Goal: Transaction & Acquisition: Download file/media

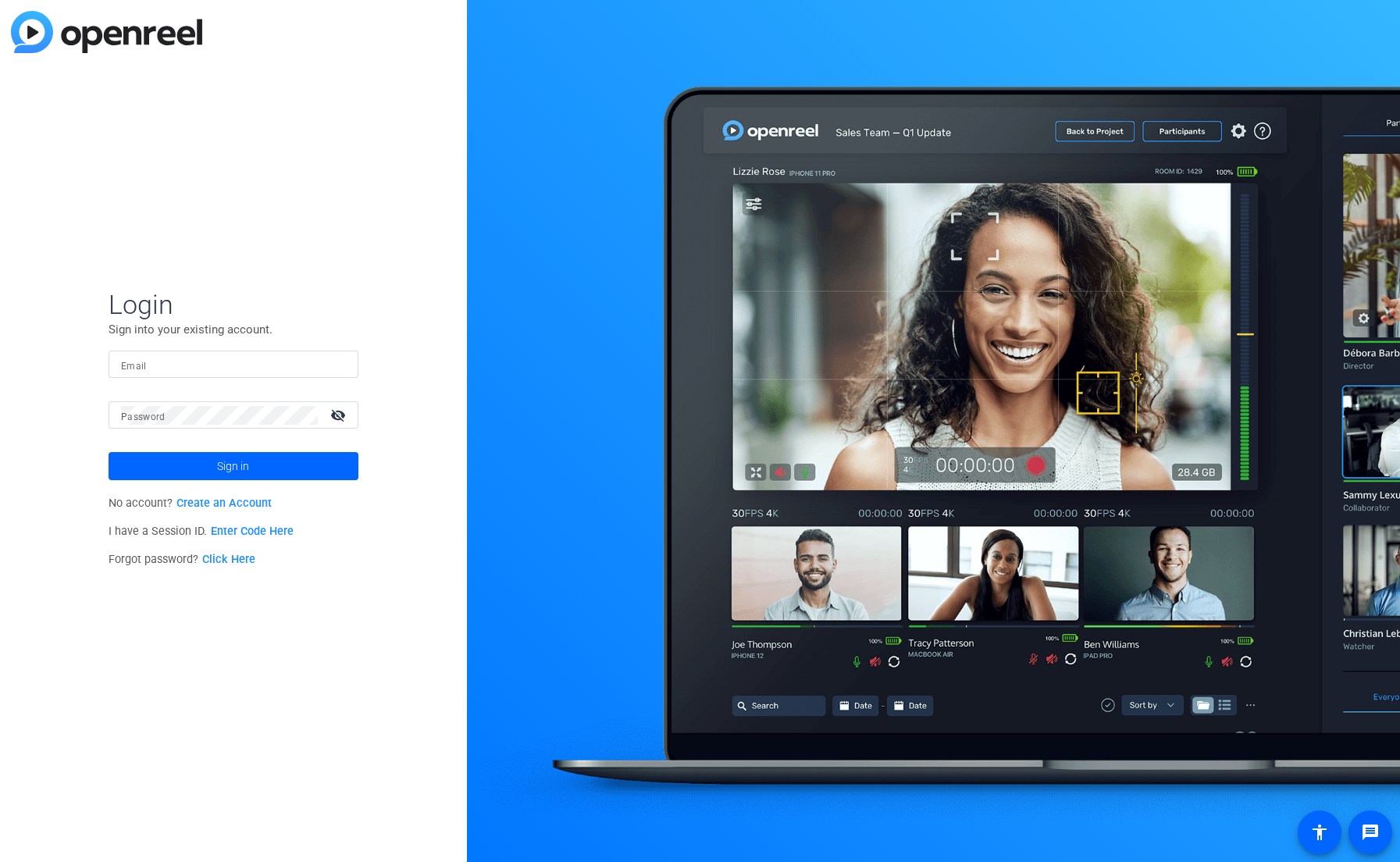
click at [358, 315] on div "Login Sign into your existing account. Email Password visibility_off Sign in No…" at bounding box center [233, 431] width 467 height 862
type input "elvis.evans@optum.com"
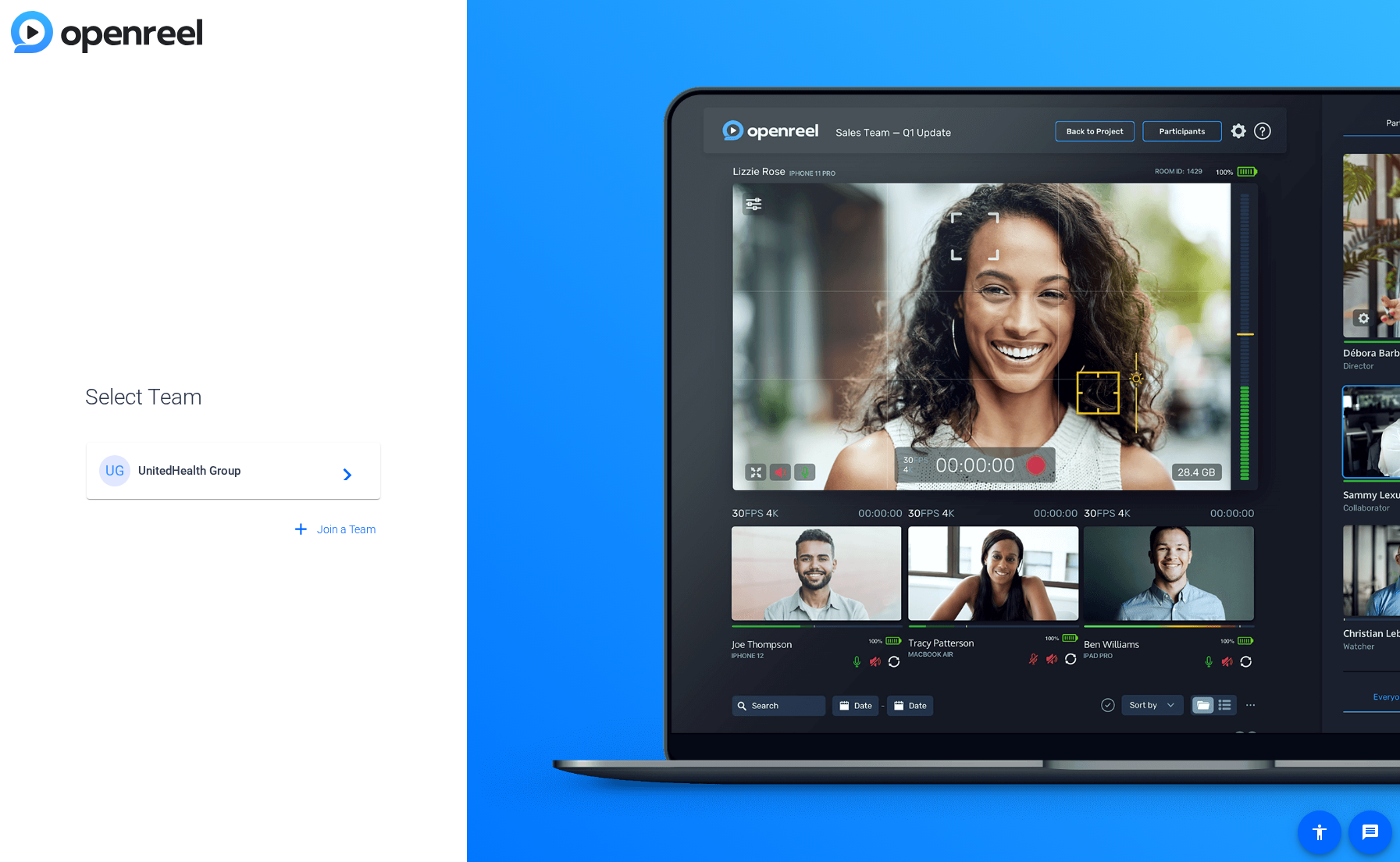
click at [292, 472] on span "UnitedHealth Group" at bounding box center [235, 471] width 195 height 14
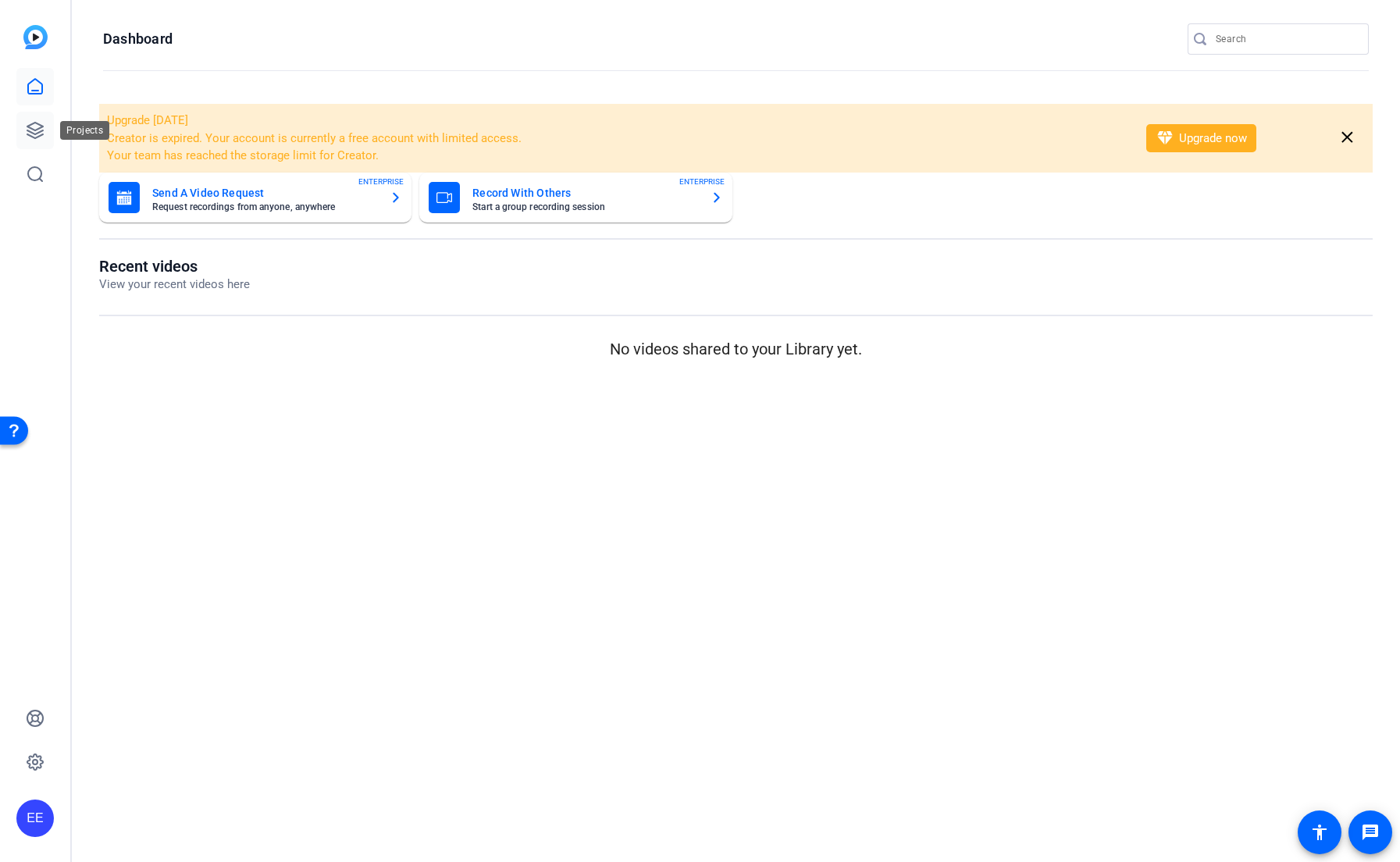
click at [44, 130] on icon at bounding box center [35, 130] width 19 height 19
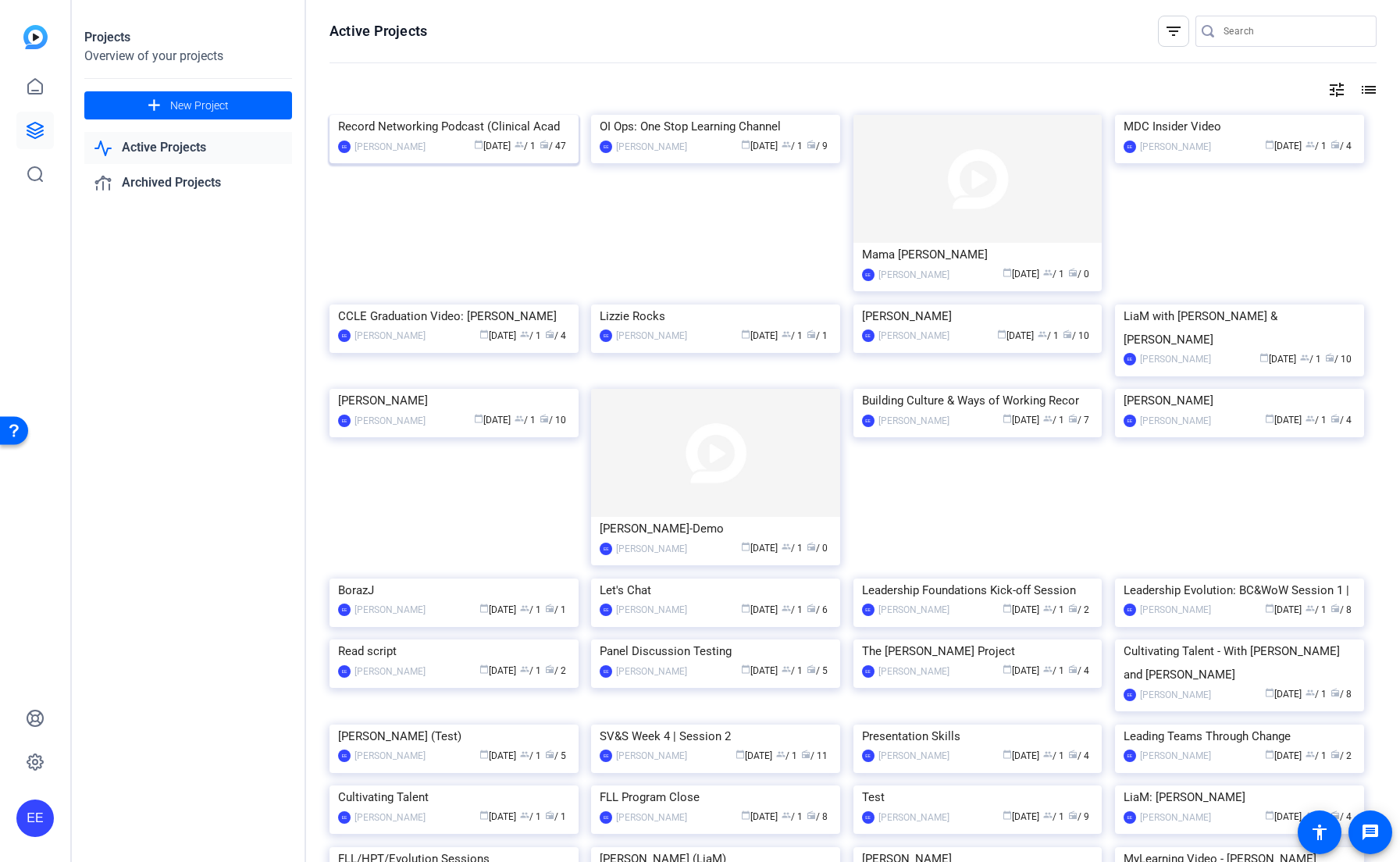
click at [464, 114] on img at bounding box center [454, 114] width 249 height 0
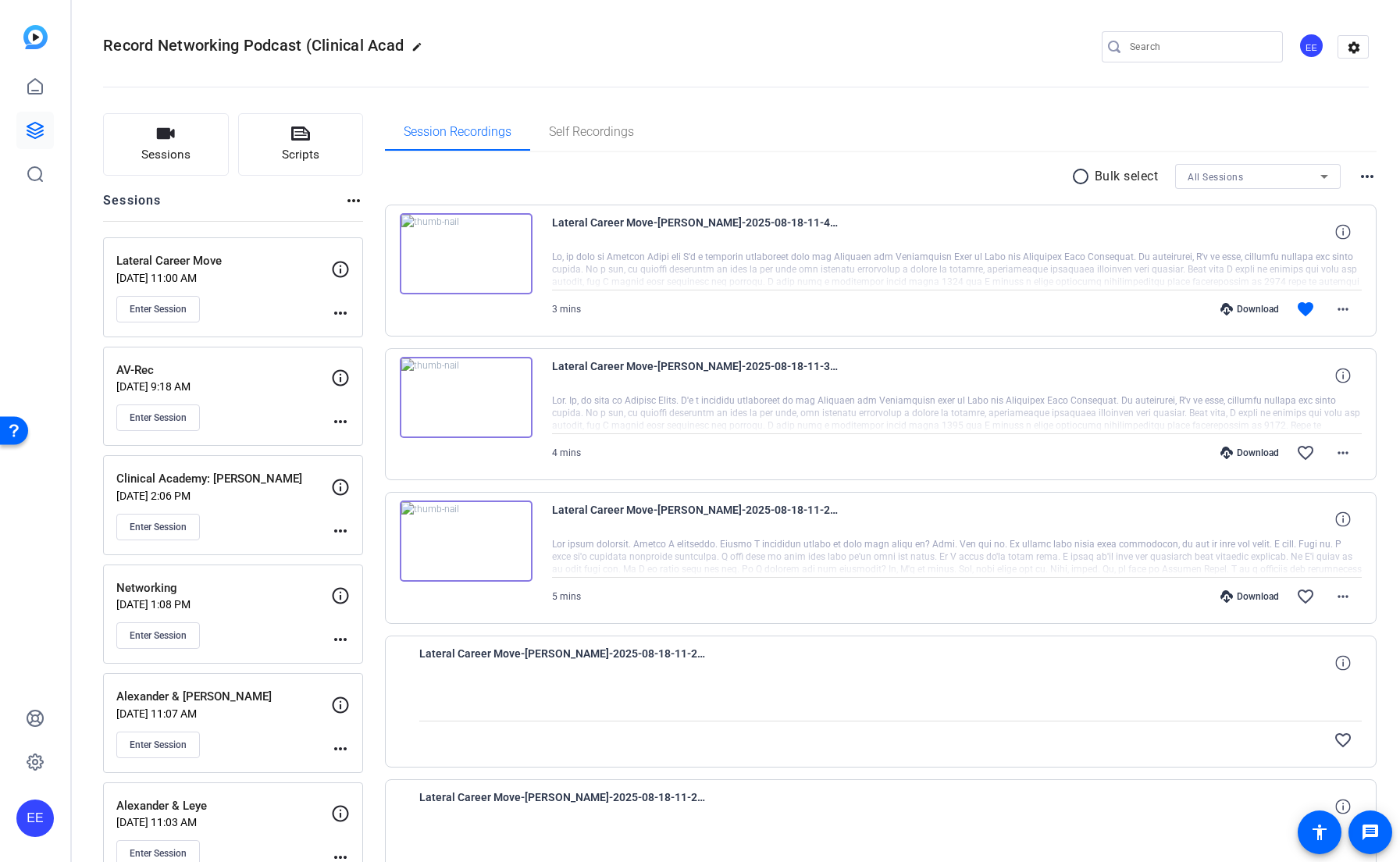
click at [339, 308] on mat-icon "more_horiz" at bounding box center [340, 313] width 19 height 19
click at [248, 317] on div at bounding box center [700, 431] width 1400 height 862
click at [339, 308] on mat-icon "more_horiz" at bounding box center [340, 313] width 19 height 19
click at [167, 309] on div at bounding box center [700, 431] width 1400 height 862
click at [167, 309] on span "Enter Session" at bounding box center [158, 309] width 57 height 12
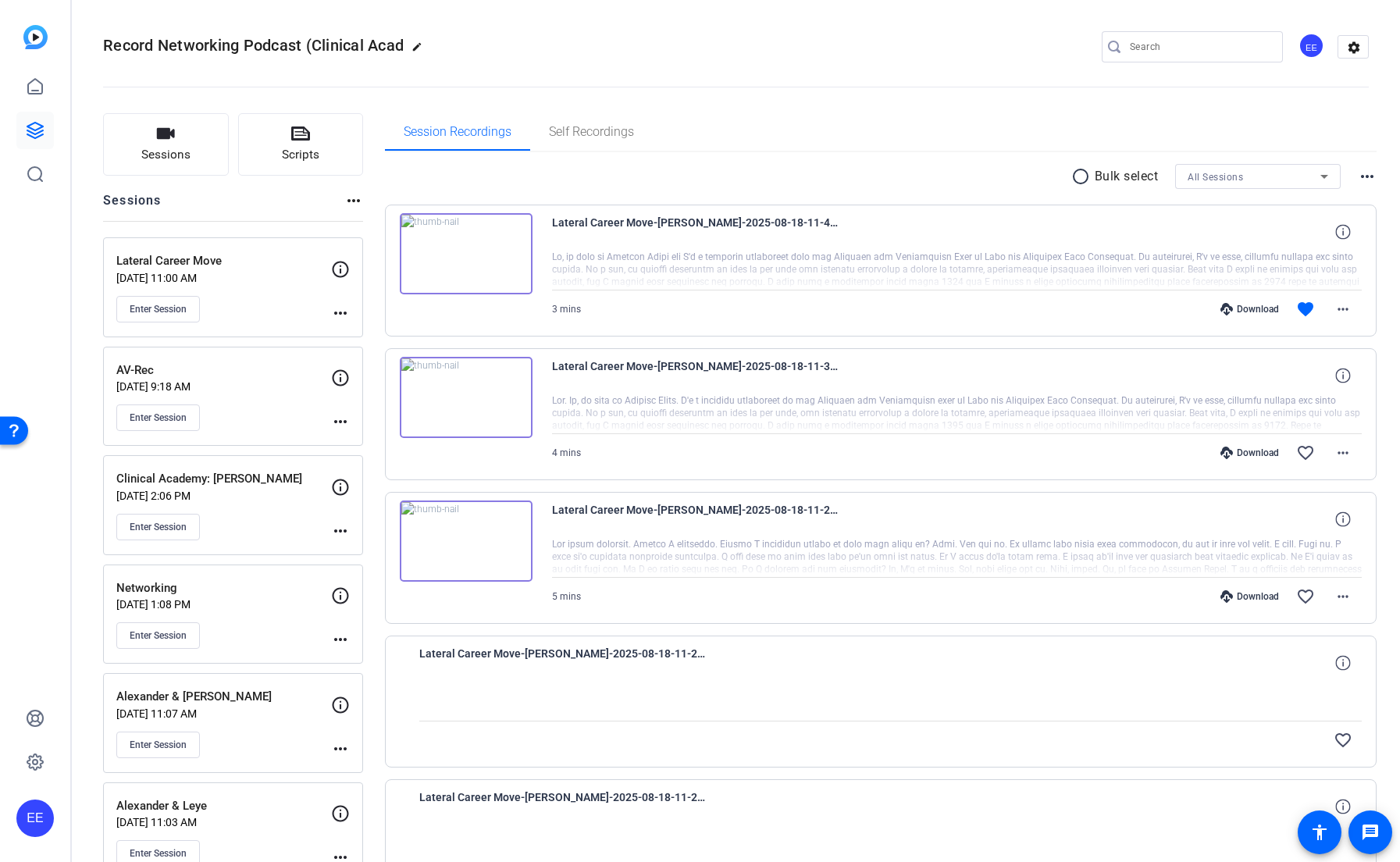
click at [158, 259] on p "Lateral Career Move" at bounding box center [223, 261] width 214 height 18
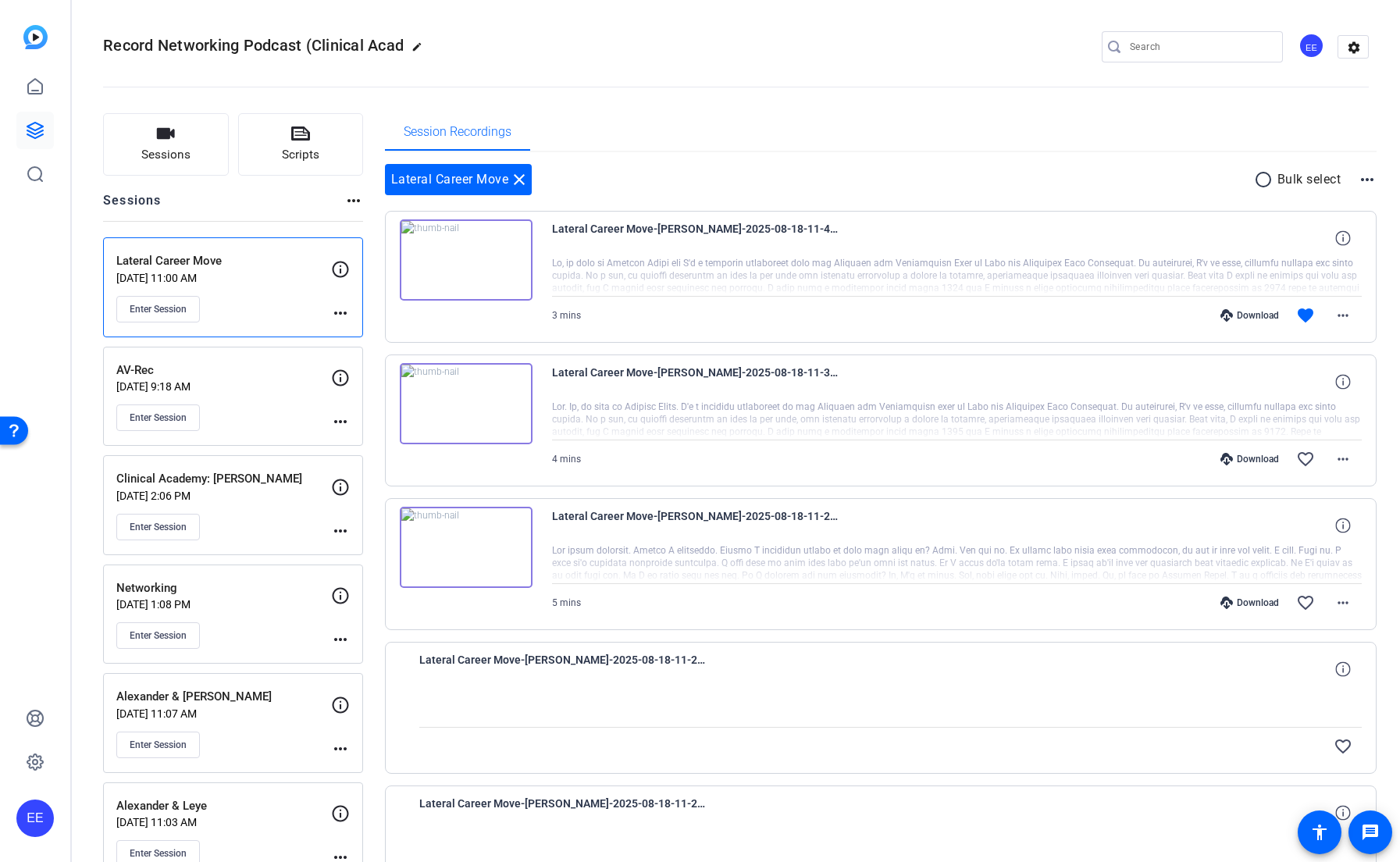
click at [344, 315] on mat-icon "more_horiz" at bounding box center [340, 313] width 19 height 19
click at [391, 339] on span "Edit Session" at bounding box center [378, 335] width 71 height 19
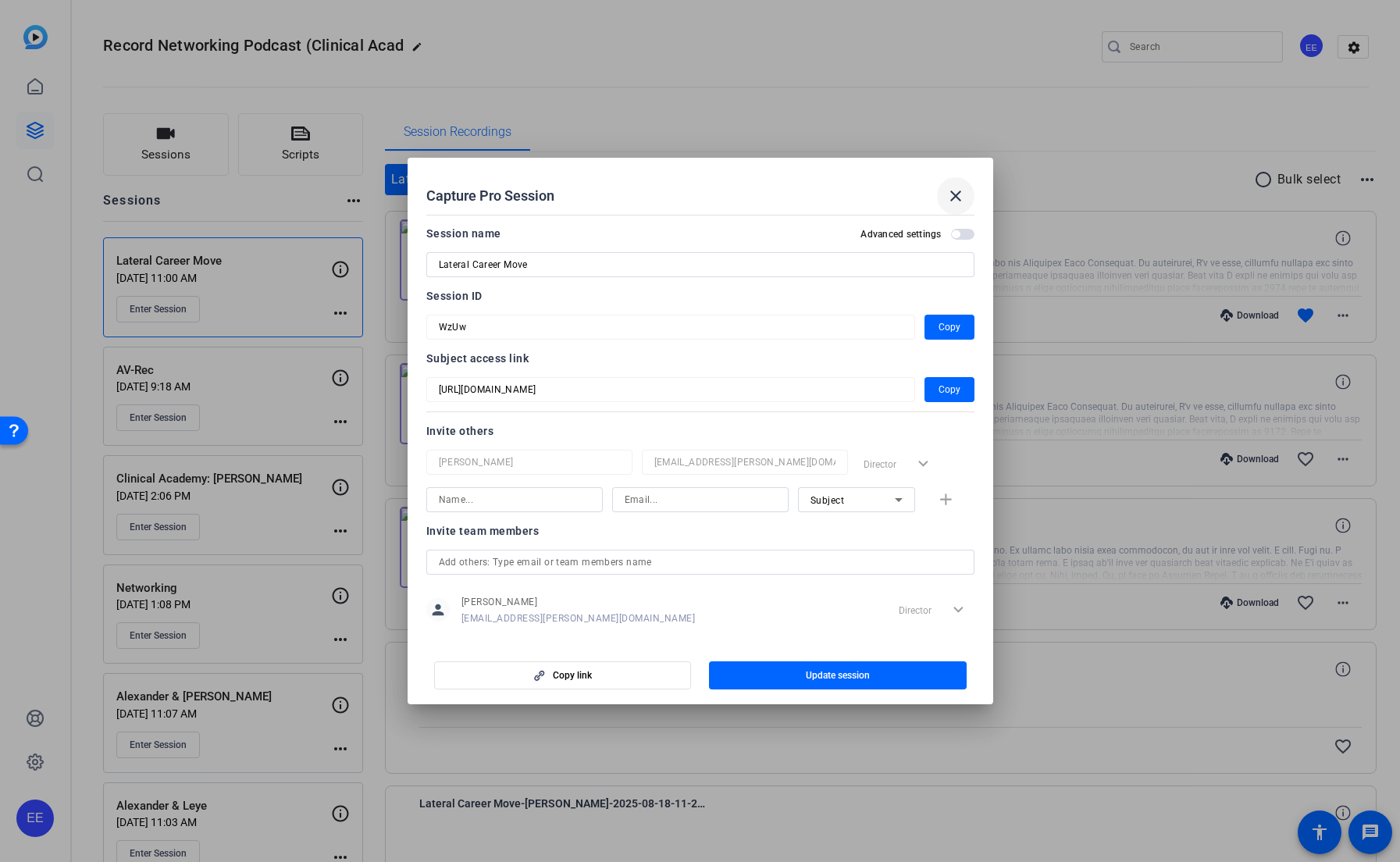
click at [957, 190] on mat-icon "close" at bounding box center [956, 196] width 19 height 19
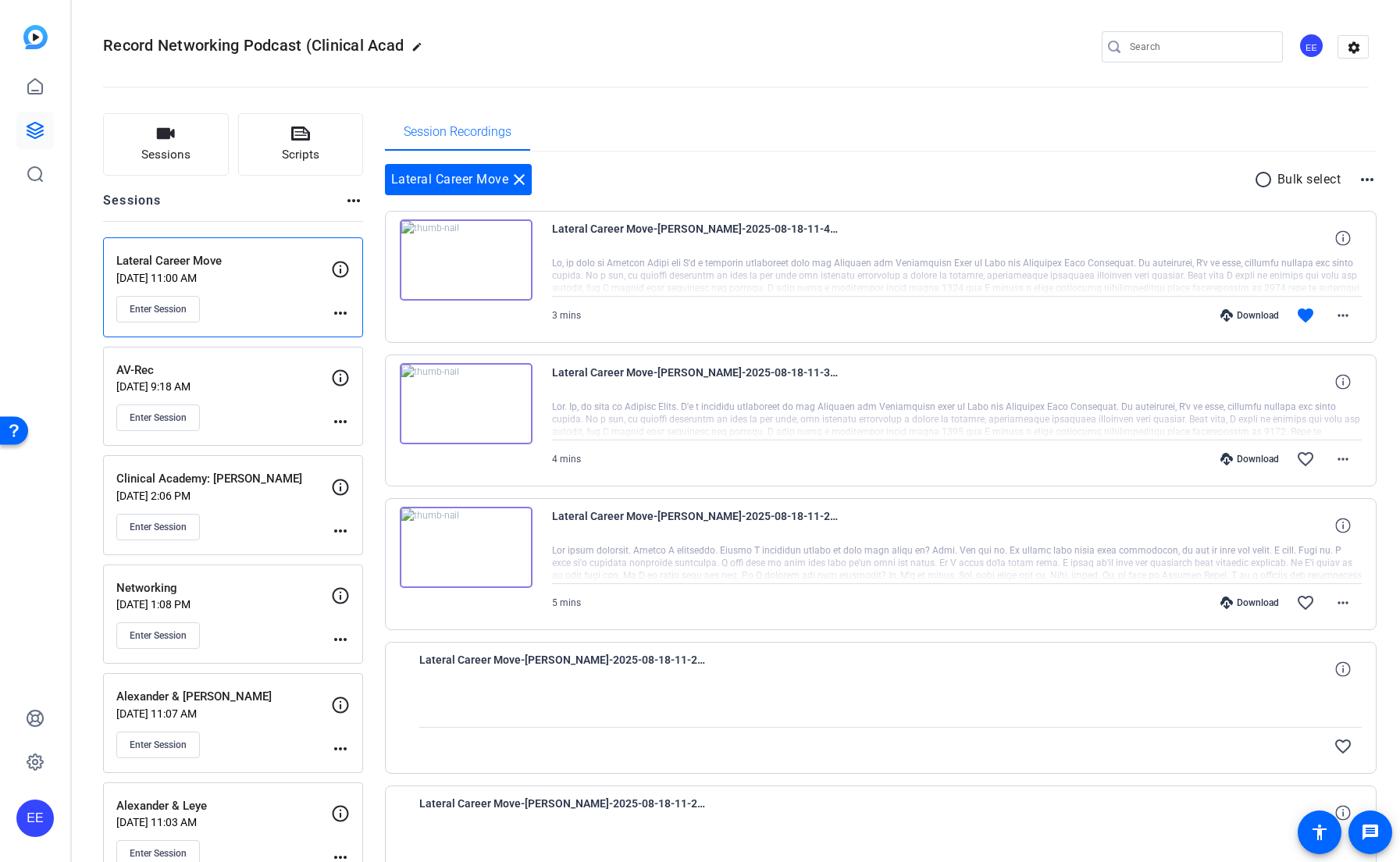
click at [330, 311] on div "Enter Session" at bounding box center [223, 310] width 214 height 27
click at [344, 313] on mat-icon "more_horiz" at bounding box center [340, 313] width 19 height 19
click at [305, 305] on div at bounding box center [700, 431] width 1400 height 862
click at [273, 271] on p "Aug 18, 2025 @ 11:00 AM" at bounding box center [223, 277] width 214 height 12
click at [254, 271] on p "Aug 18, 2025 @ 11:00 AM" at bounding box center [223, 277] width 214 height 12
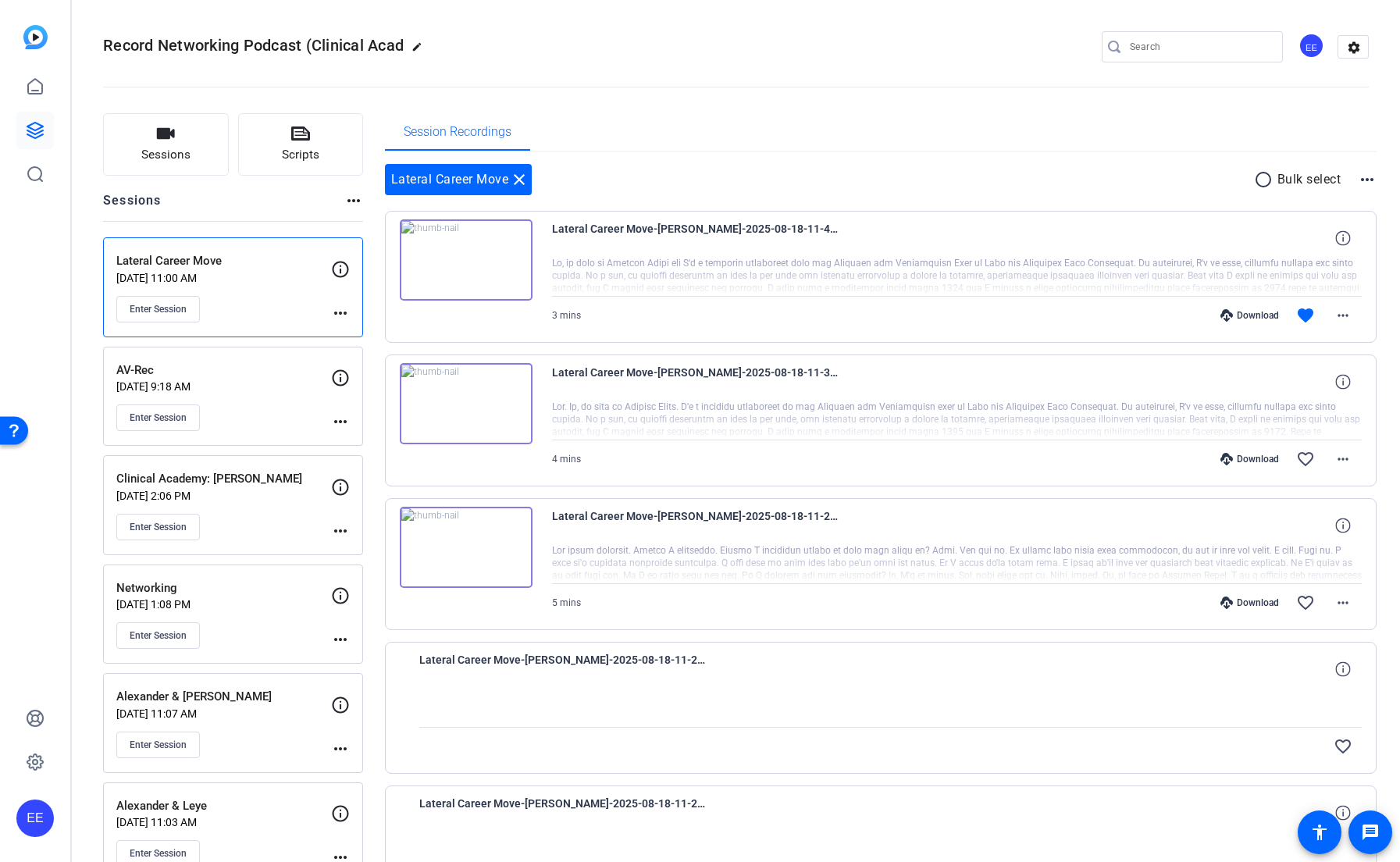
click at [222, 273] on p "Aug 18, 2025 @ 11:00 AM" at bounding box center [223, 277] width 214 height 12
click at [162, 155] on span "Sessions" at bounding box center [166, 154] width 50 height 18
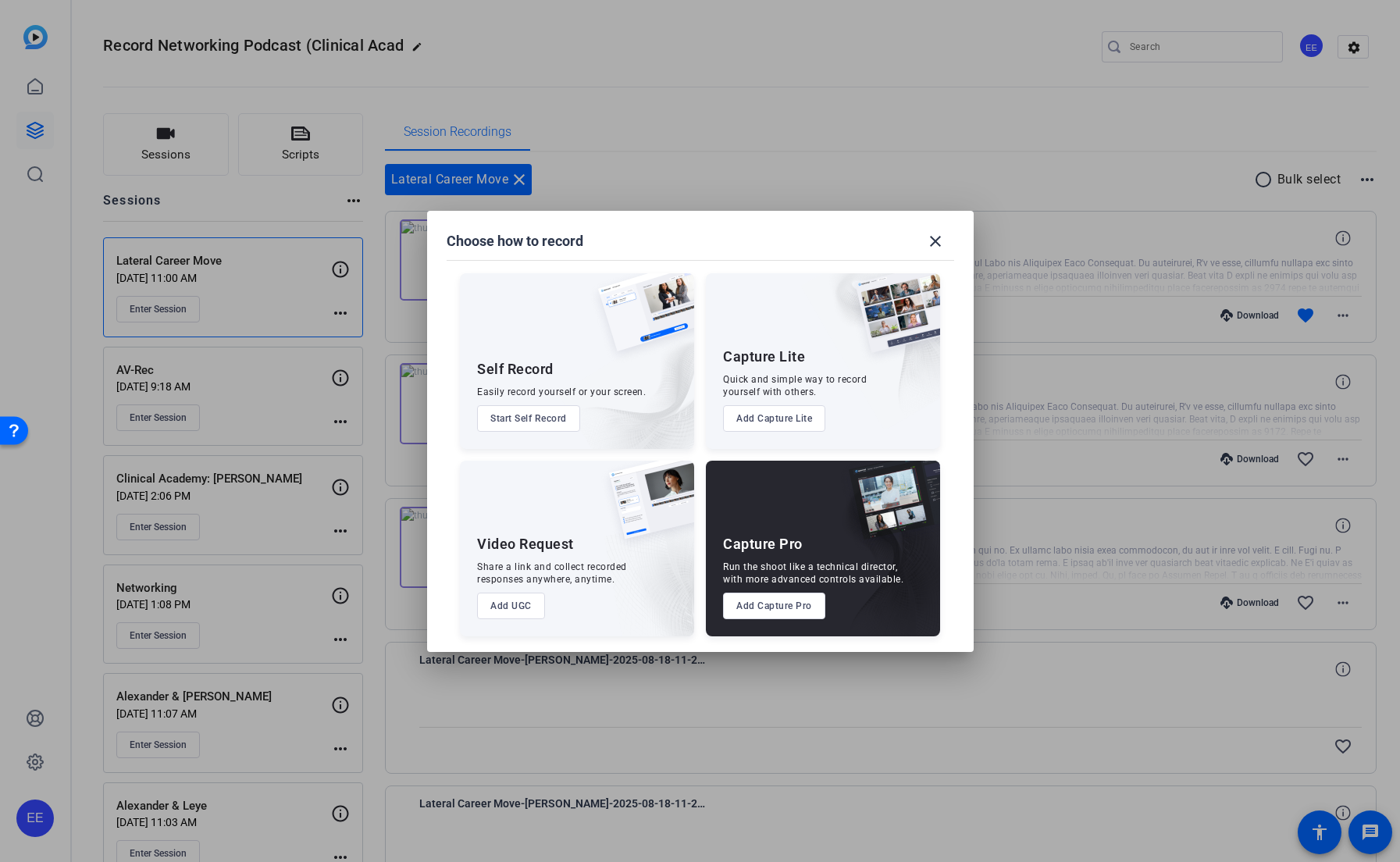
click at [790, 606] on button "Add Capture Pro" at bounding box center [774, 606] width 102 height 27
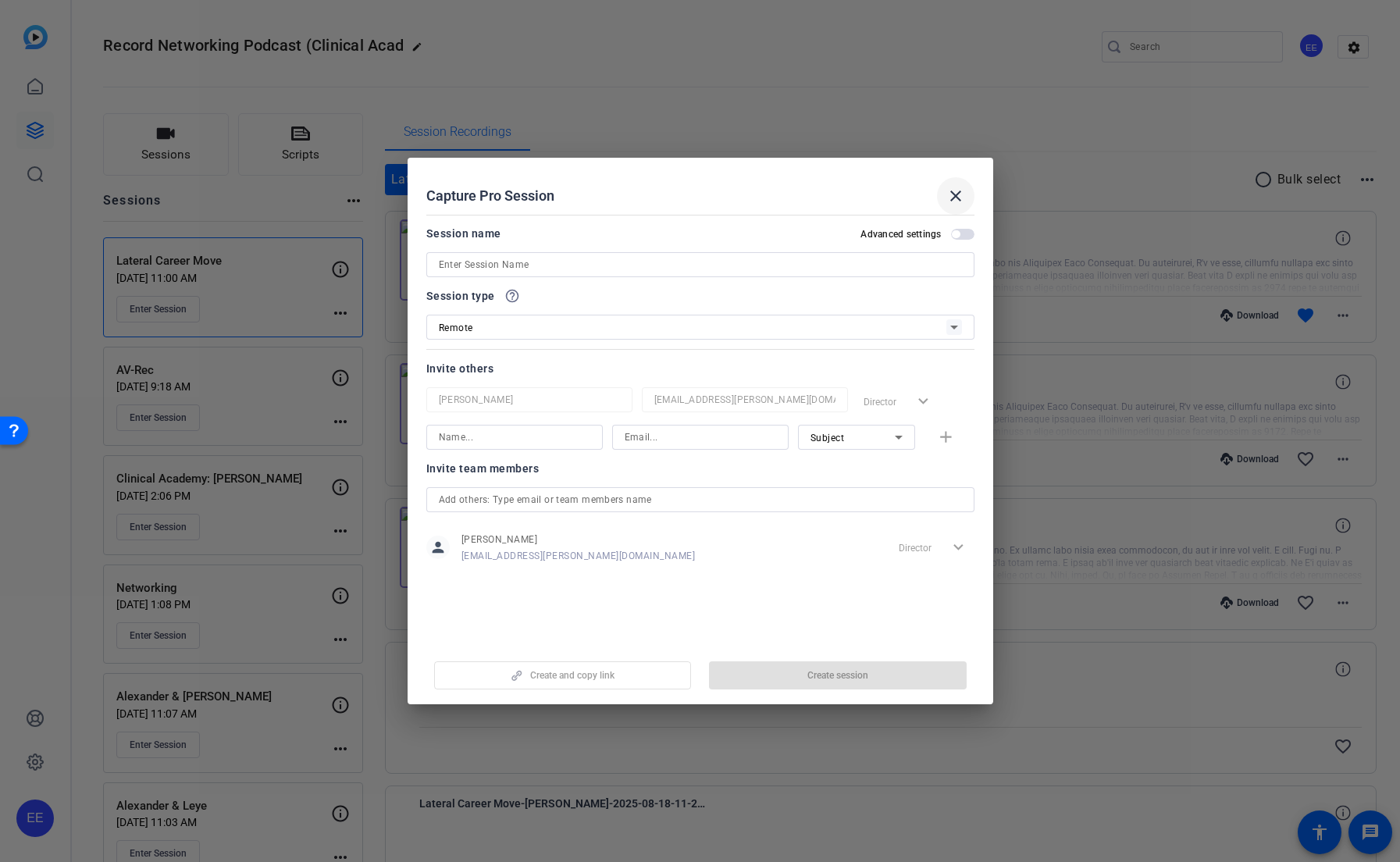
click at [957, 184] on span at bounding box center [955, 195] width 37 height 37
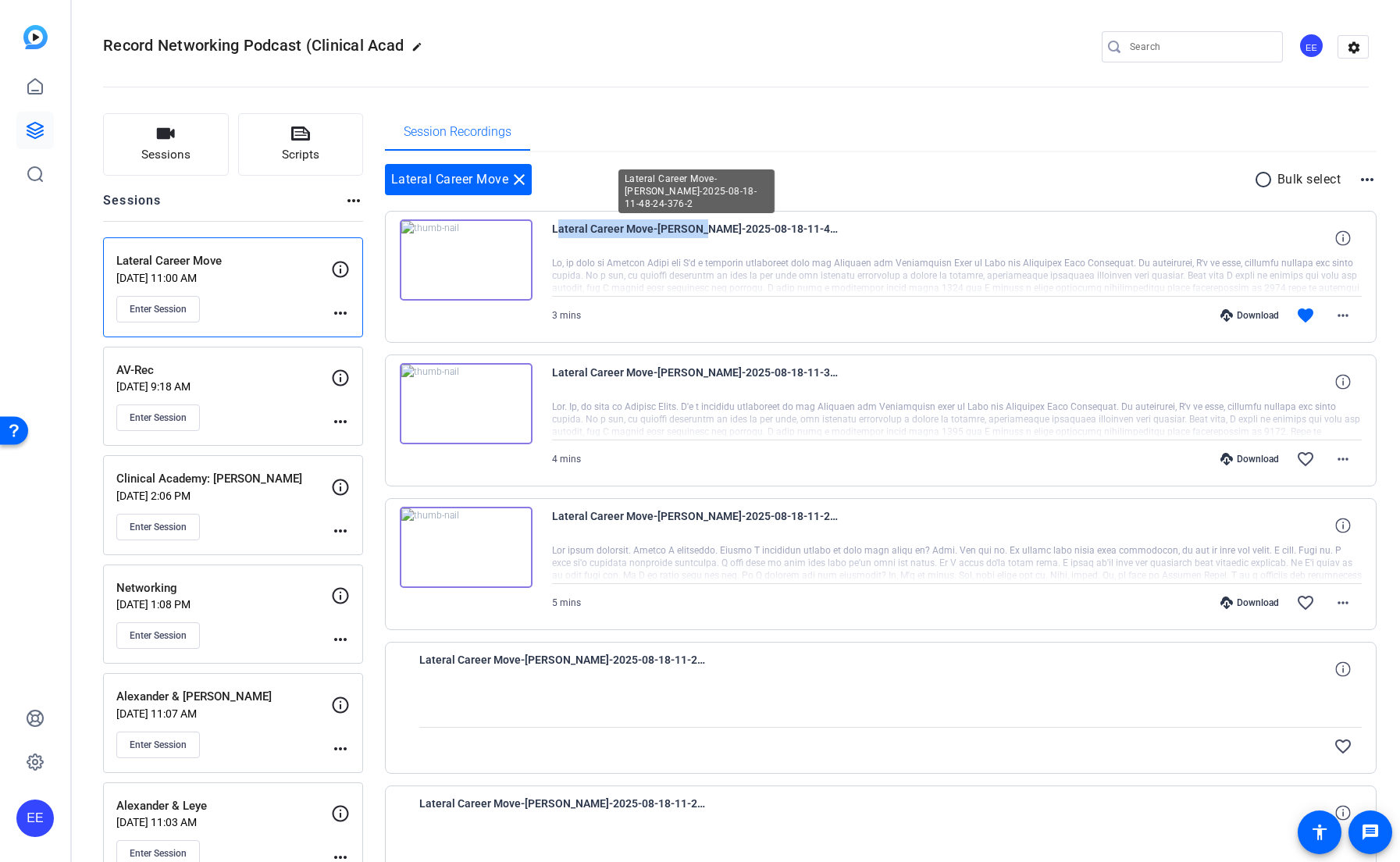
drag, startPoint x: 551, startPoint y: 231, endPoint x: 693, endPoint y: 224, distance: 142.2
click at [693, 224] on span "Lateral Career Move-Melissa-2025-08-18-11-48-24-376-2" at bounding box center [696, 237] width 289 height 37
copy span "Lateral Career Move-Melissa"
click at [200, 159] on button "Sessions" at bounding box center [166, 145] width 126 height 63
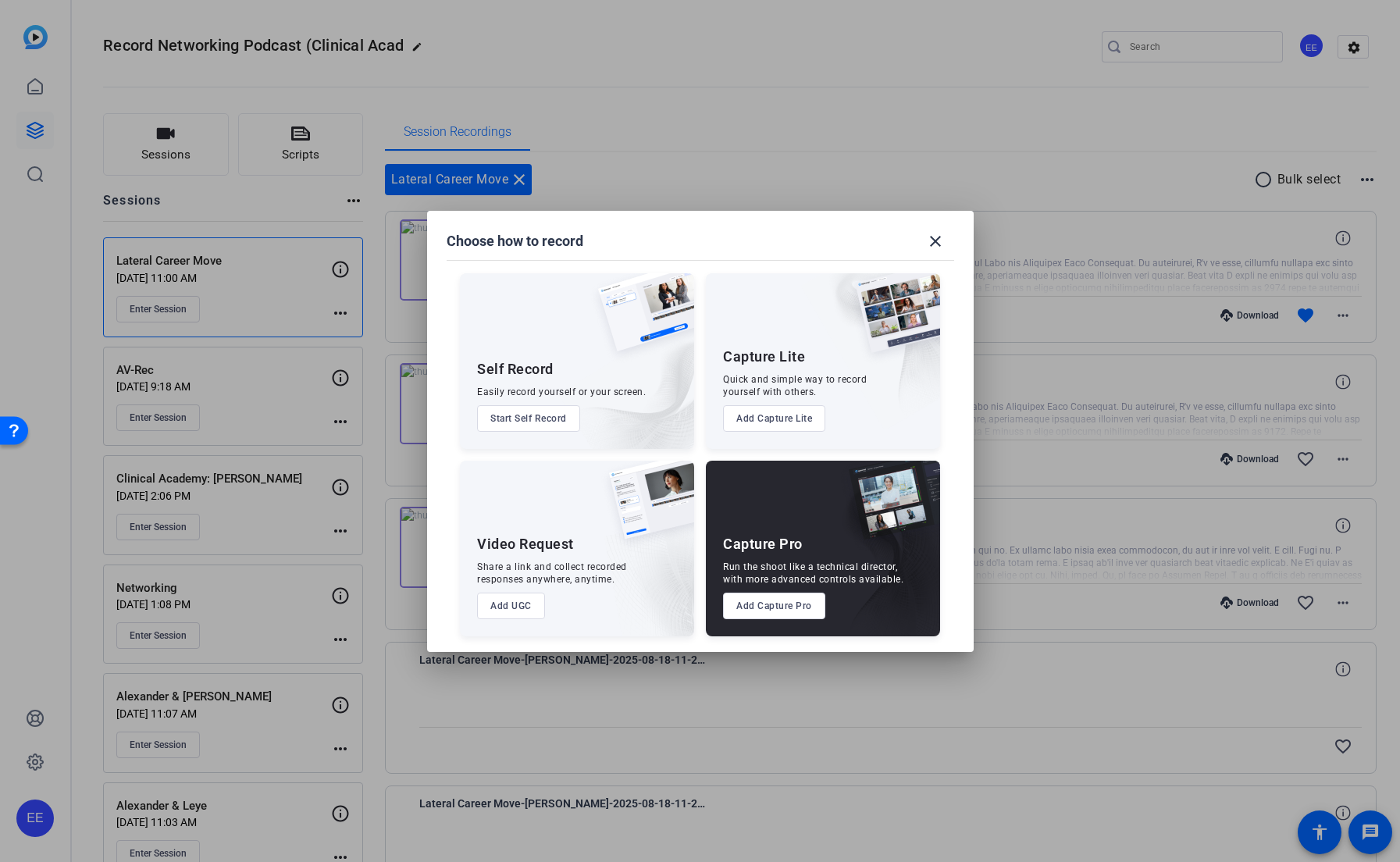
click at [786, 611] on button "Add Capture Pro" at bounding box center [774, 606] width 102 height 27
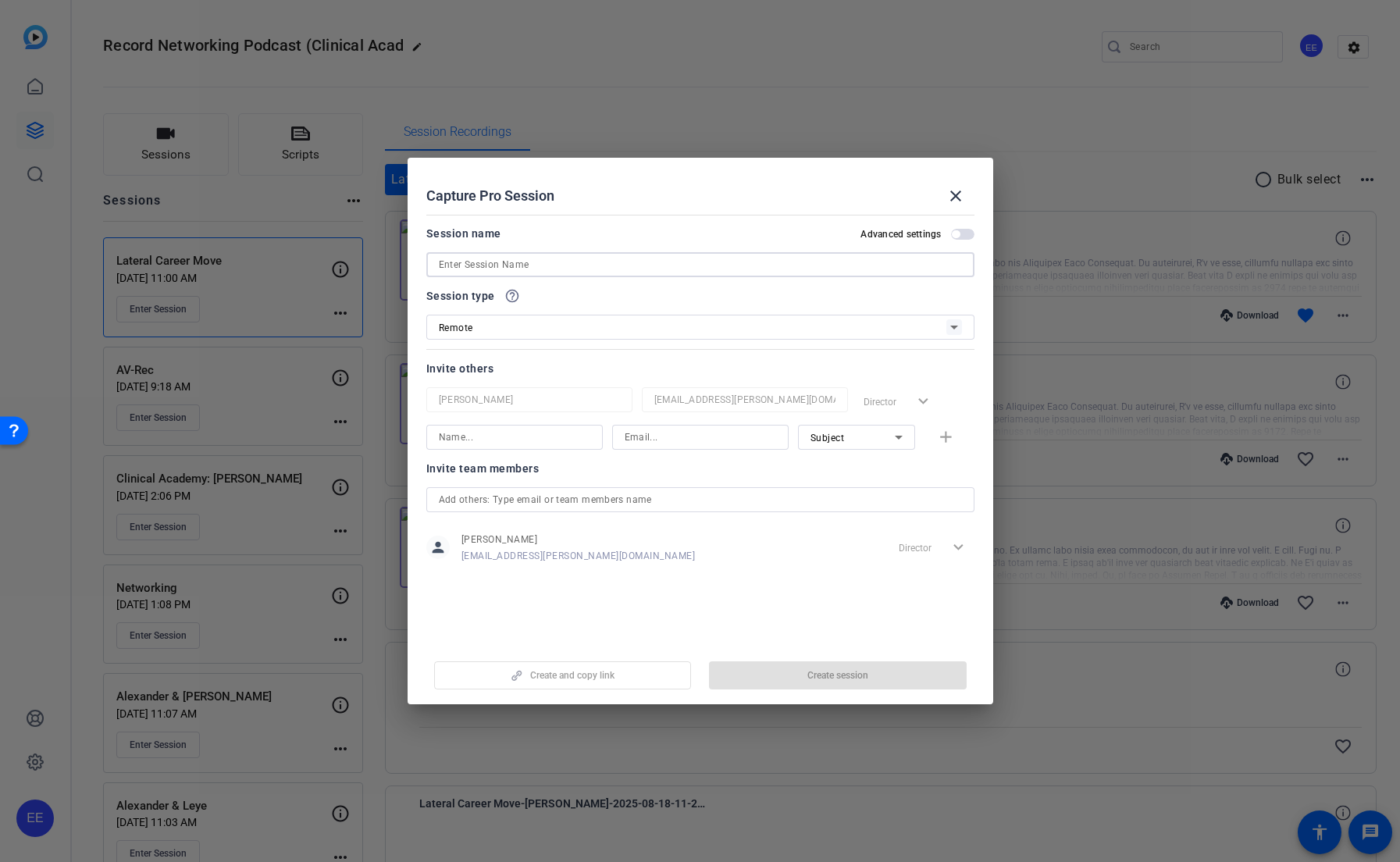
click at [571, 271] on input at bounding box center [700, 265] width 523 height 19
paste input "Lateral Career Move-Melissa"
click at [545, 264] on input "Lateral Career Move-Melissa" at bounding box center [700, 265] width 523 height 19
paste input "Hayley"
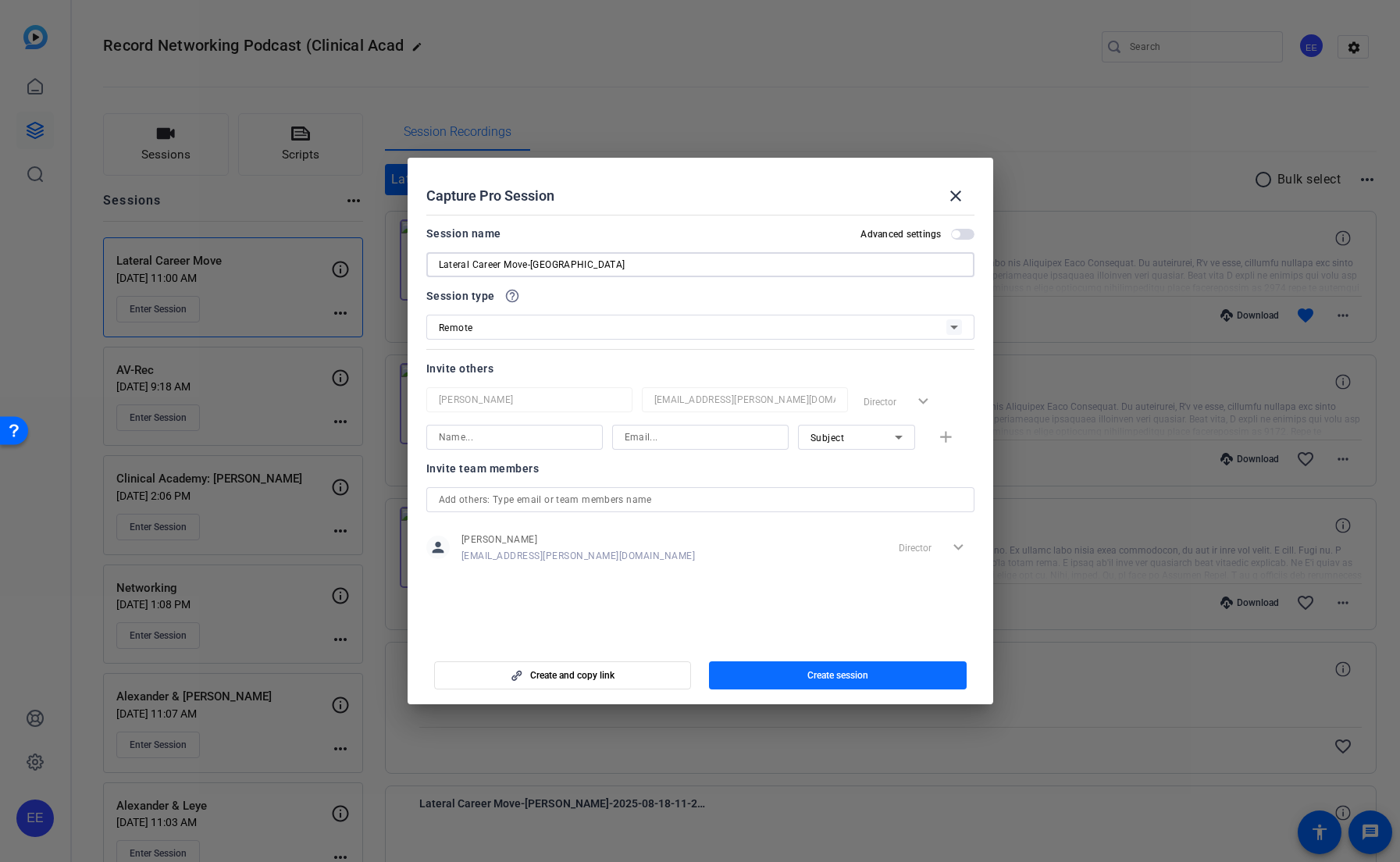
type input "Lateral Career Move-[GEOGRAPHIC_DATA]"
click at [879, 687] on span "button" at bounding box center [838, 674] width 257 height 37
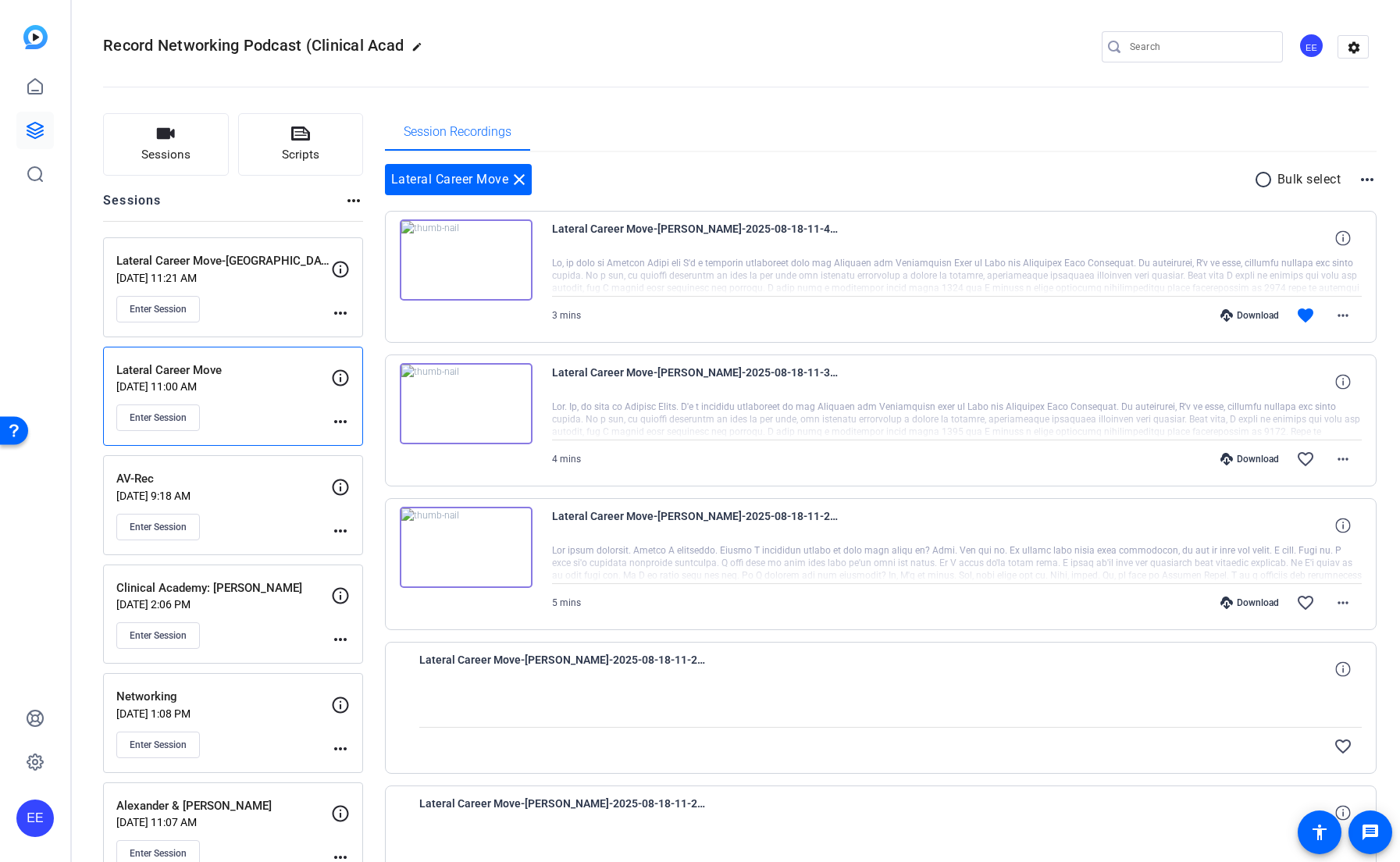
click at [279, 375] on p "Lateral Career Move" at bounding box center [223, 370] width 214 height 18
click at [270, 277] on p "Aug 20, 2025 @ 11:21 AM" at bounding box center [223, 277] width 214 height 12
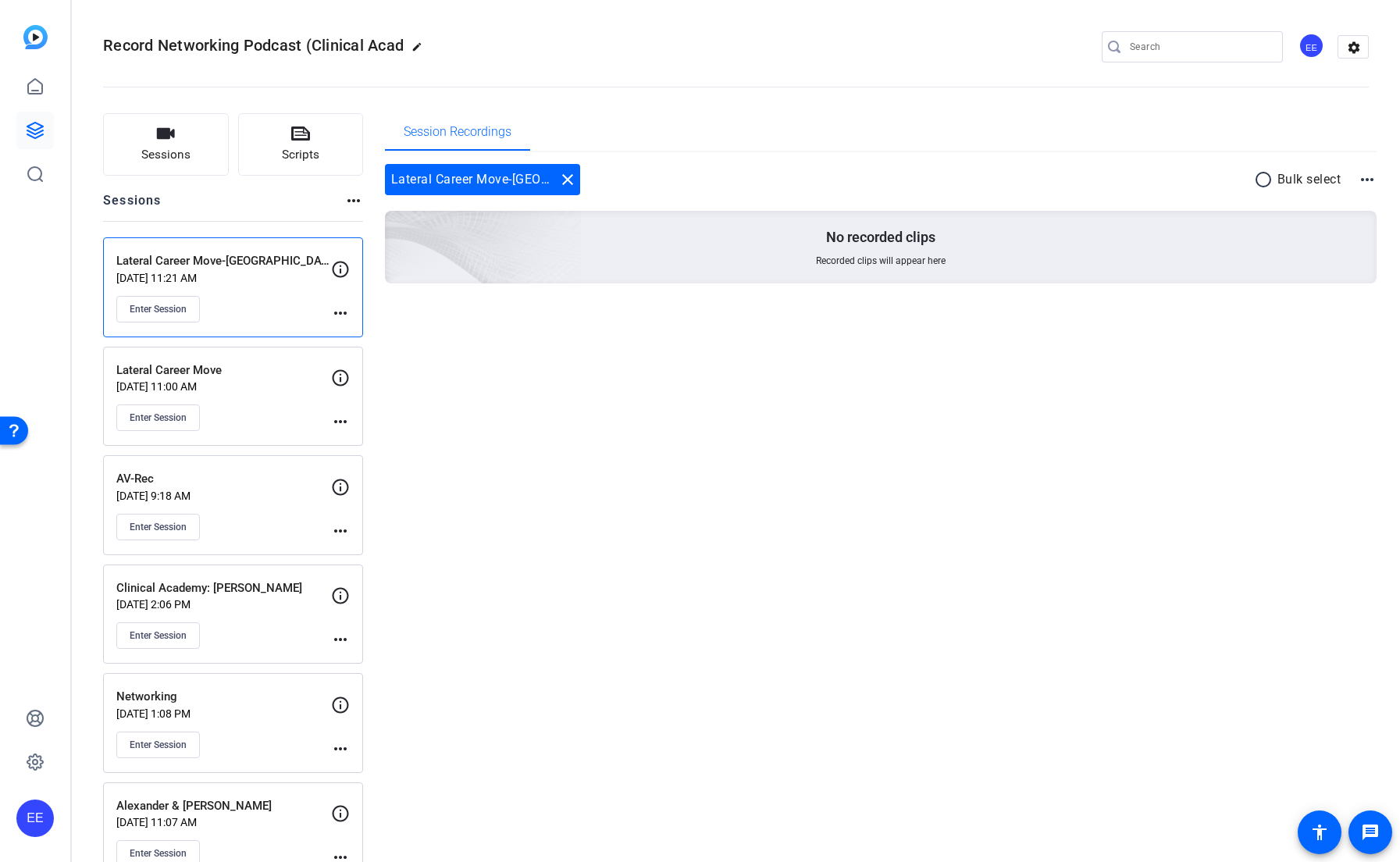
click at [337, 306] on mat-icon "more_horiz" at bounding box center [340, 313] width 19 height 19
click at [369, 334] on span "Edit Session" at bounding box center [378, 335] width 71 height 19
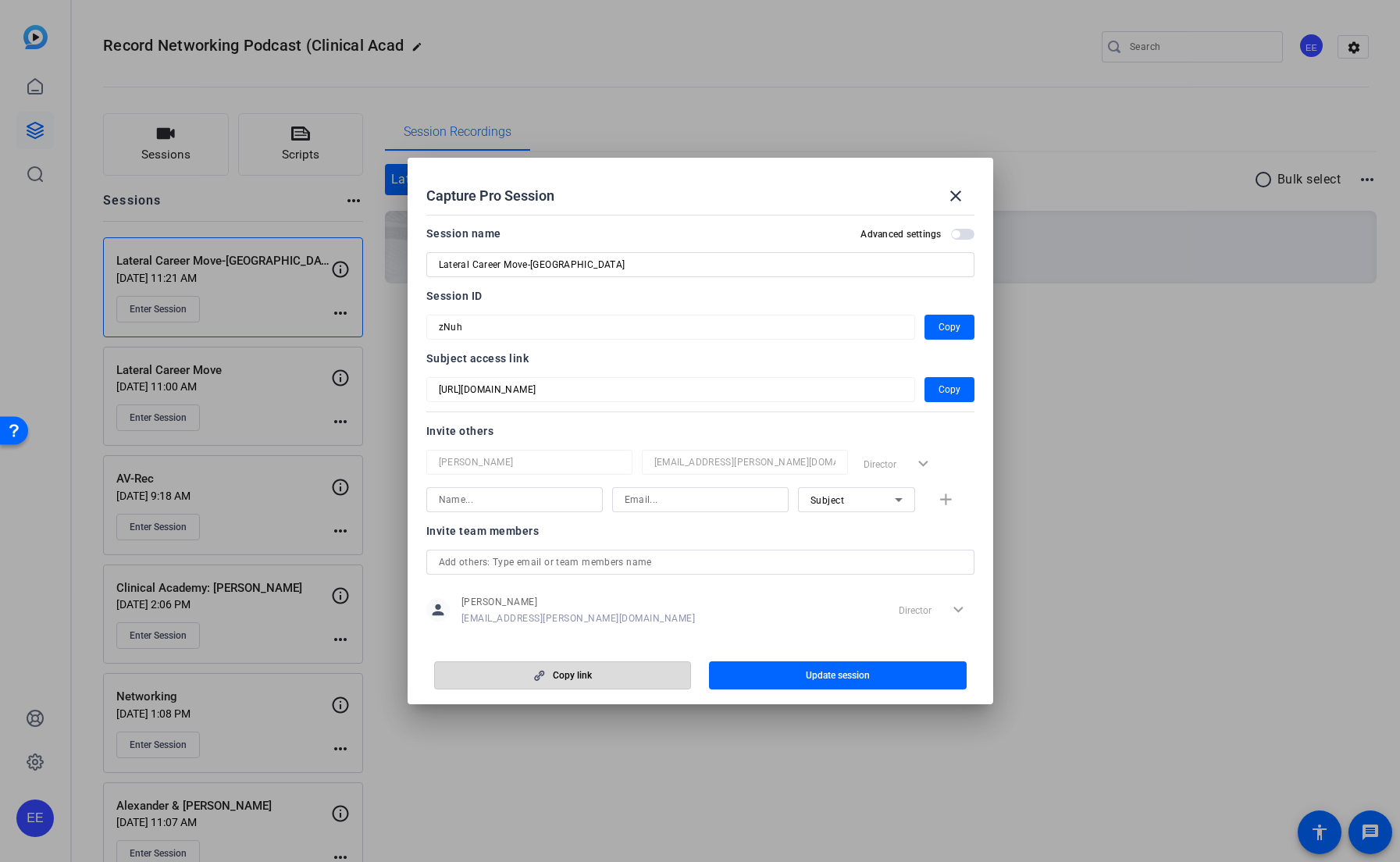
click at [594, 685] on span "button" at bounding box center [562, 674] width 256 height 37
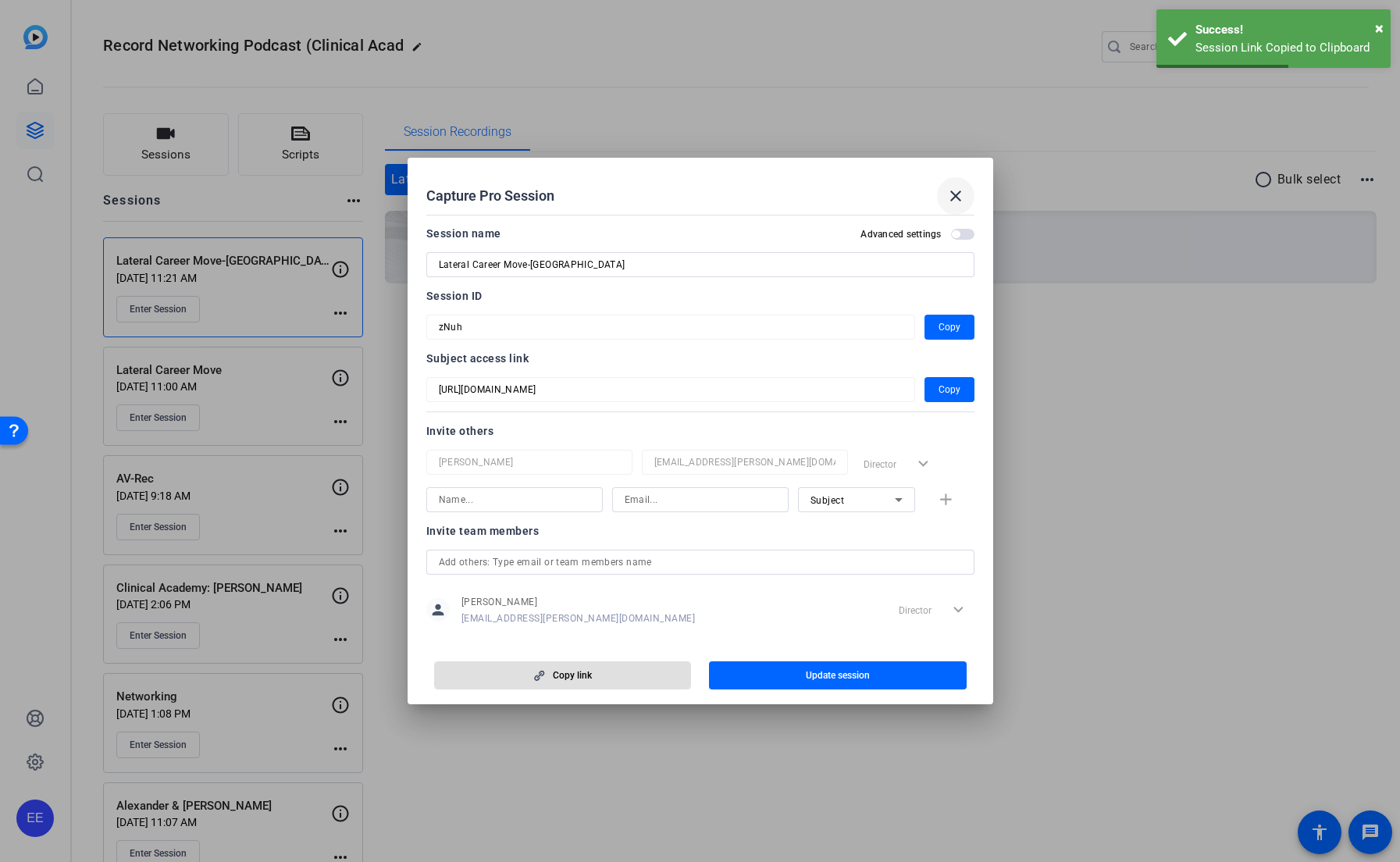
click at [961, 199] on mat-icon "close" at bounding box center [956, 196] width 19 height 19
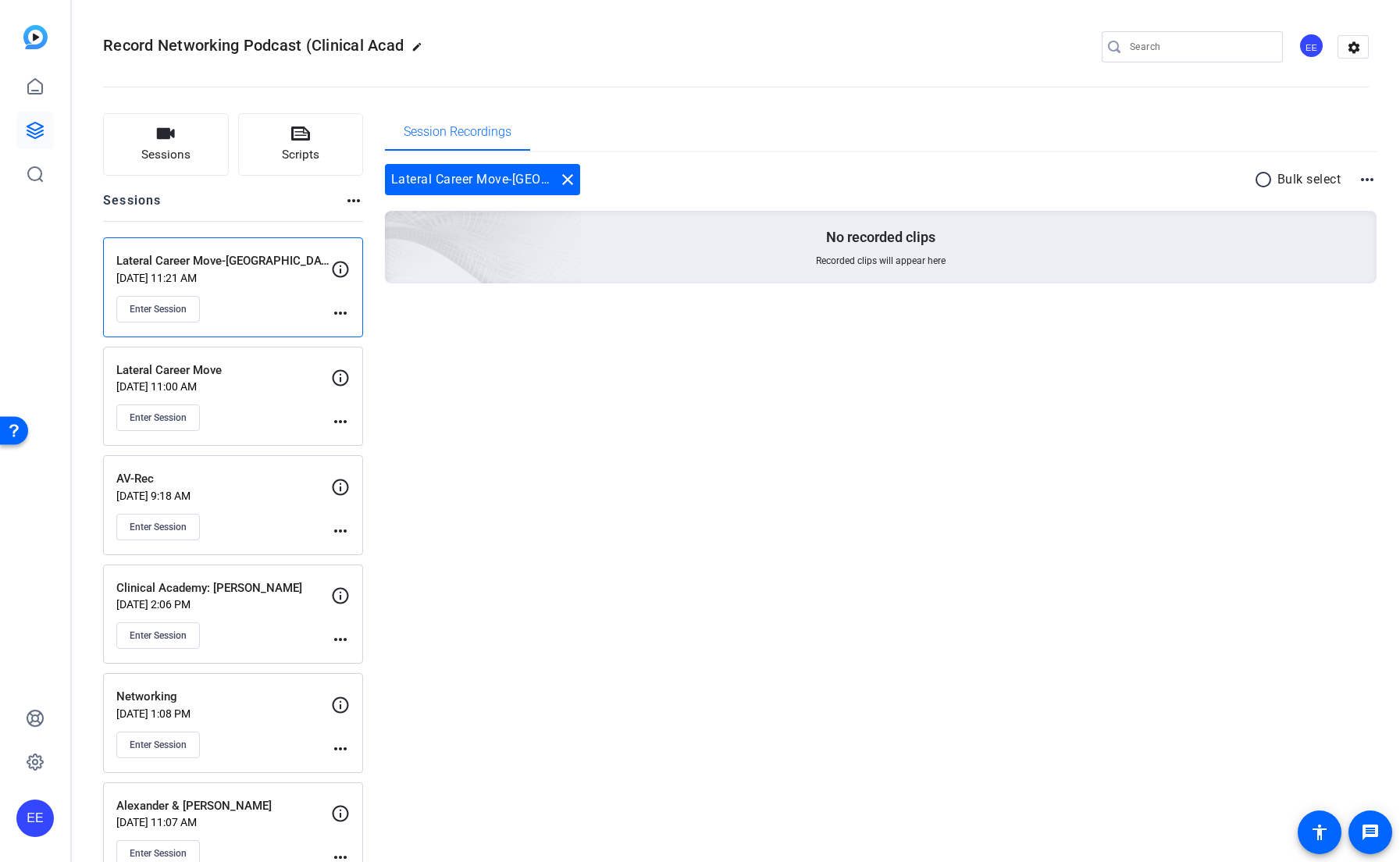
click at [339, 315] on mat-icon "more_horiz" at bounding box center [340, 313] width 19 height 19
click at [360, 340] on span "Edit Session" at bounding box center [378, 335] width 71 height 19
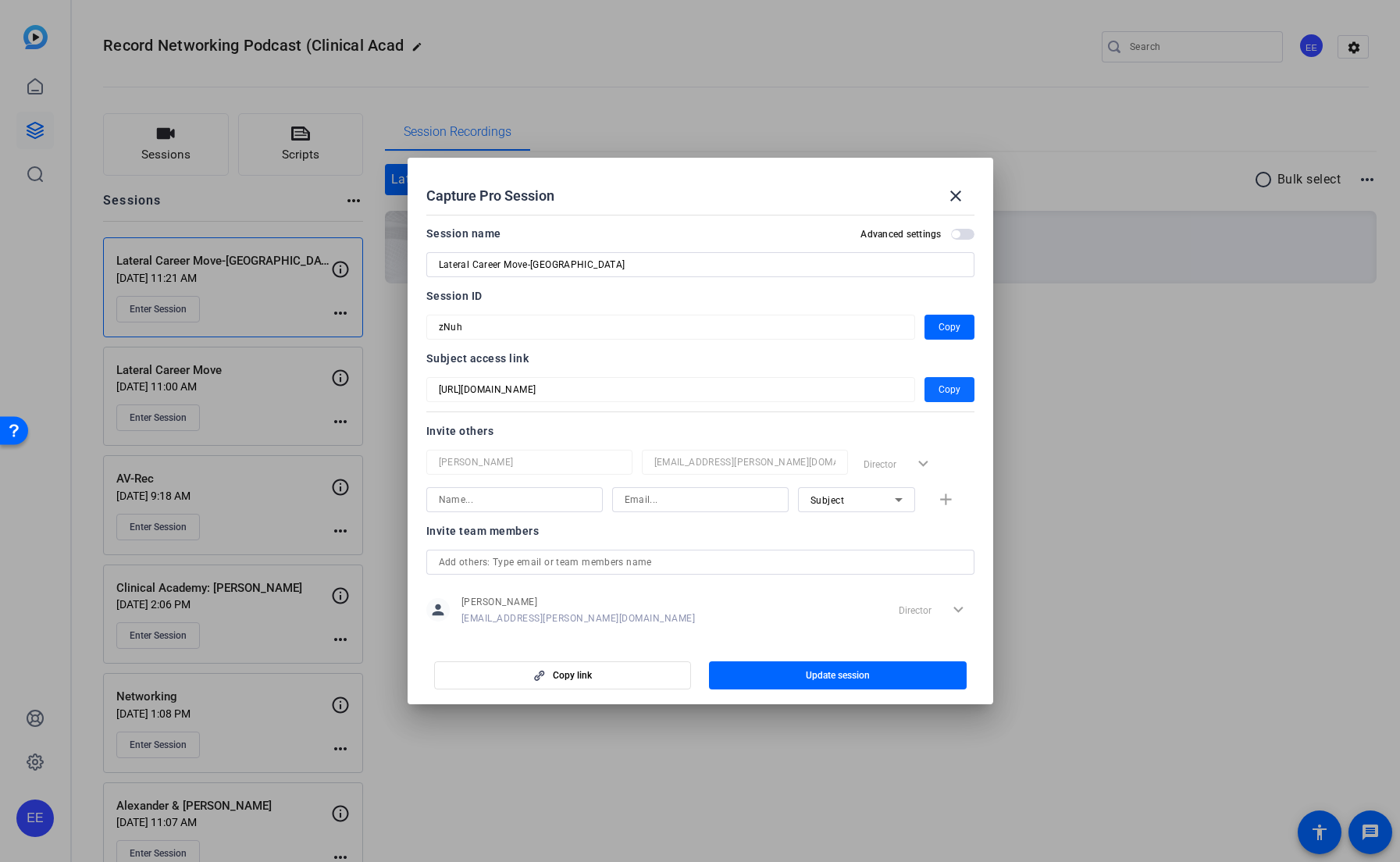
click at [953, 393] on span "Copy" at bounding box center [949, 390] width 22 height 19
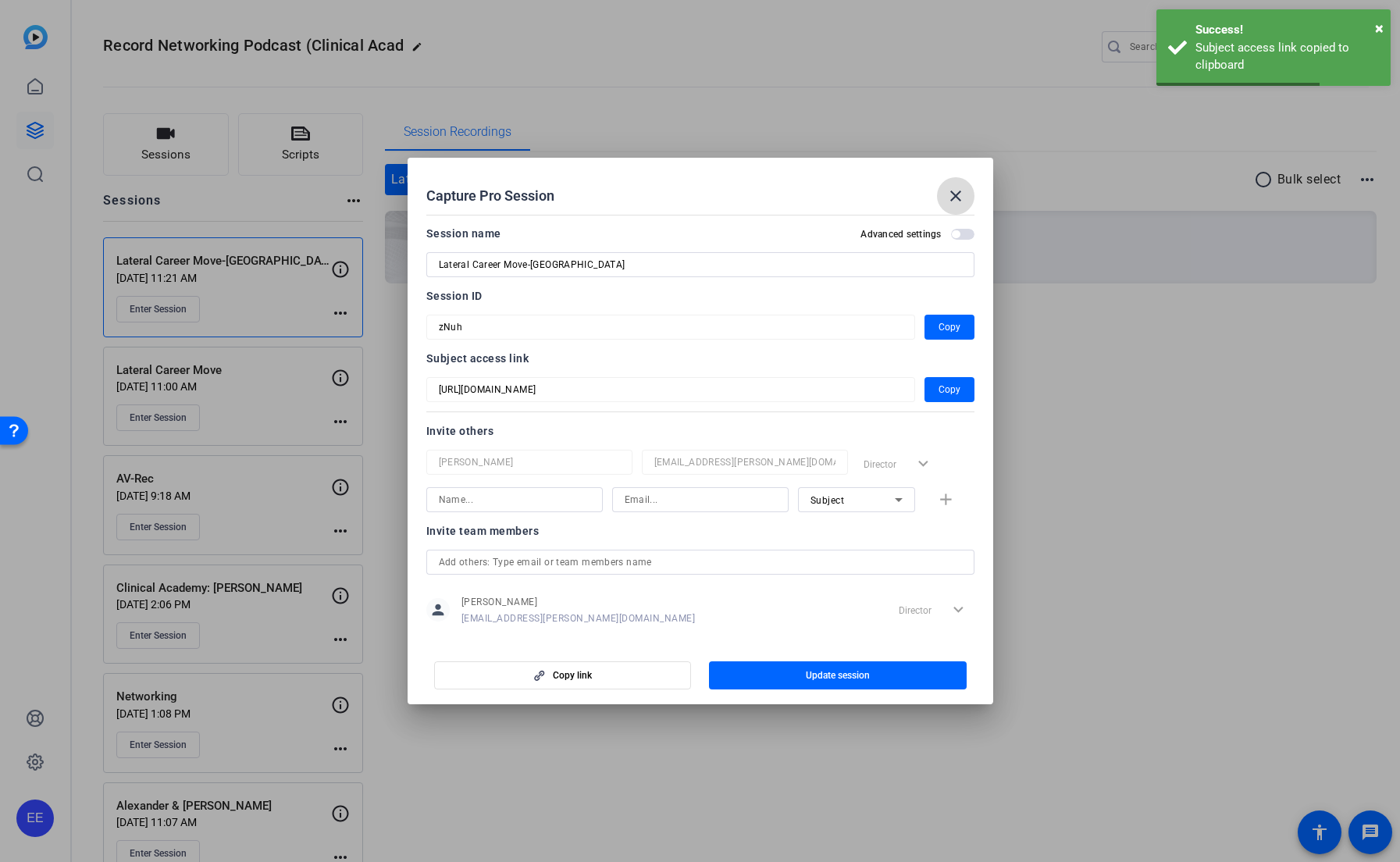
click at [956, 200] on mat-icon "close" at bounding box center [956, 196] width 19 height 19
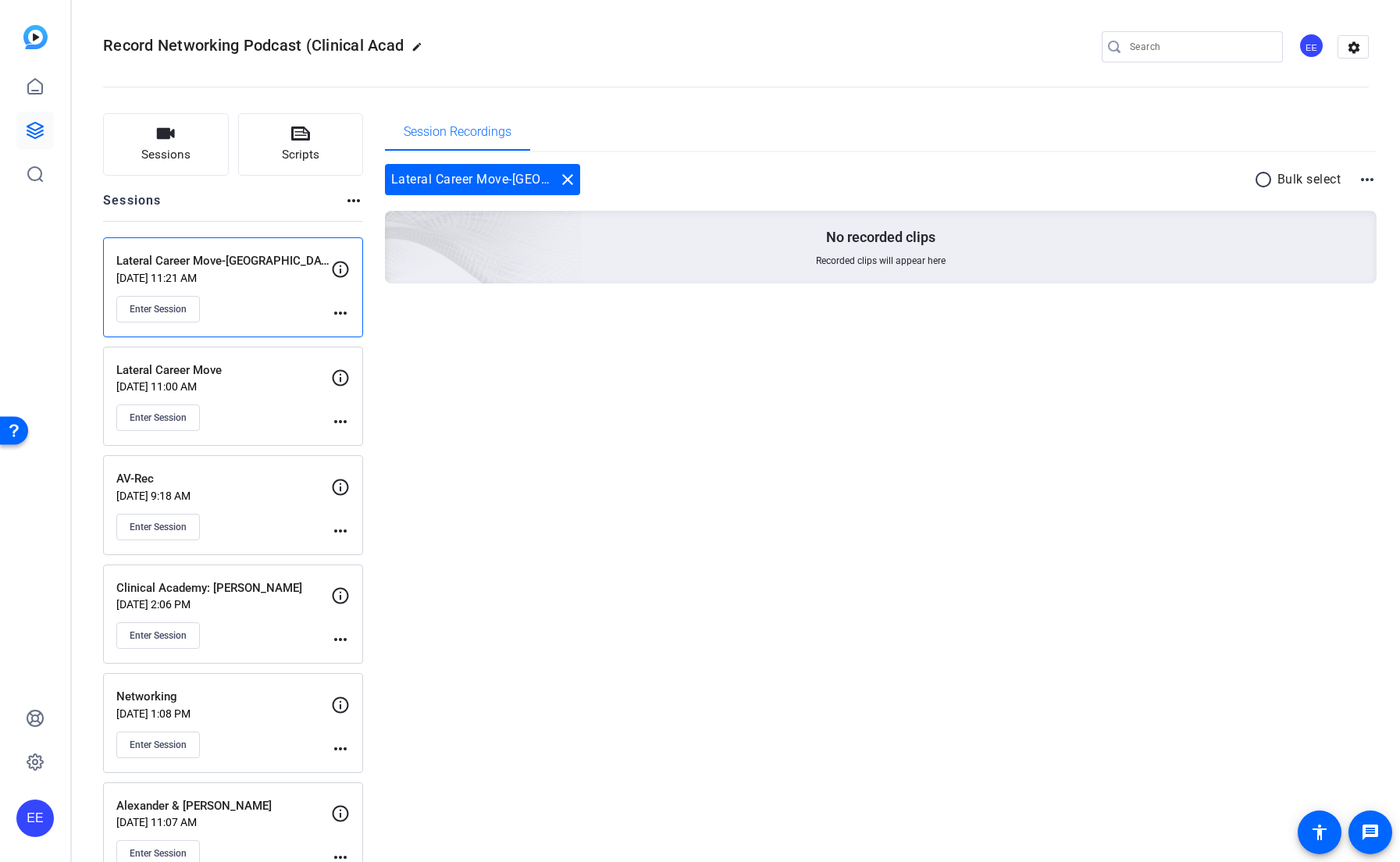
click at [253, 284] on div "Lateral Career Move-Hayley Aug 20, 2025 @ 11:21 AM Enter Session" at bounding box center [223, 288] width 214 height 70
click at [331, 304] on mat-icon "more_horiz" at bounding box center [340, 313] width 19 height 19
click at [373, 331] on span "Edit Session" at bounding box center [378, 335] width 71 height 19
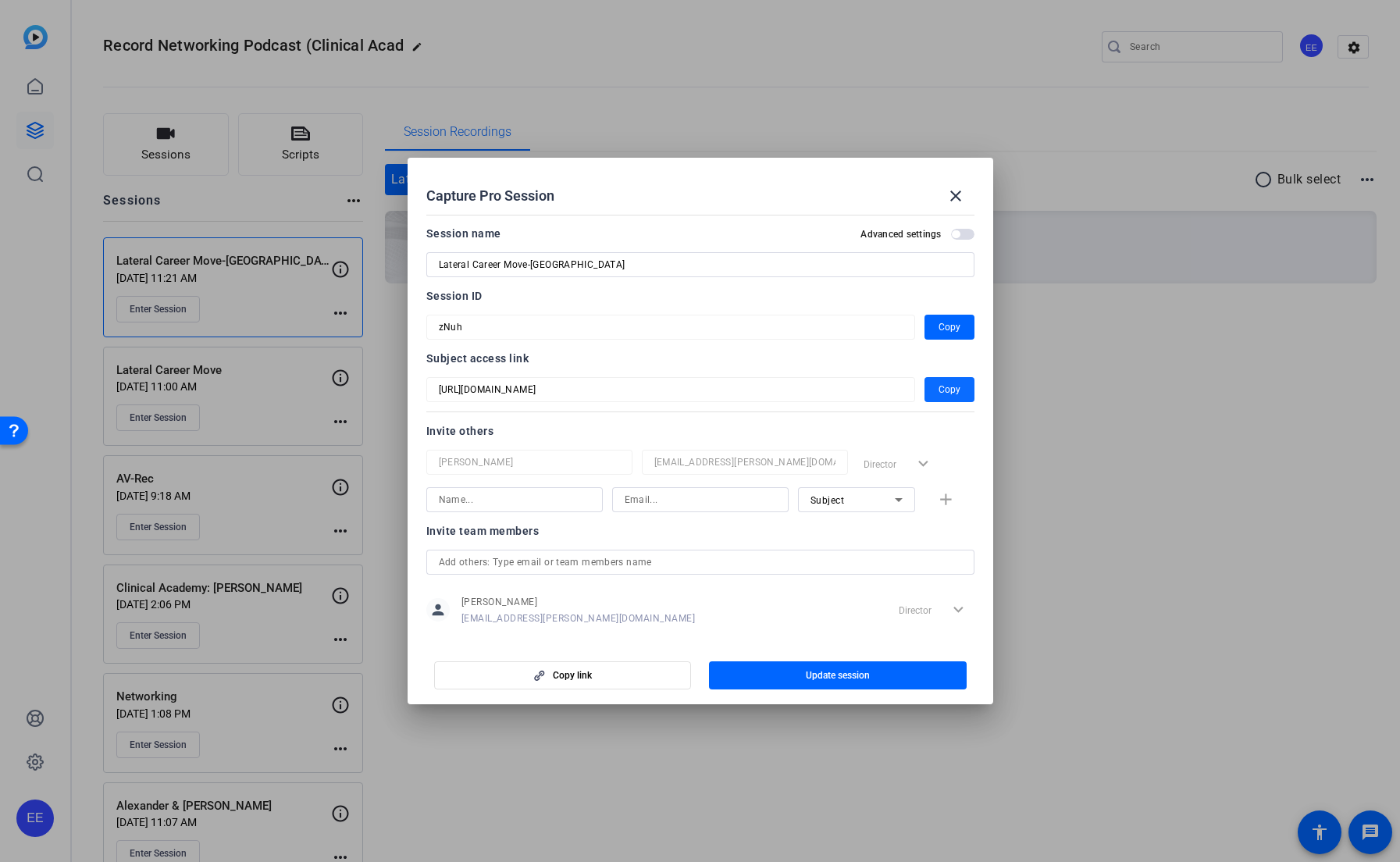
click at [953, 388] on span "Copy" at bounding box center [949, 390] width 22 height 19
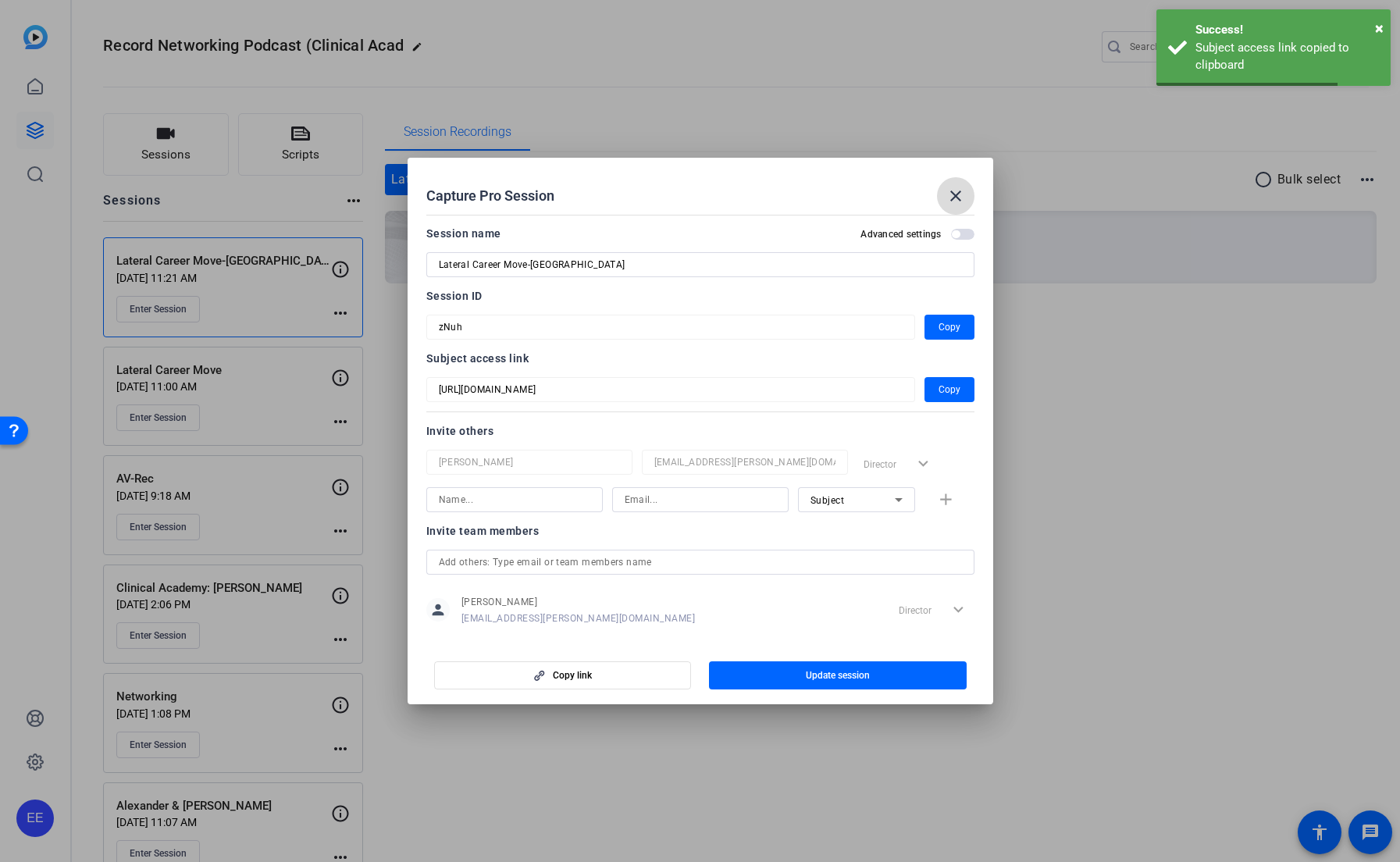
click at [957, 195] on mat-icon "close" at bounding box center [956, 196] width 19 height 19
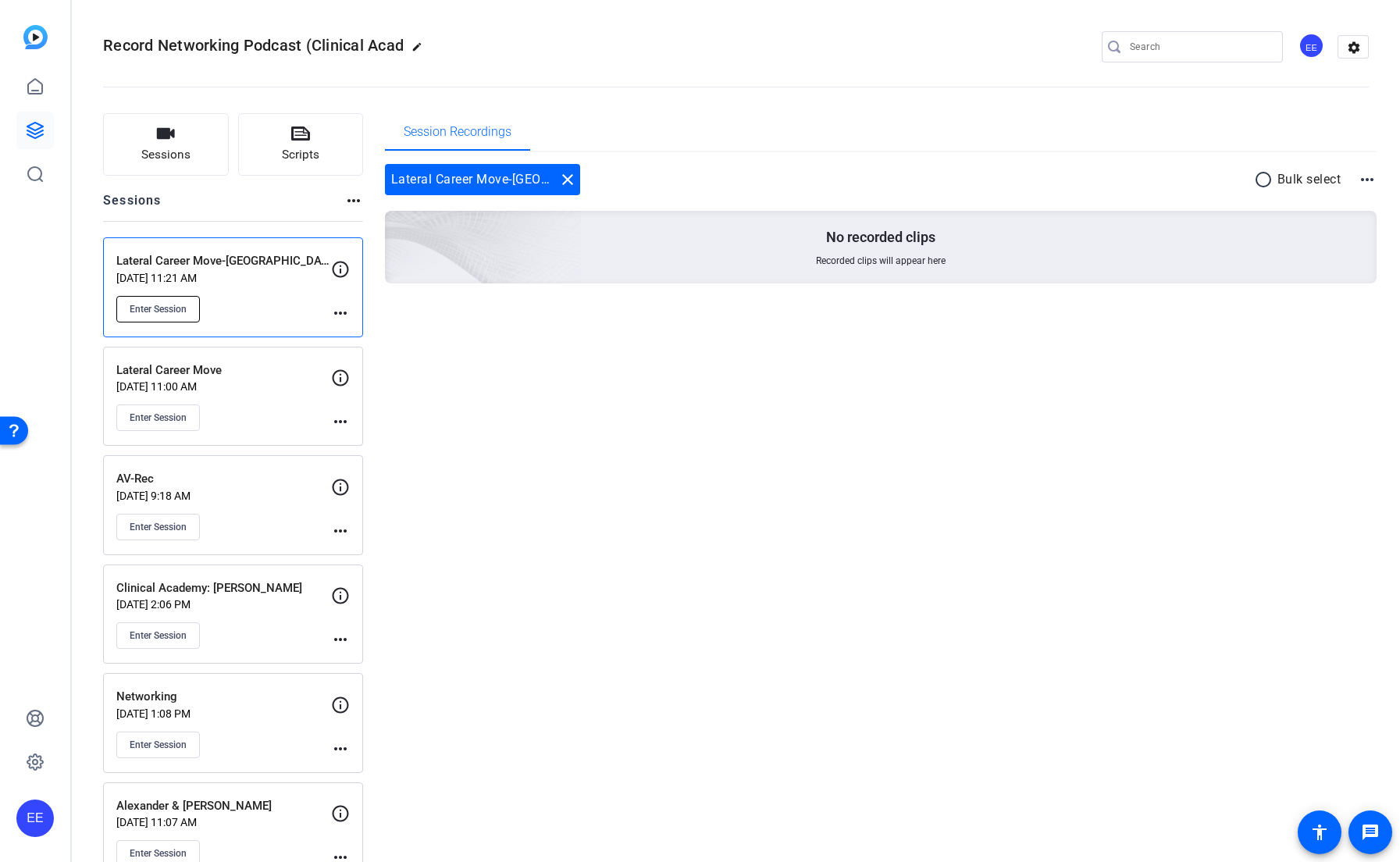
click at [174, 311] on span "Enter Session" at bounding box center [158, 309] width 57 height 12
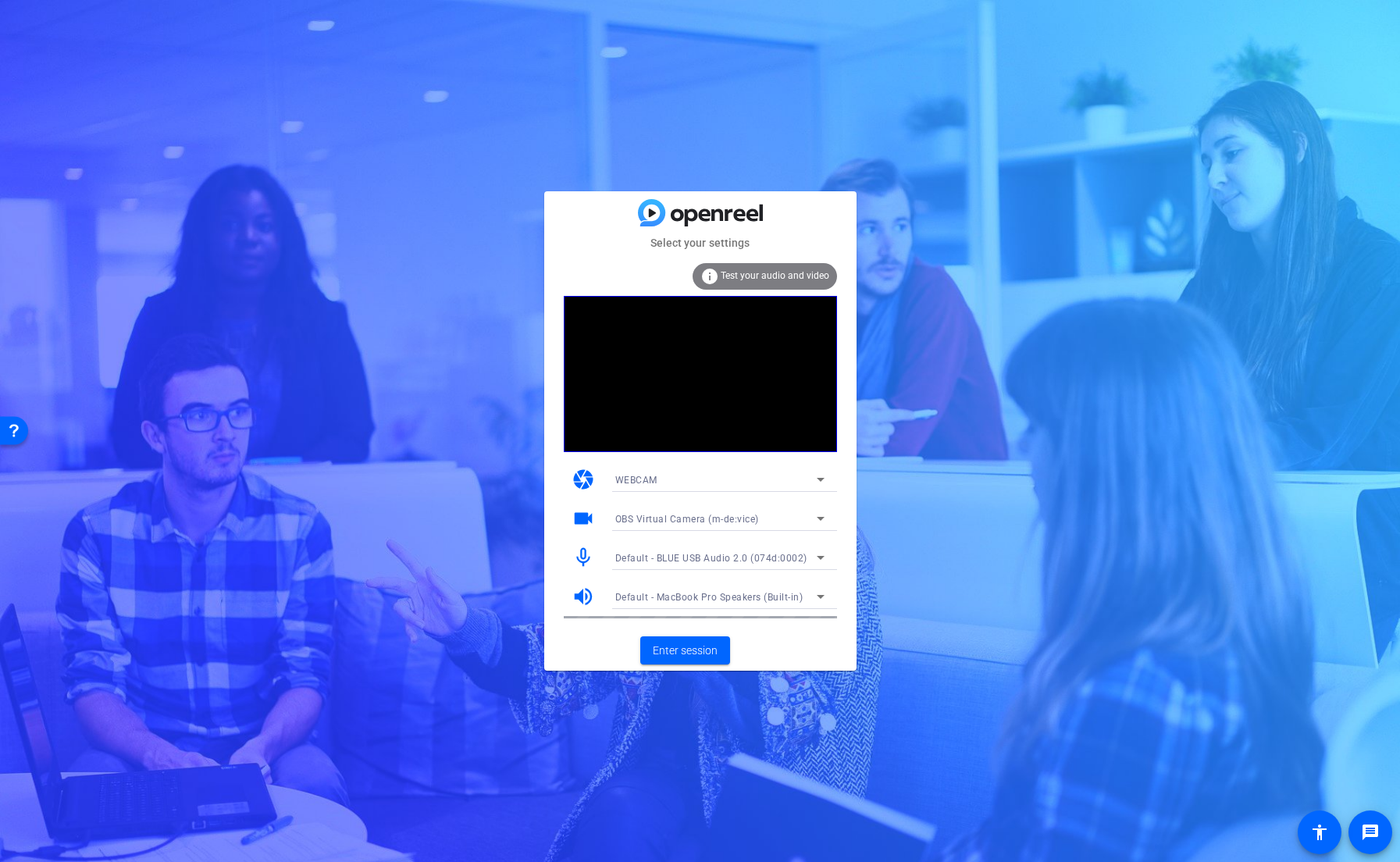
click at [794, 519] on div "OBS Virtual Camera (m-de:vice)" at bounding box center [716, 518] width 201 height 19
click at [849, 470] on div at bounding box center [700, 431] width 1400 height 862
click at [715, 658] on span at bounding box center [685, 650] width 90 height 37
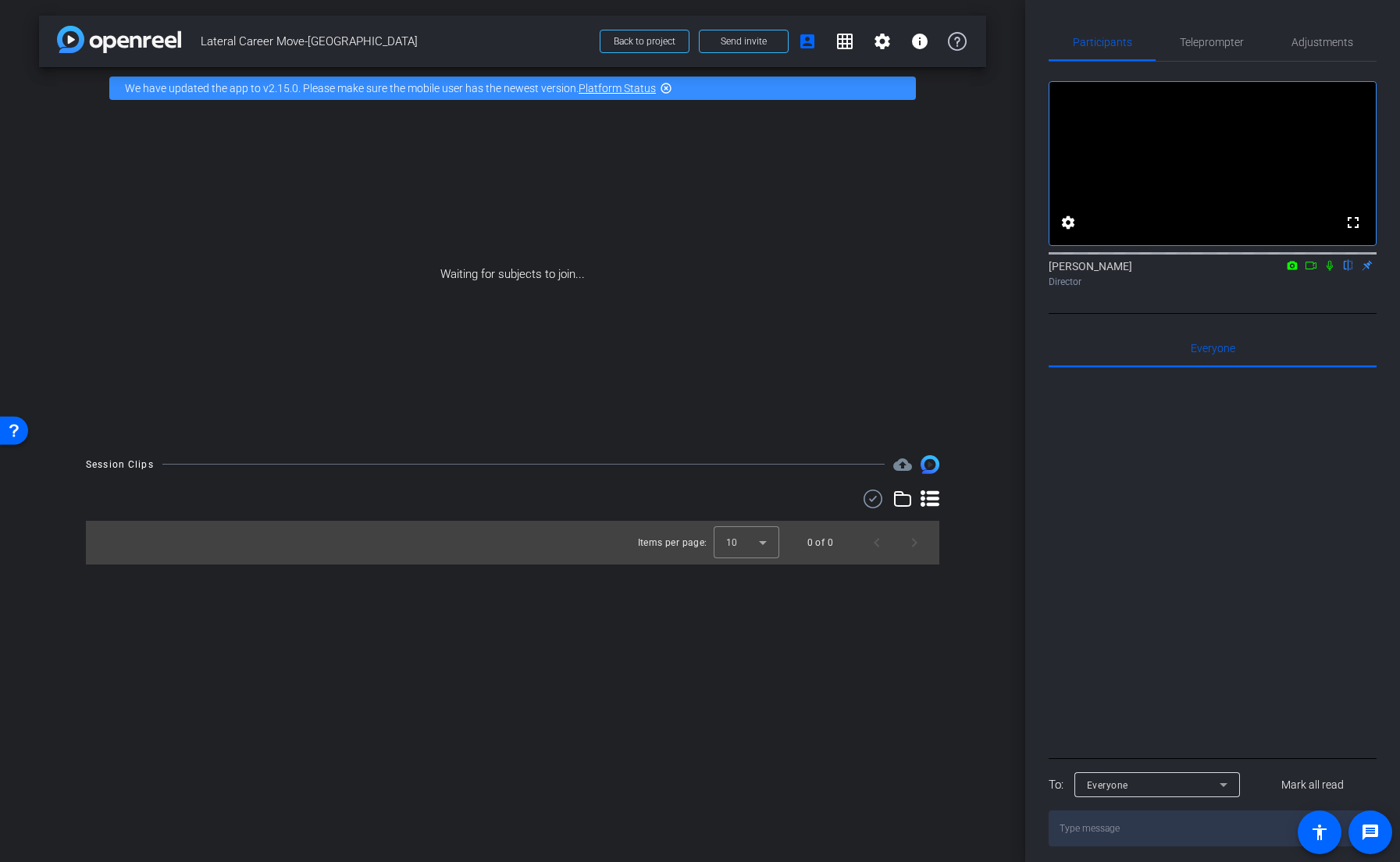
click at [1309, 271] on icon at bounding box center [1310, 265] width 12 height 10
click at [1329, 271] on icon at bounding box center [1329, 265] width 12 height 10
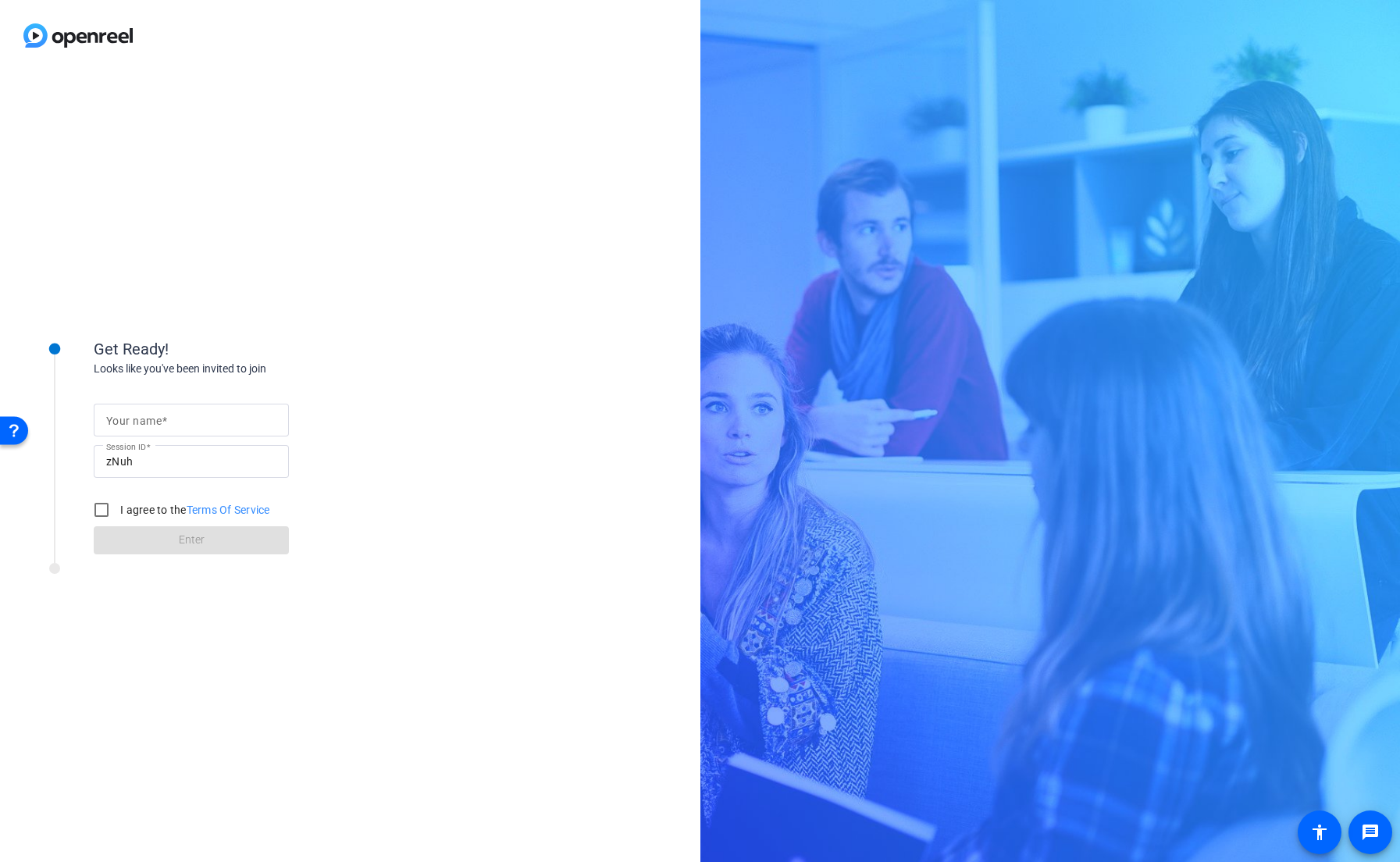
click at [222, 422] on input "Your name" at bounding box center [191, 420] width 171 height 19
type input "test"
click at [104, 510] on input "I agree to the Terms Of Service" at bounding box center [101, 510] width 31 height 31
checkbox input "true"
click at [153, 534] on span at bounding box center [191, 539] width 195 height 37
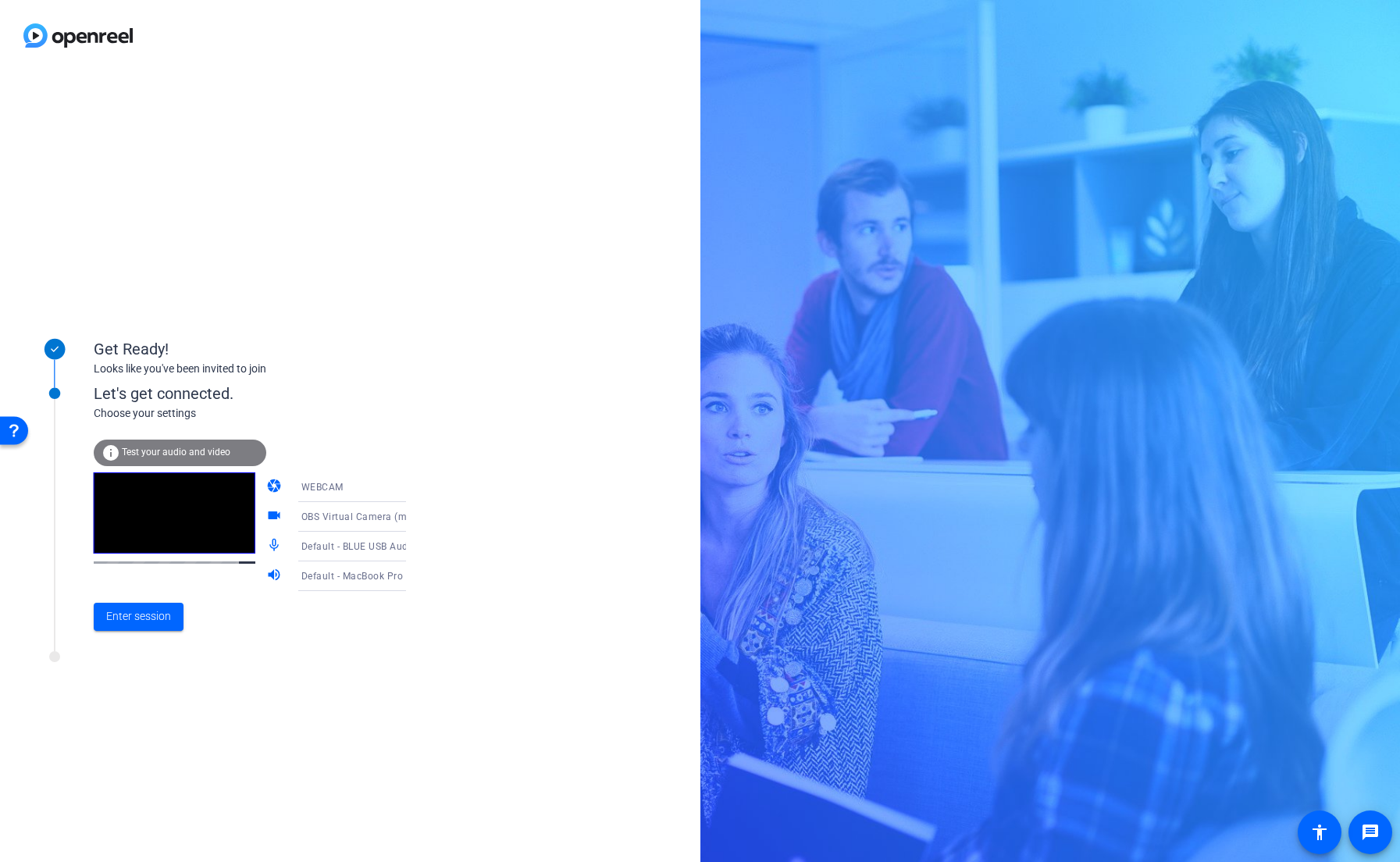
click at [374, 482] on div "WEBCAM" at bounding box center [359, 487] width 117 height 19
click at [460, 585] on div at bounding box center [700, 431] width 1400 height 862
click at [130, 623] on span "Enter session" at bounding box center [138, 615] width 65 height 16
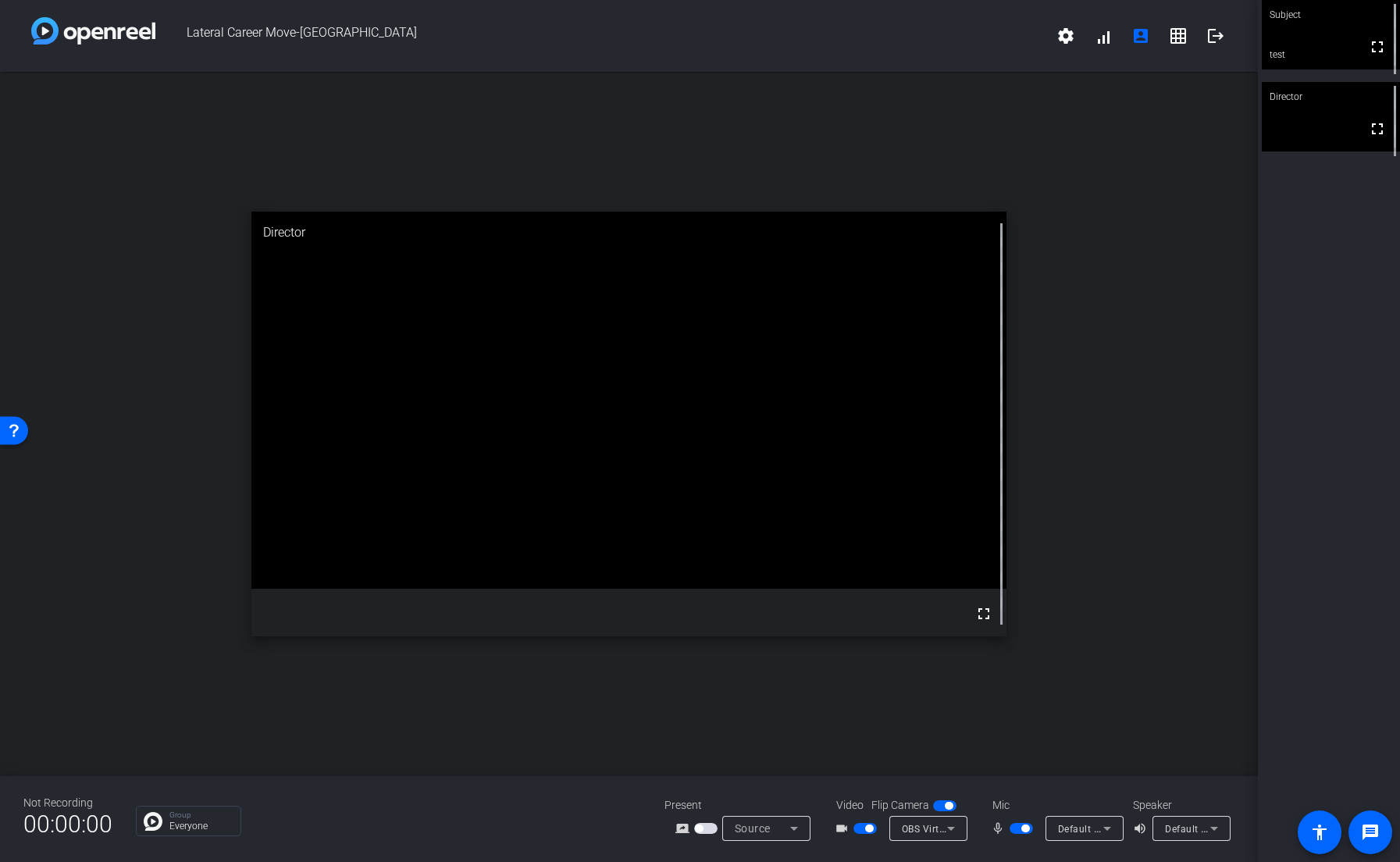
click at [1329, 67] on video at bounding box center [1330, 34] width 138 height 70
click at [1327, 59] on video at bounding box center [1330, 35] width 136 height 69
click at [1285, 123] on video at bounding box center [1330, 116] width 138 height 70
click at [1286, 51] on video at bounding box center [1330, 34] width 138 height 70
click at [1331, 61] on video at bounding box center [1330, 35] width 136 height 69
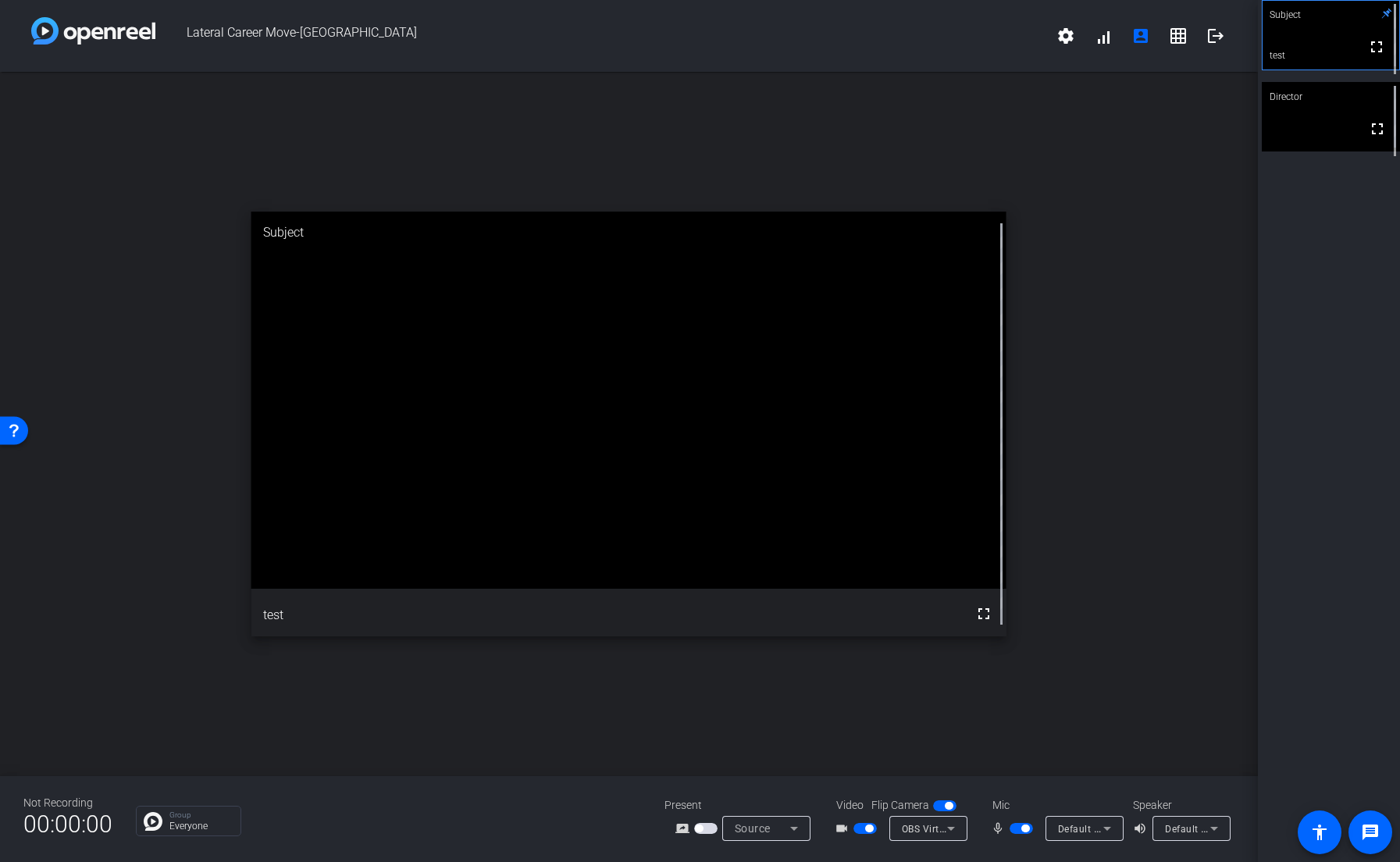
click at [1329, 151] on video at bounding box center [1330, 116] width 138 height 70
click at [1330, 67] on video at bounding box center [1330, 34] width 138 height 70
click at [1332, 62] on video at bounding box center [1330, 35] width 136 height 69
click at [1321, 110] on div "Director" at bounding box center [1330, 96] width 138 height 30
click at [791, 832] on icon at bounding box center [794, 828] width 19 height 19
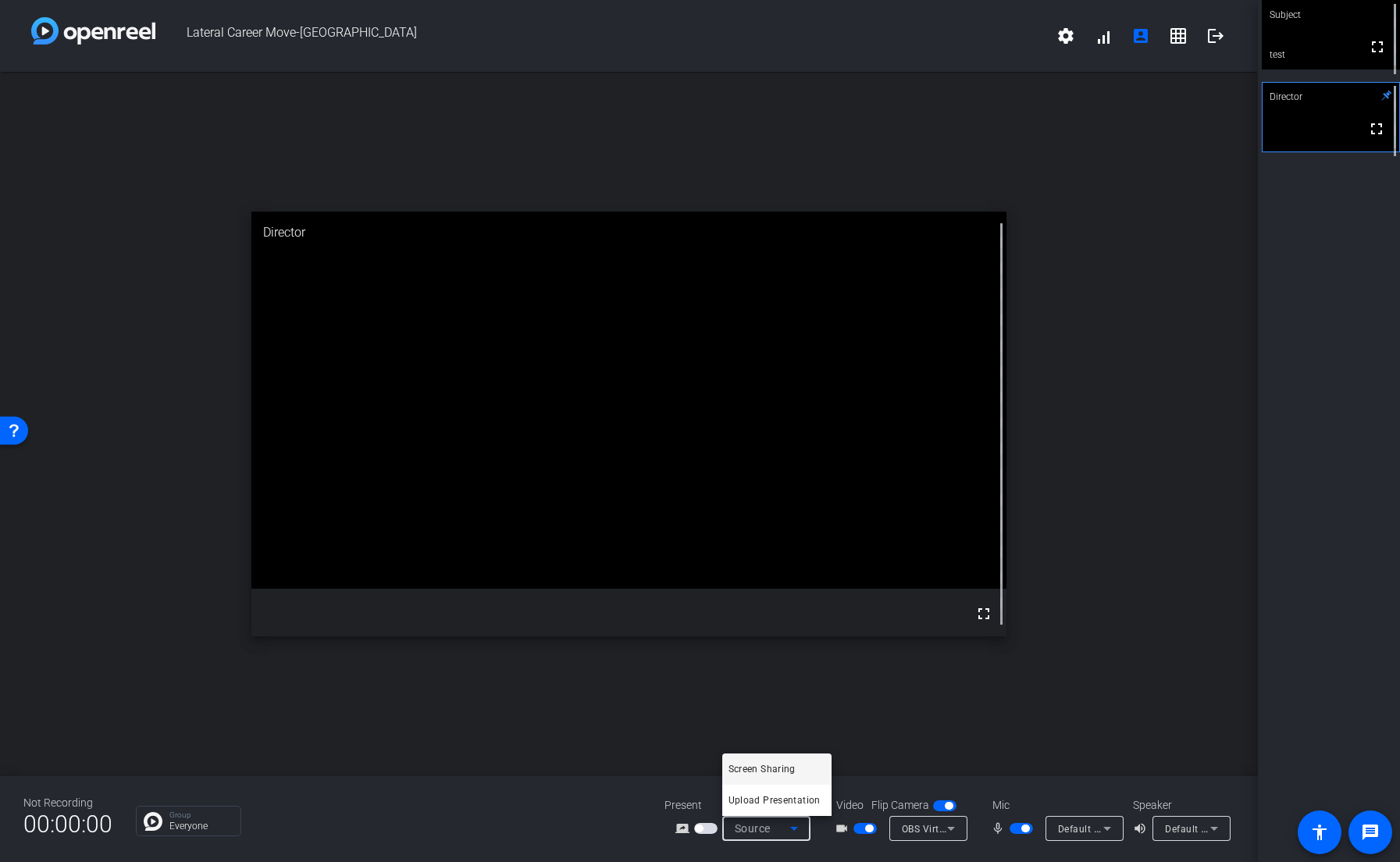
click at [538, 842] on div at bounding box center [700, 431] width 1400 height 862
click at [942, 828] on icon at bounding box center [951, 828] width 19 height 19
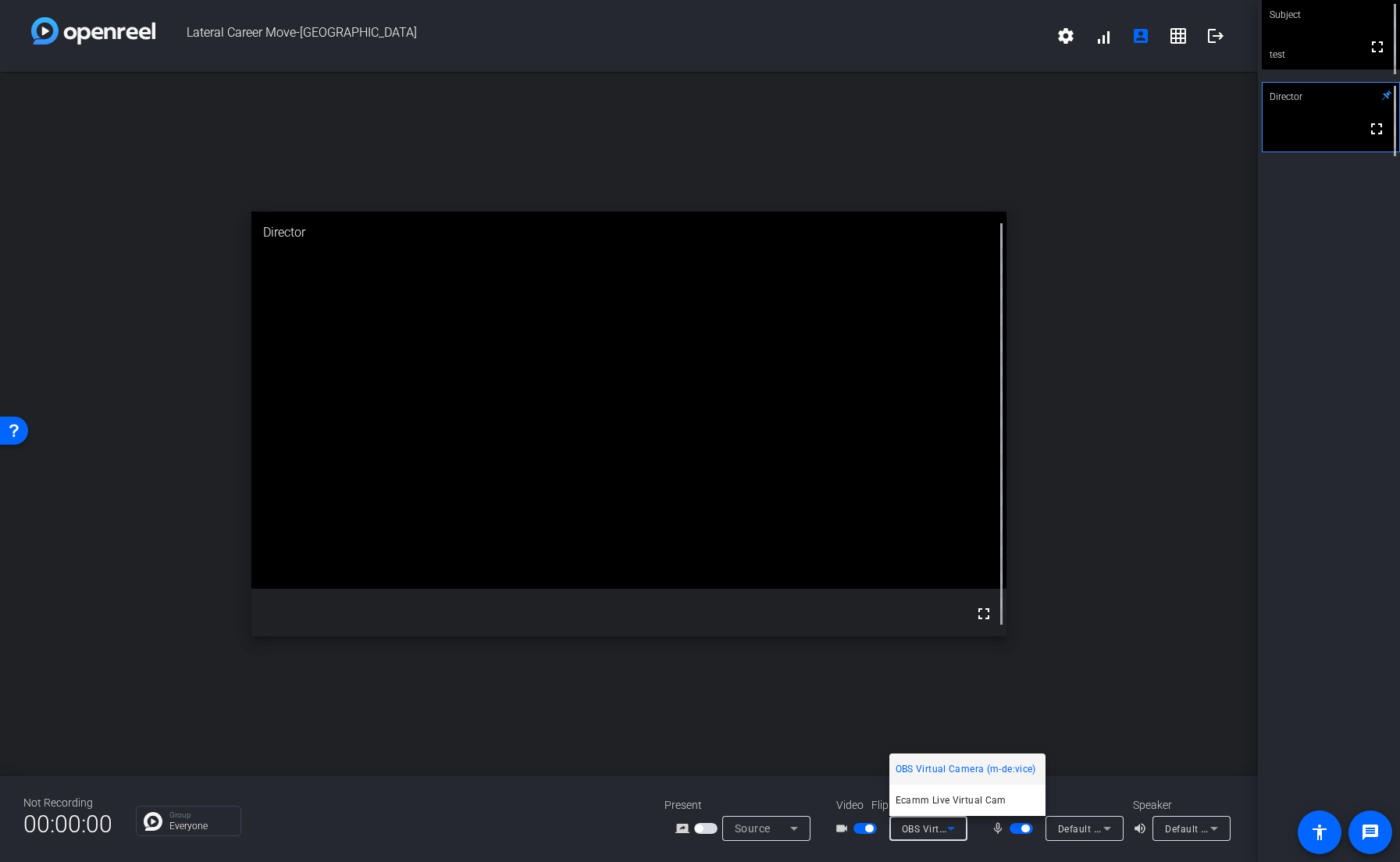
click at [847, 839] on div at bounding box center [700, 431] width 1400 height 862
click at [866, 831] on span "button" at bounding box center [869, 828] width 8 height 8
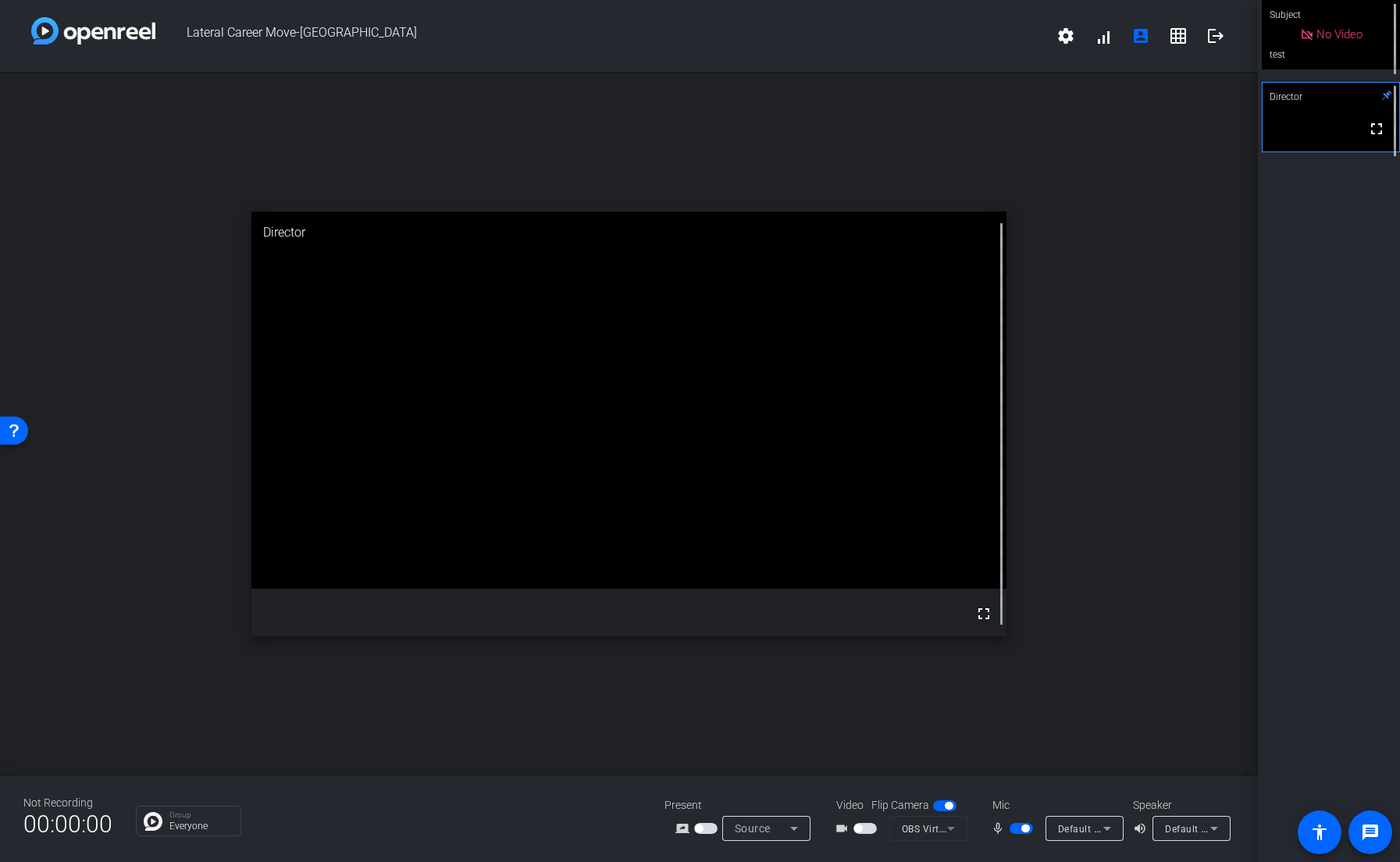
click at [866, 830] on span "button" at bounding box center [864, 828] width 24 height 10
click at [867, 831] on span "button" at bounding box center [869, 828] width 8 height 8
click at [867, 830] on span "button" at bounding box center [864, 828] width 24 height 10
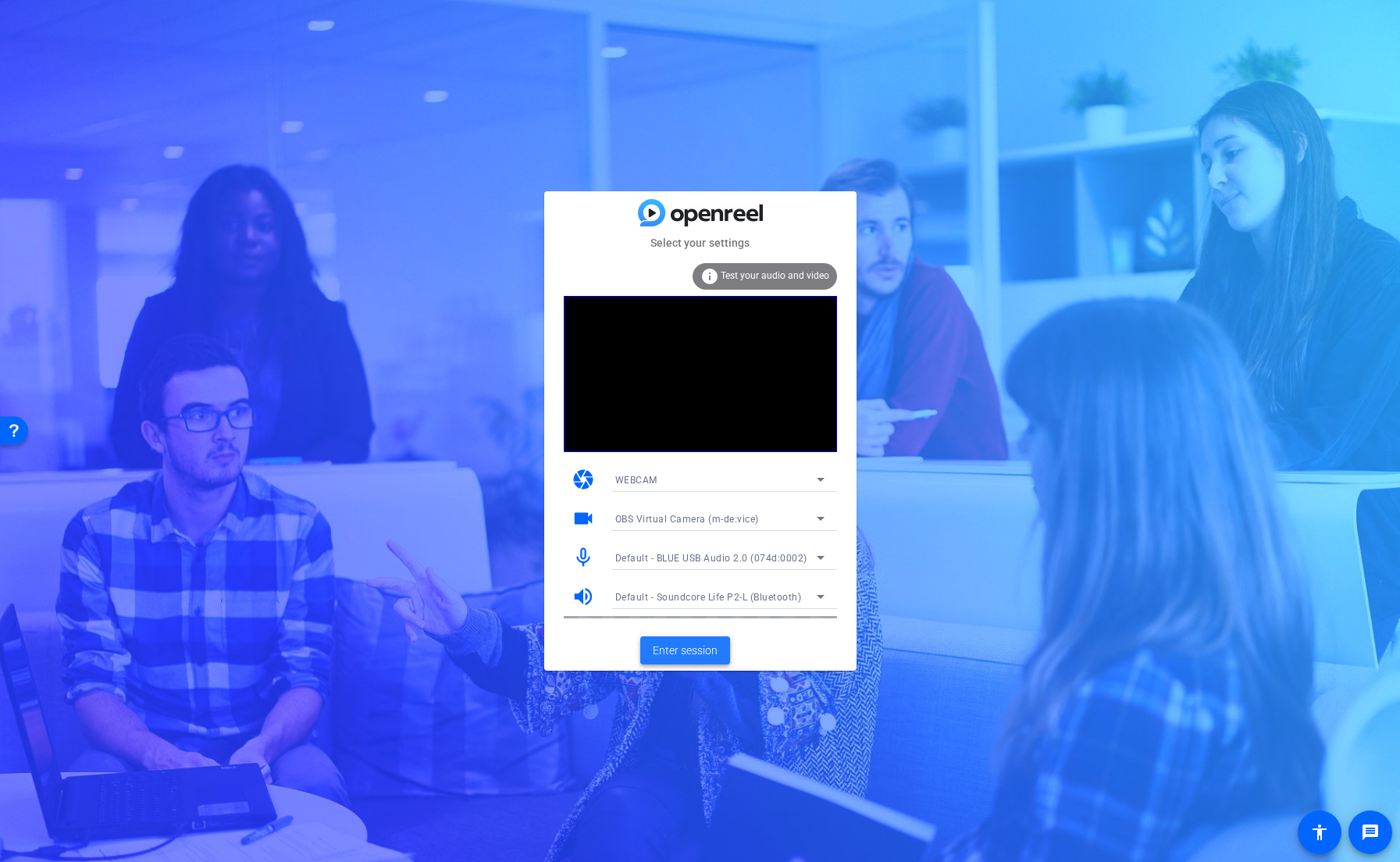
click at [679, 648] on span "Enter session" at bounding box center [685, 650] width 65 height 16
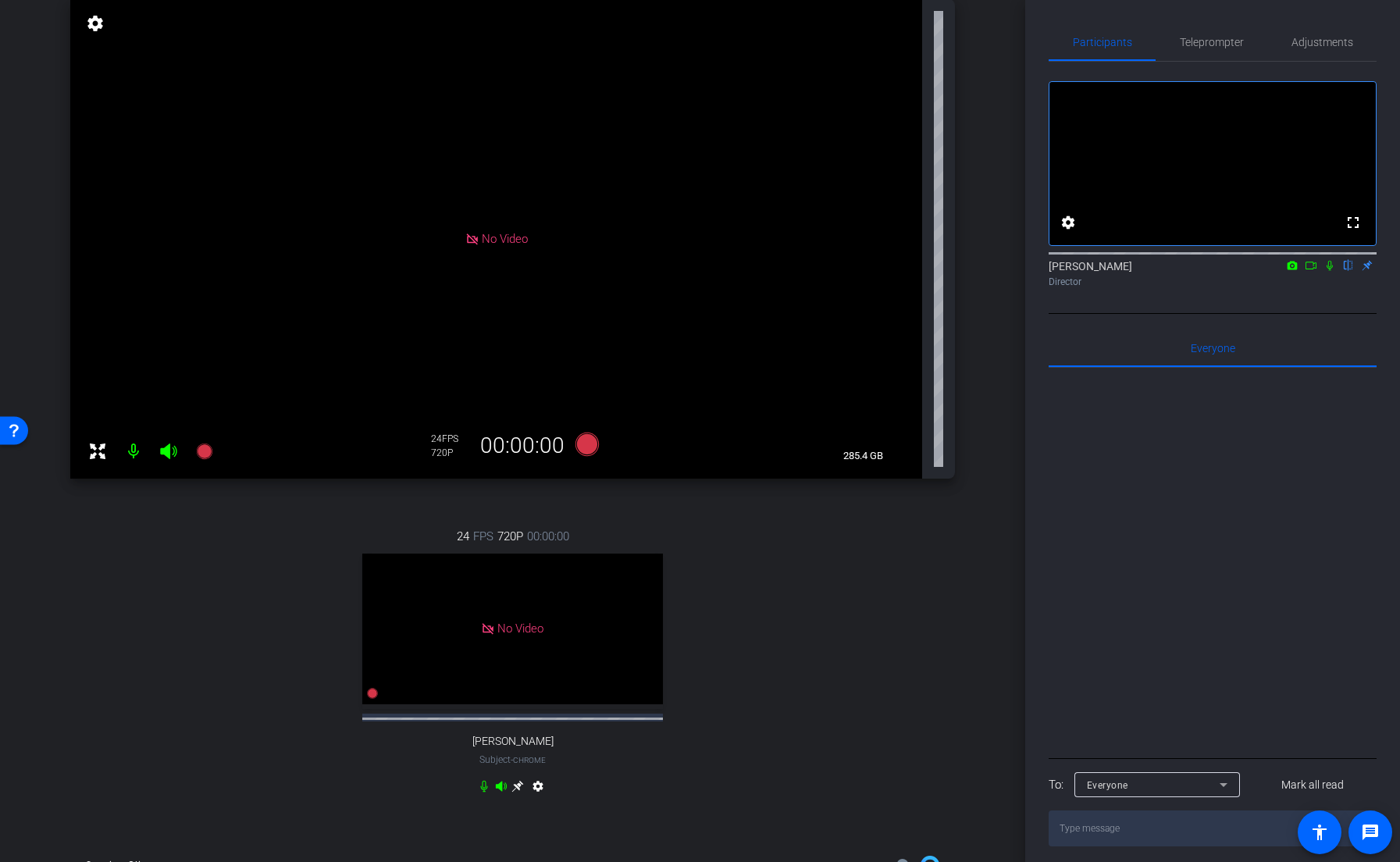
scroll to position [162, 0]
click at [1320, 47] on span "Adjustments" at bounding box center [1322, 42] width 62 height 10
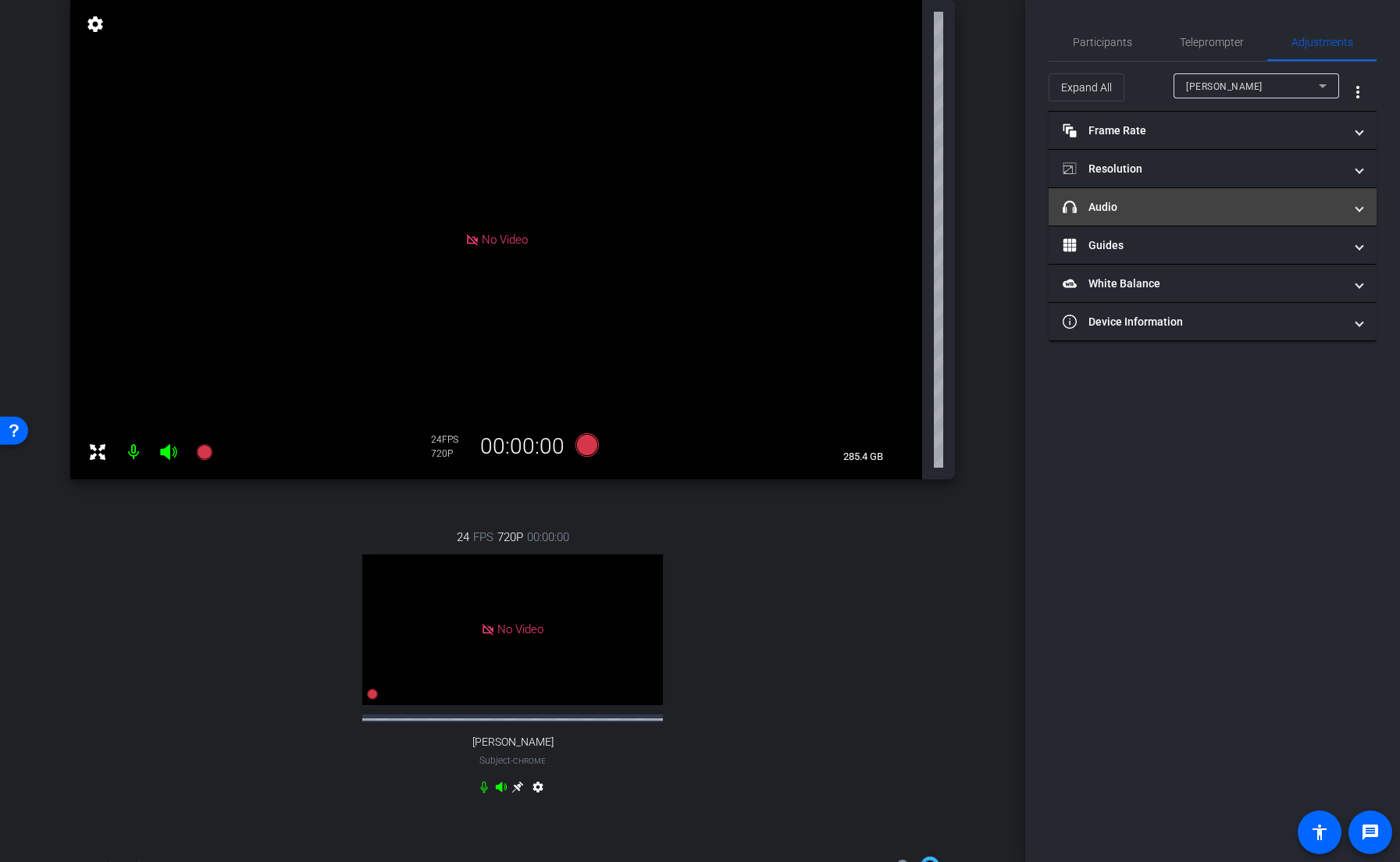
click at [1187, 206] on mat-panel-title "headphone icon Audio" at bounding box center [1203, 207] width 281 height 16
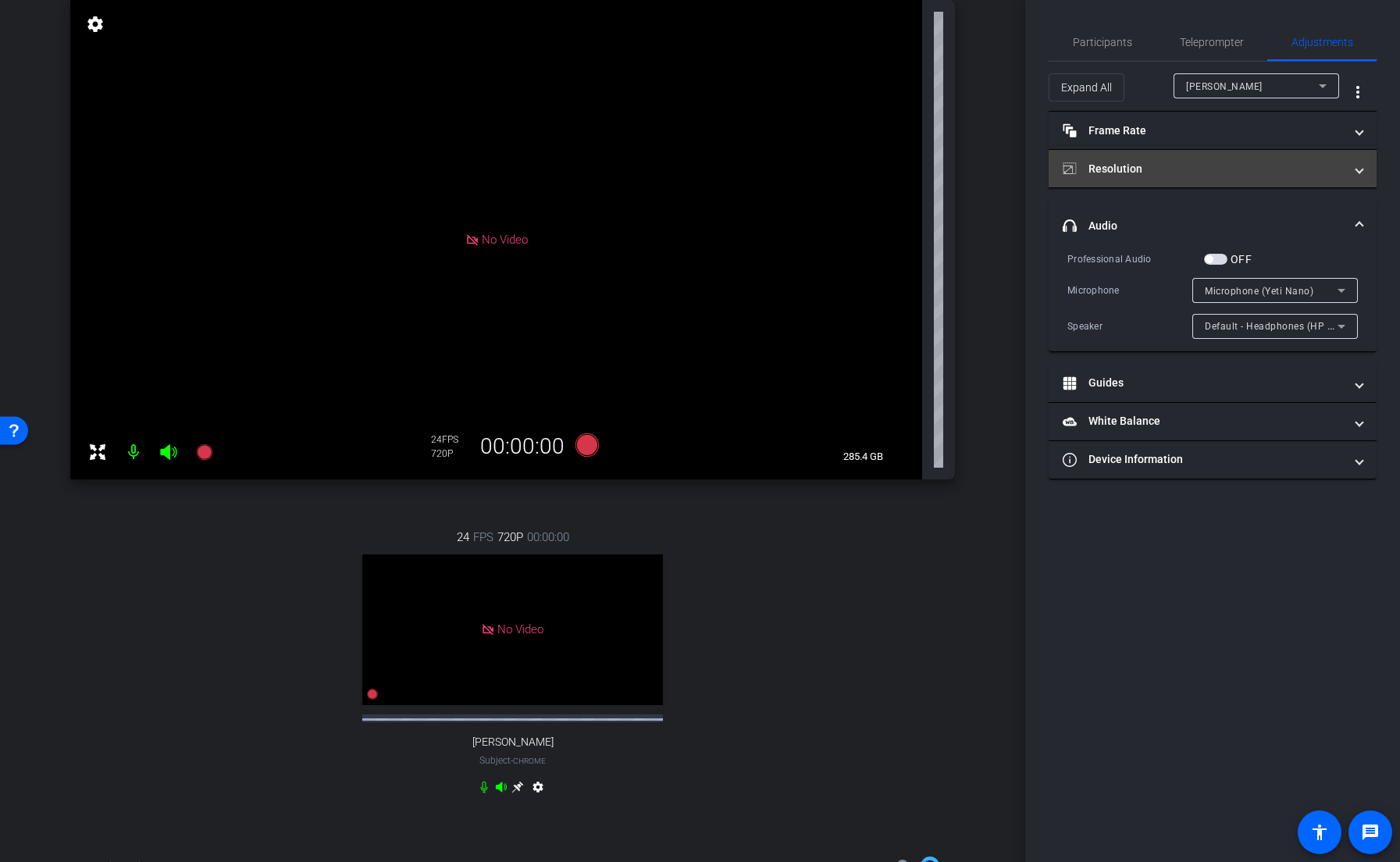
click at [1274, 158] on mat-expansion-panel-header "Resolution" at bounding box center [1212, 168] width 328 height 37
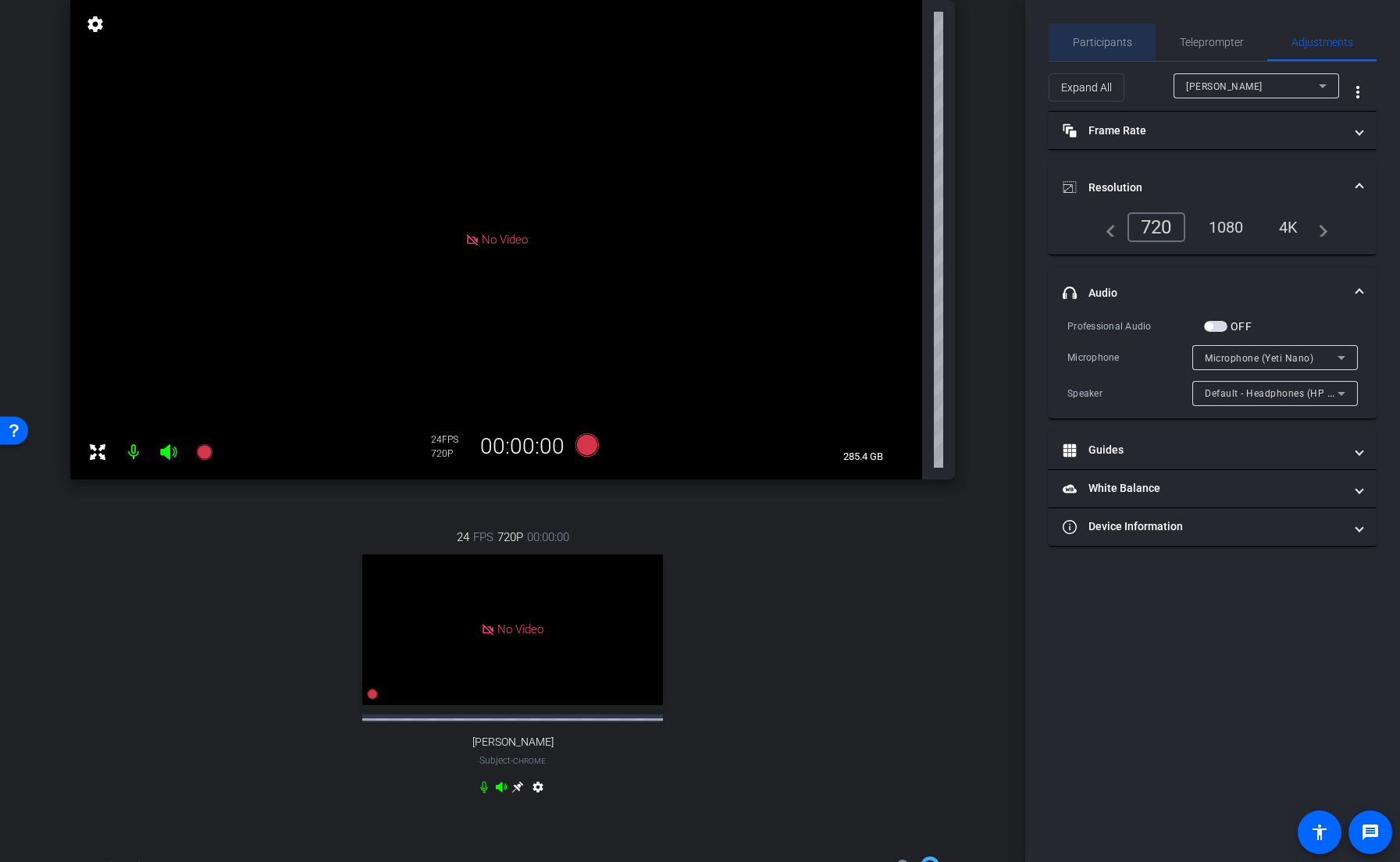
click at [1123, 46] on span "Participants" at bounding box center [1103, 42] width 59 height 10
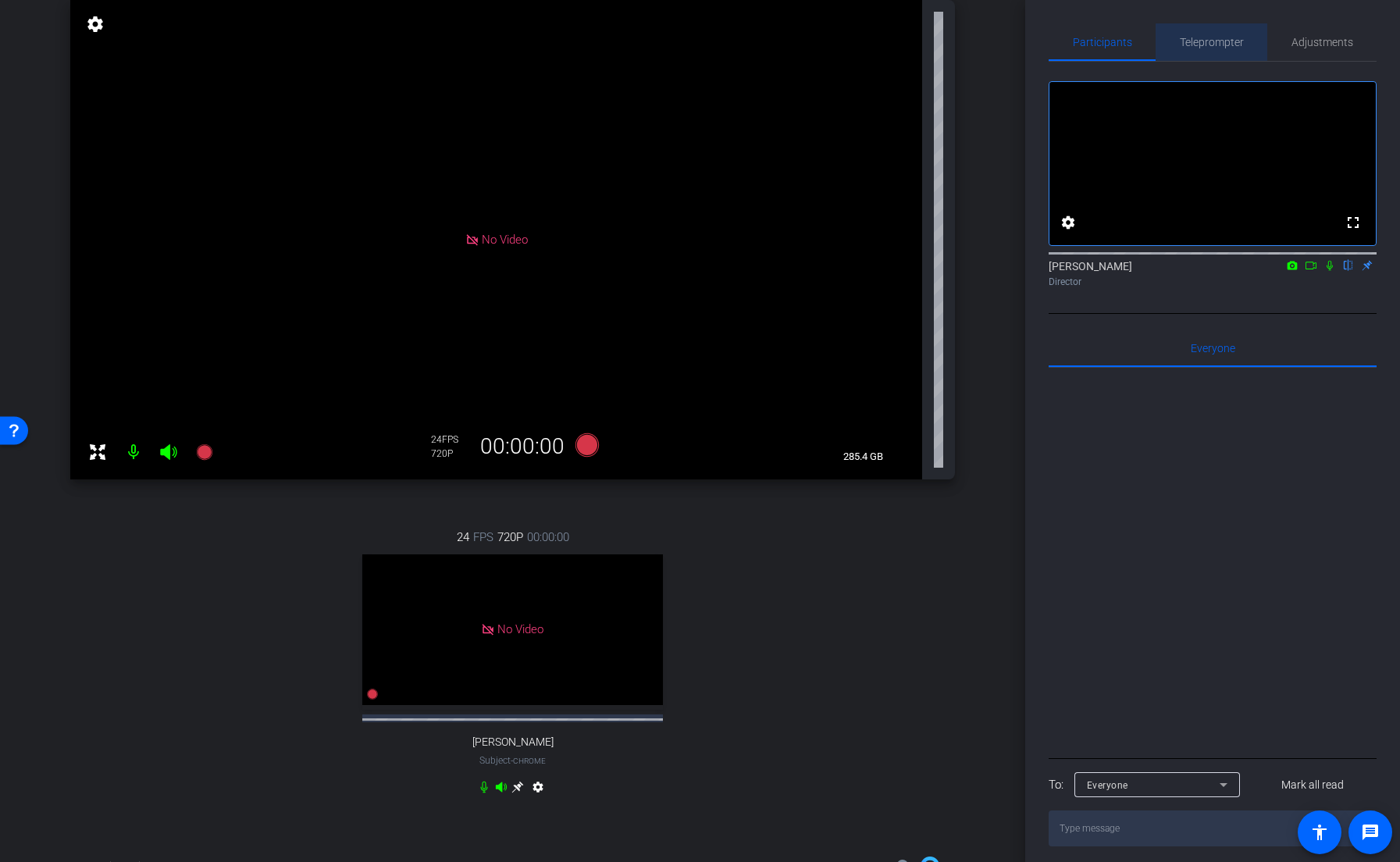
click at [1238, 44] on span "Teleprompter" at bounding box center [1211, 42] width 64 height 10
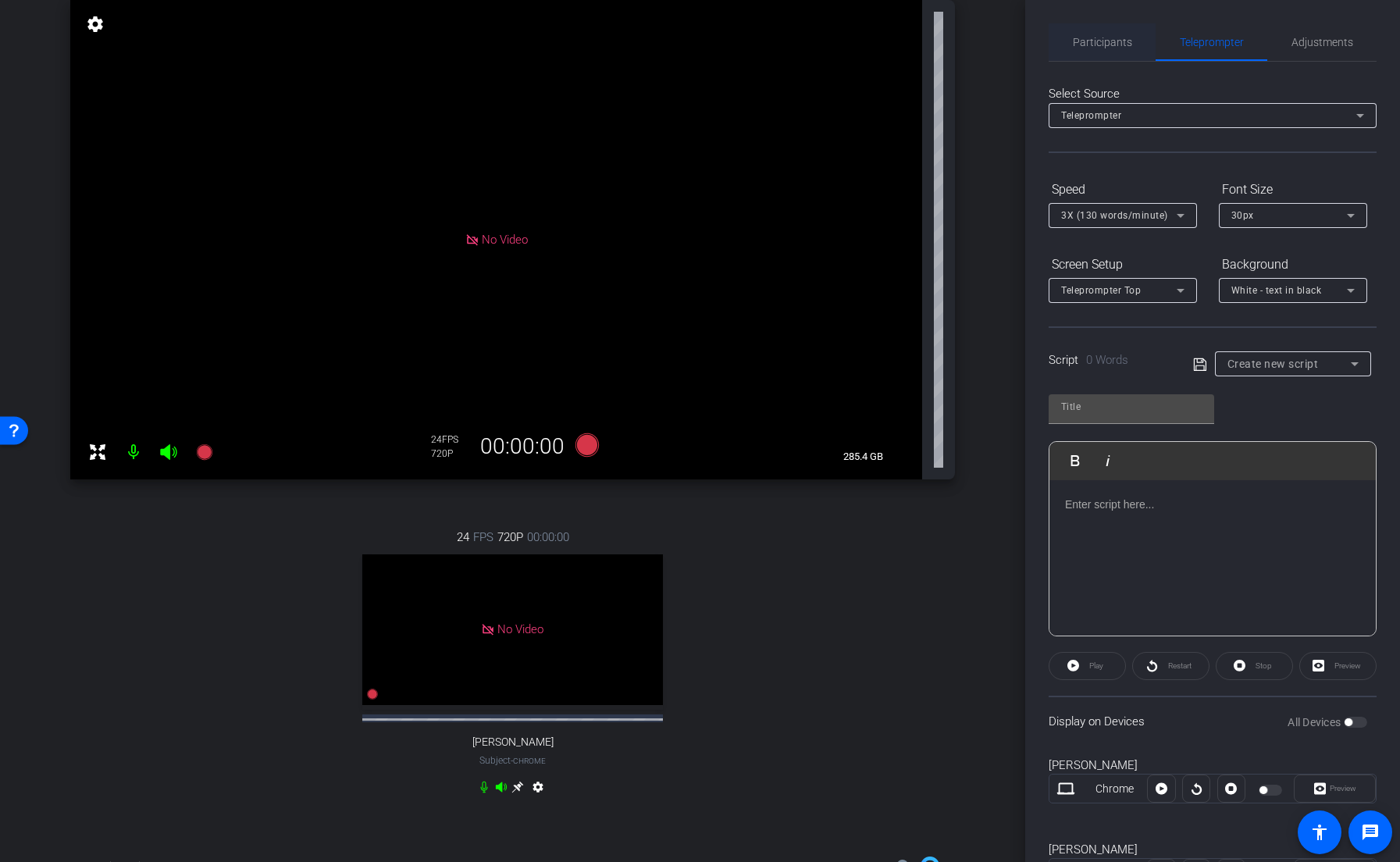
click at [1099, 52] on span "Participants" at bounding box center [1103, 42] width 59 height 37
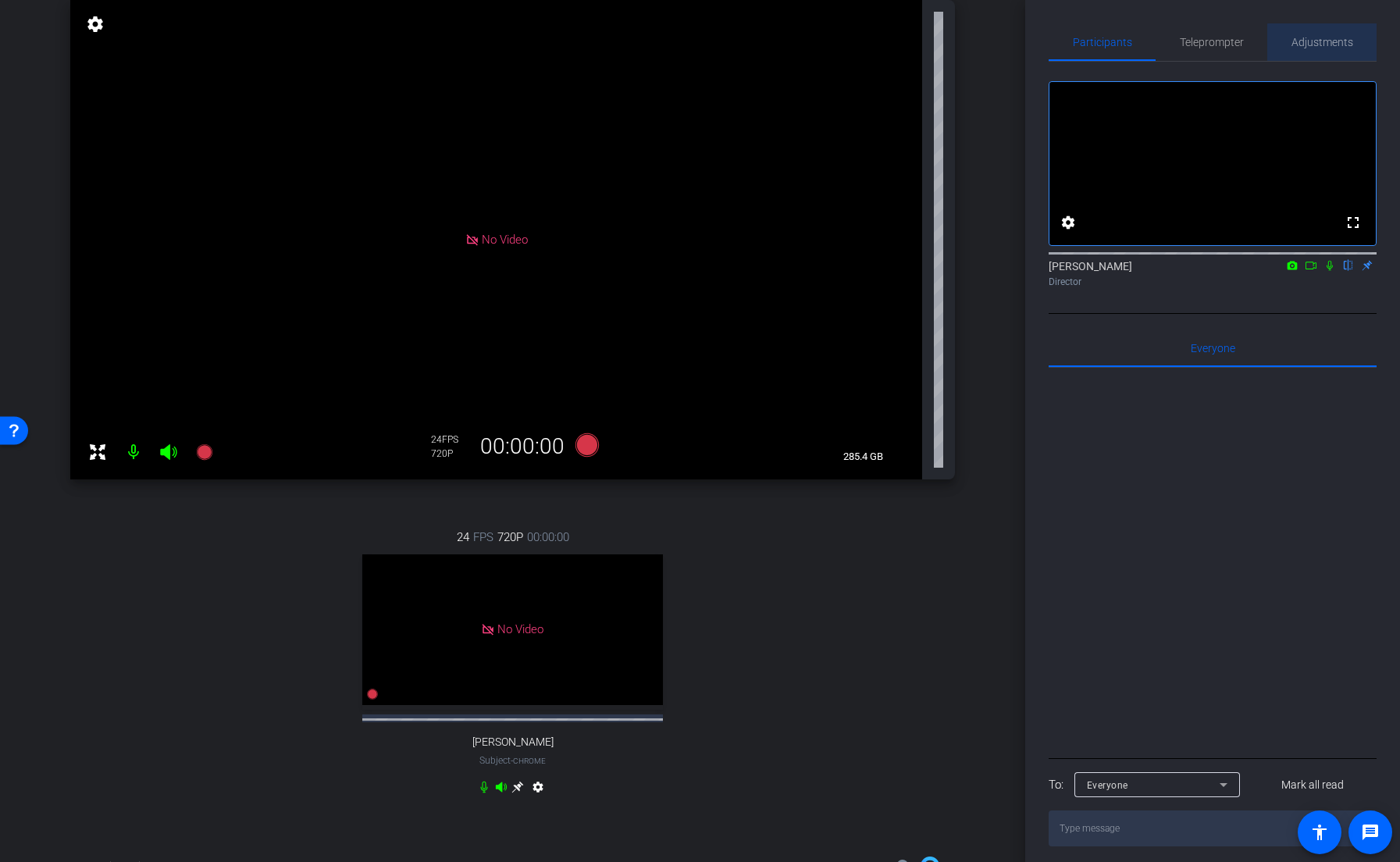
click at [1334, 46] on span "Adjustments" at bounding box center [1322, 42] width 62 height 10
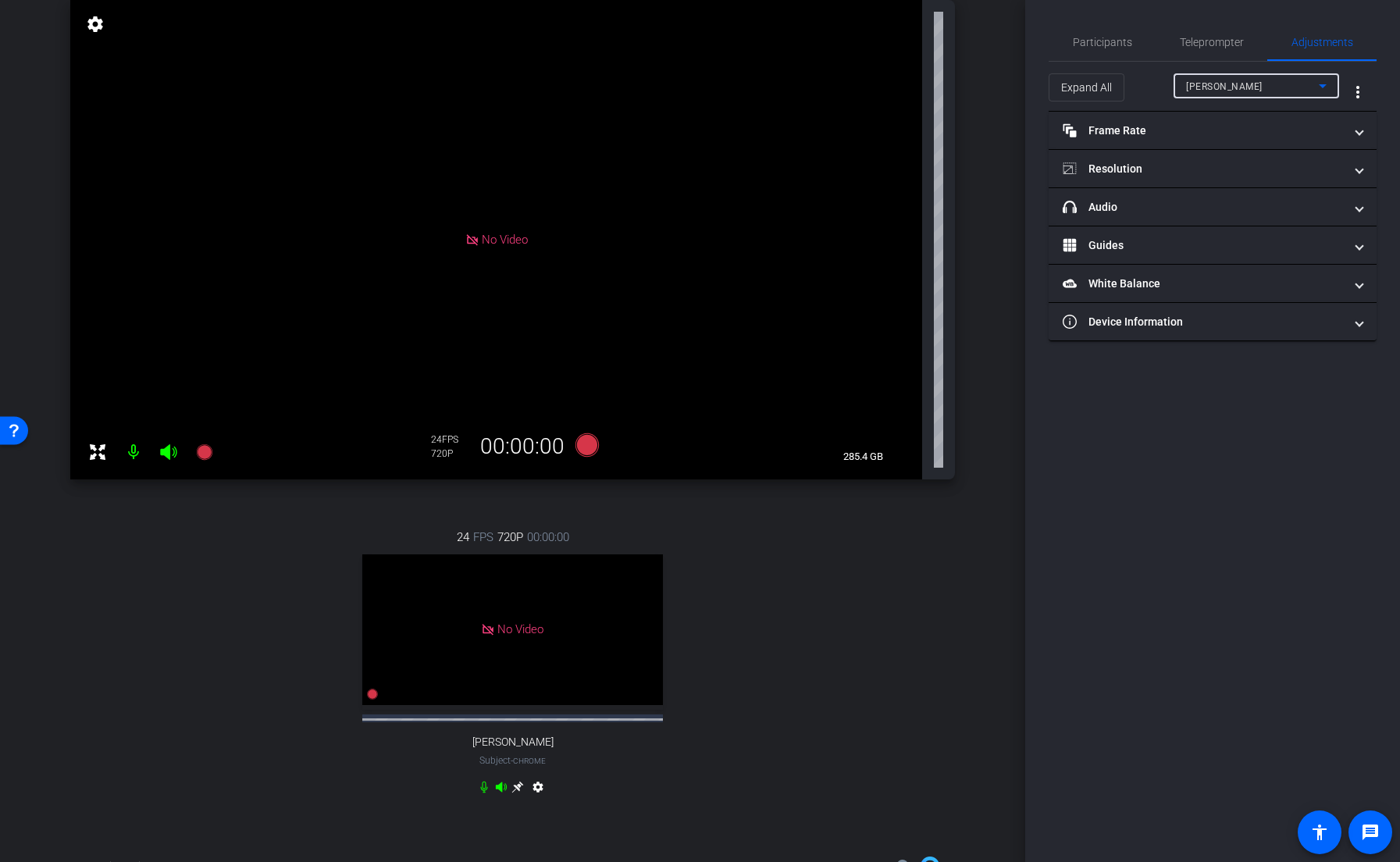
click at [1248, 89] on div "Alexander" at bounding box center [1252, 86] width 132 height 19
click at [1248, 139] on span "Hayley Craven" at bounding box center [1226, 142] width 79 height 19
click at [1236, 217] on mat-expansion-panel-header "headphone icon Audio" at bounding box center [1212, 206] width 328 height 37
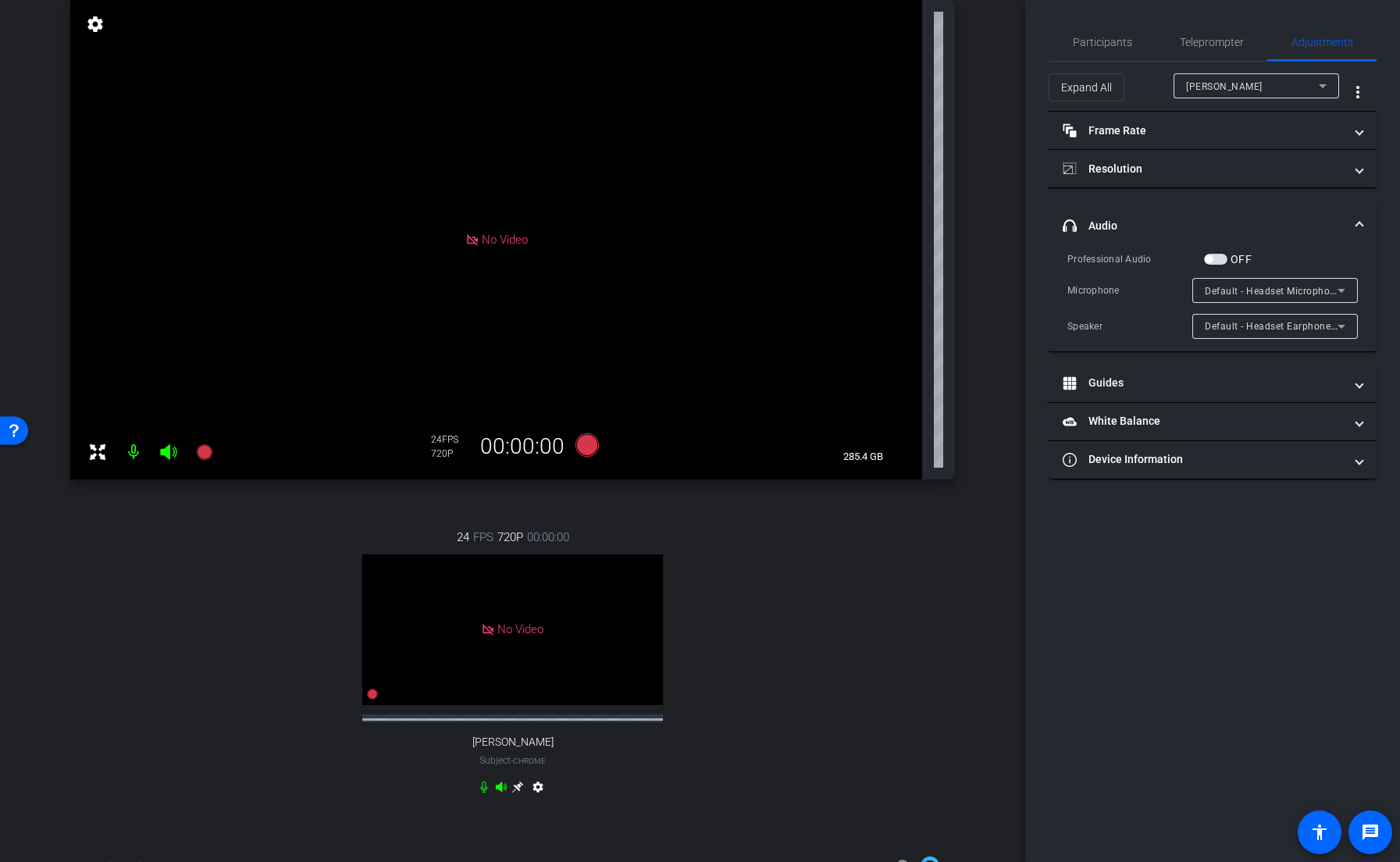
click at [1339, 293] on icon at bounding box center [1342, 291] width 19 height 19
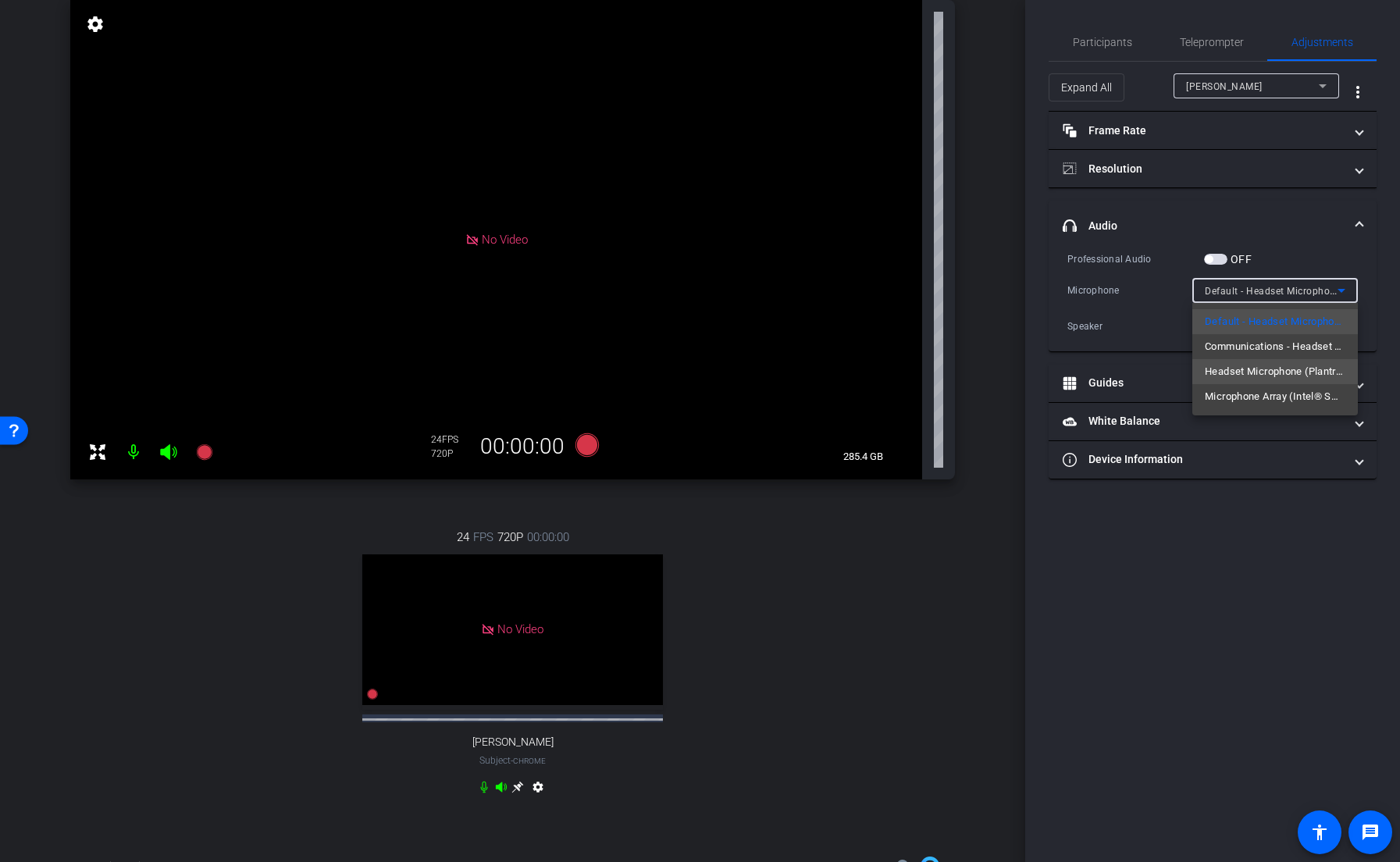
click at [1304, 373] on span "Headset Microphone (Plantronics EncorePro 715 USB)" at bounding box center [1274, 371] width 140 height 19
click at [845, 603] on div "24 FPS 720P 00:00:00 No Video Hayley Craven Subject - Chrome settings" at bounding box center [513, 664] width 884 height 322
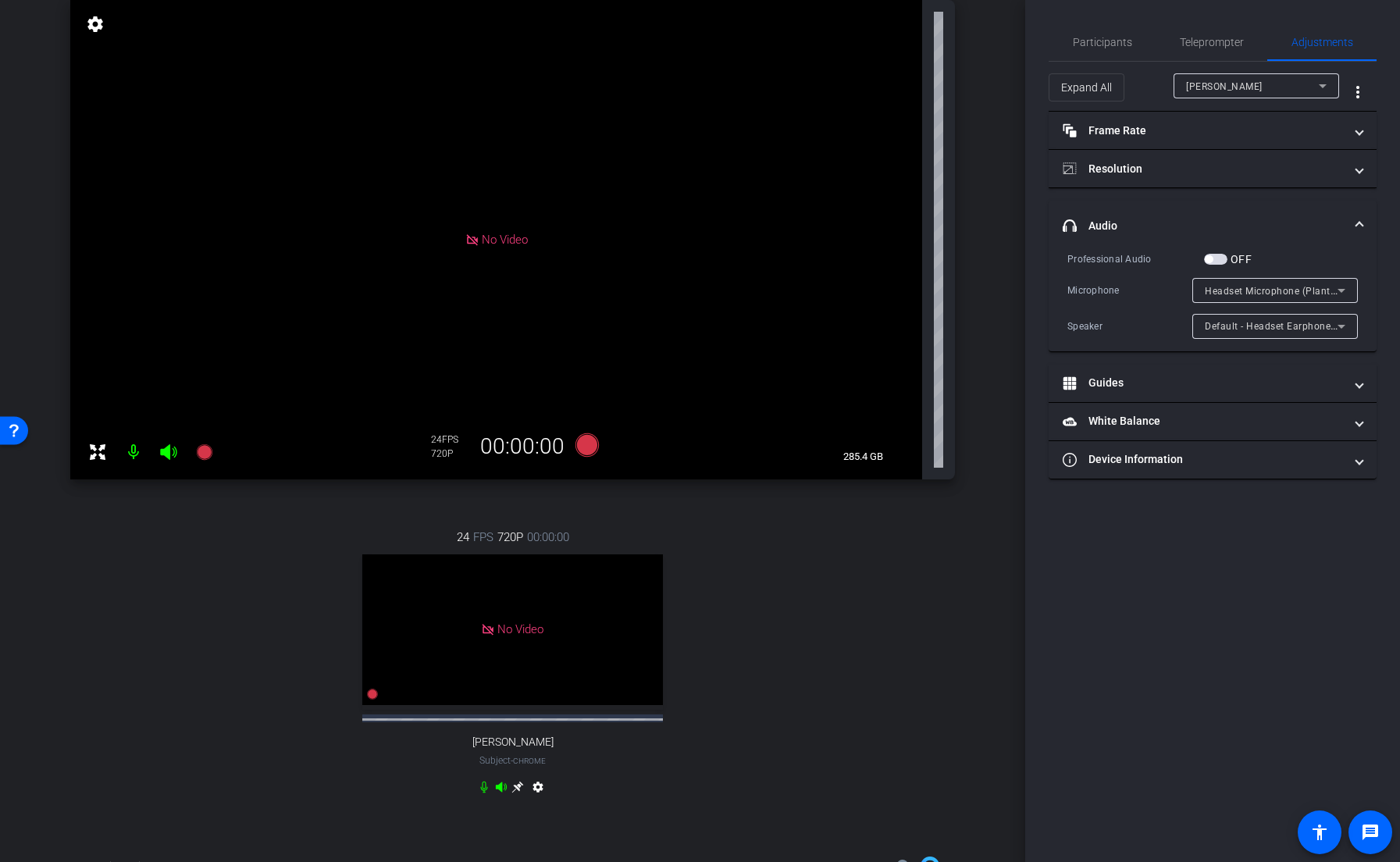
click at [888, 620] on div "24 FPS 720P 00:00:00 No Video Hayley Craven Subject - Chrome settings" at bounding box center [513, 664] width 884 height 322
click at [901, 684] on div "24 FPS 720P 00:00:00 No Video Hayley Craven Subject - Chrome settings" at bounding box center [513, 664] width 884 height 322
click at [603, 477] on div "No Video" at bounding box center [497, 239] width 852 height 479
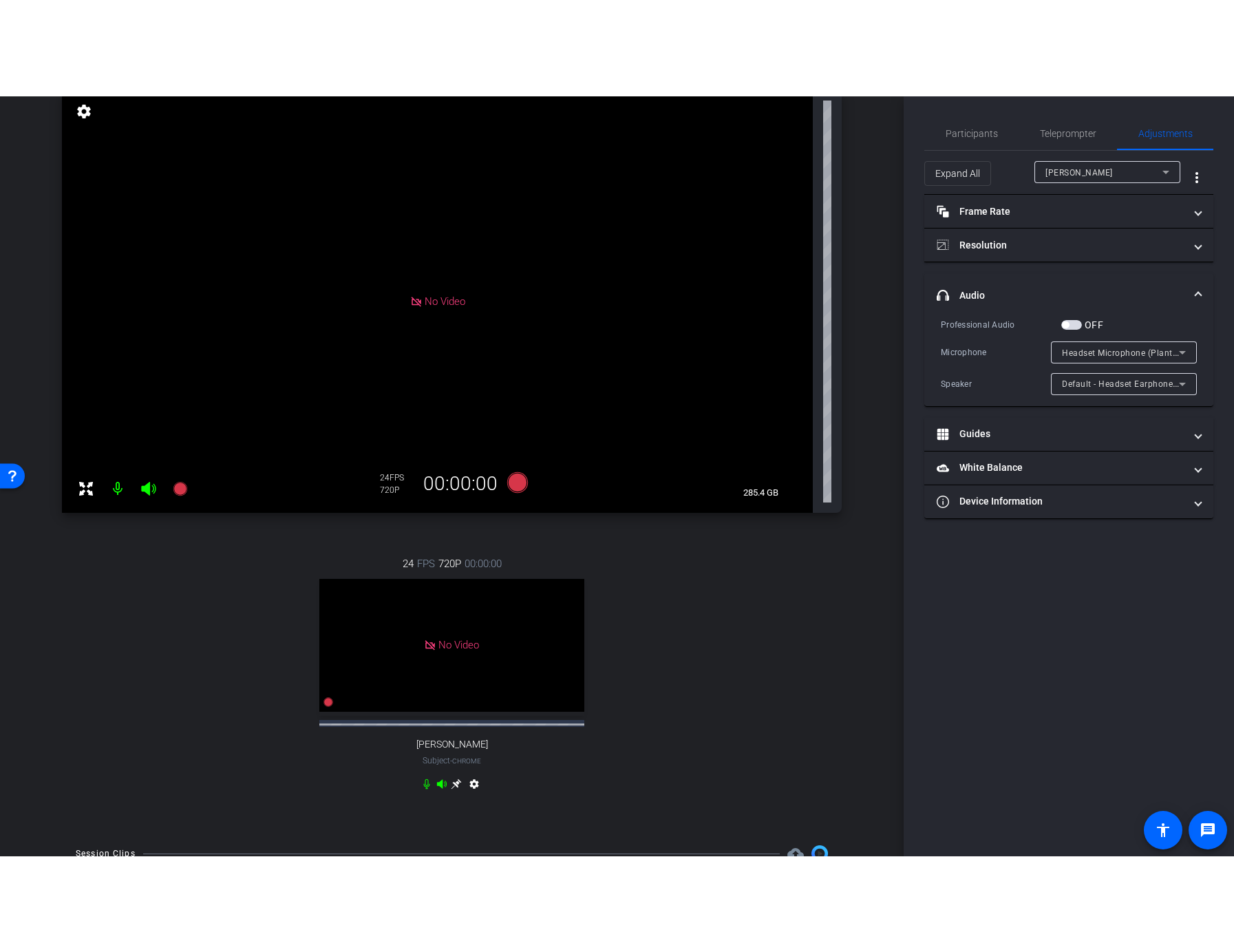
scroll to position [148, 0]
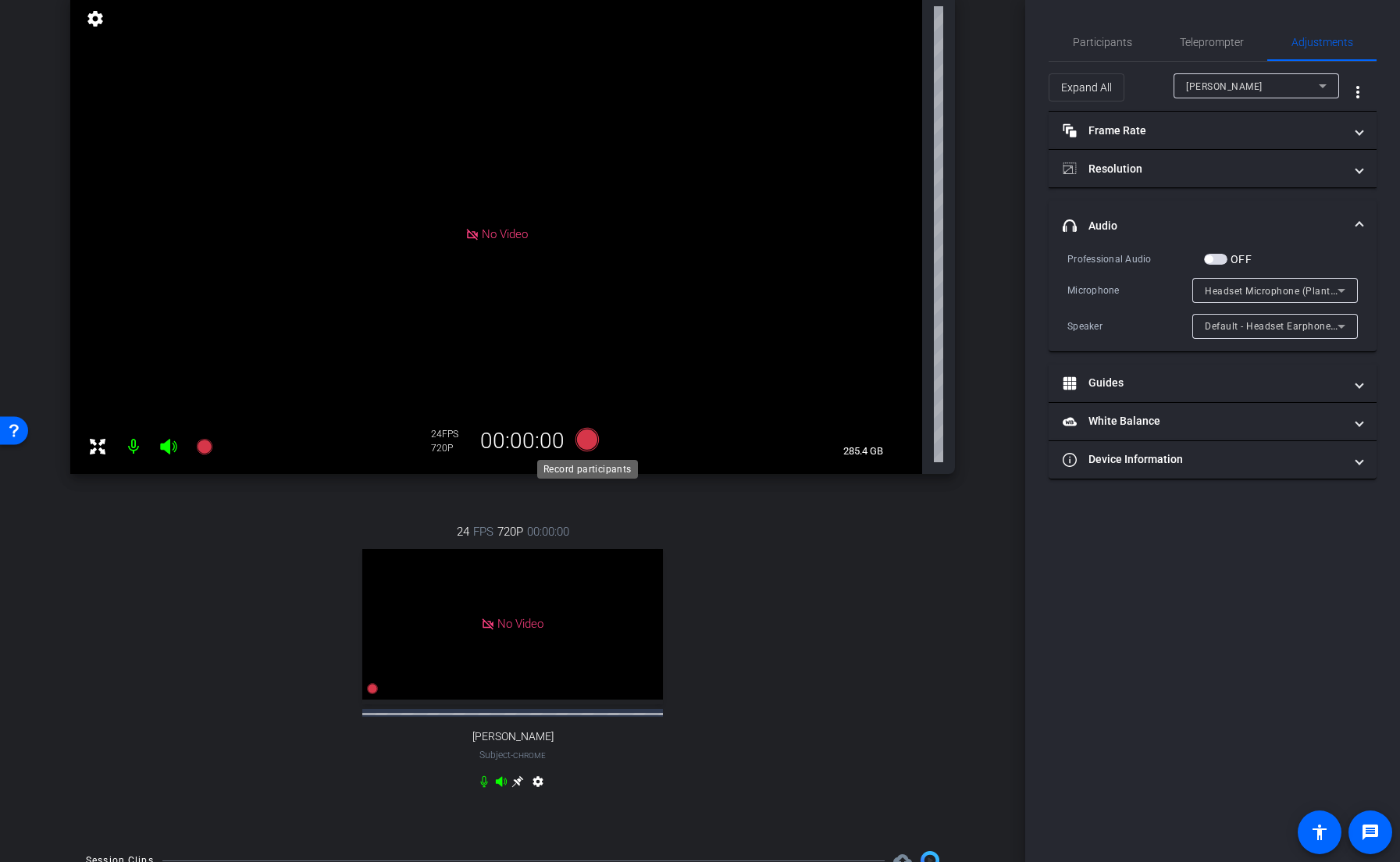
click at [596, 447] on icon at bounding box center [586, 439] width 24 height 24
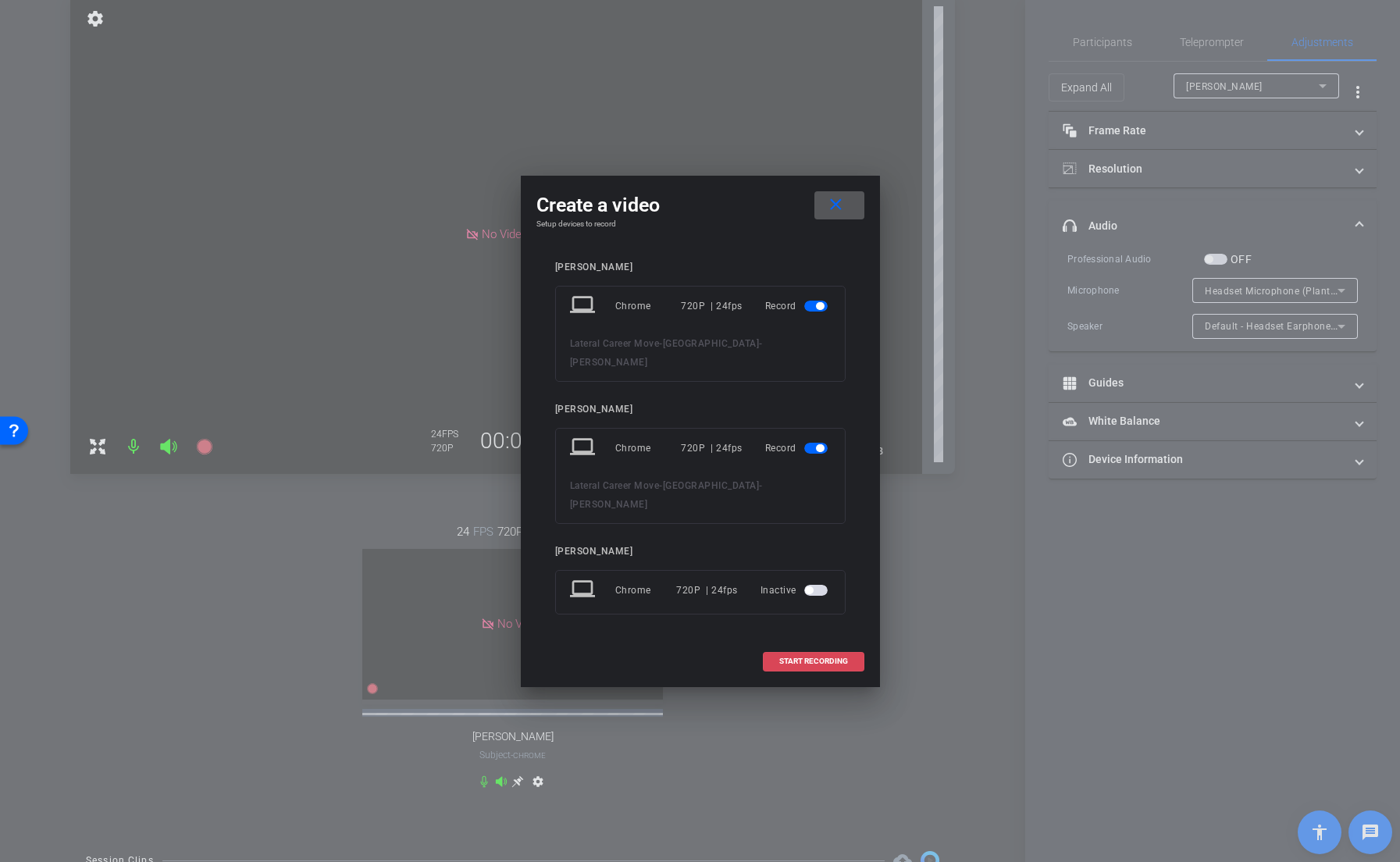
click at [832, 657] on span "START RECORDING" at bounding box center [814, 661] width 69 height 8
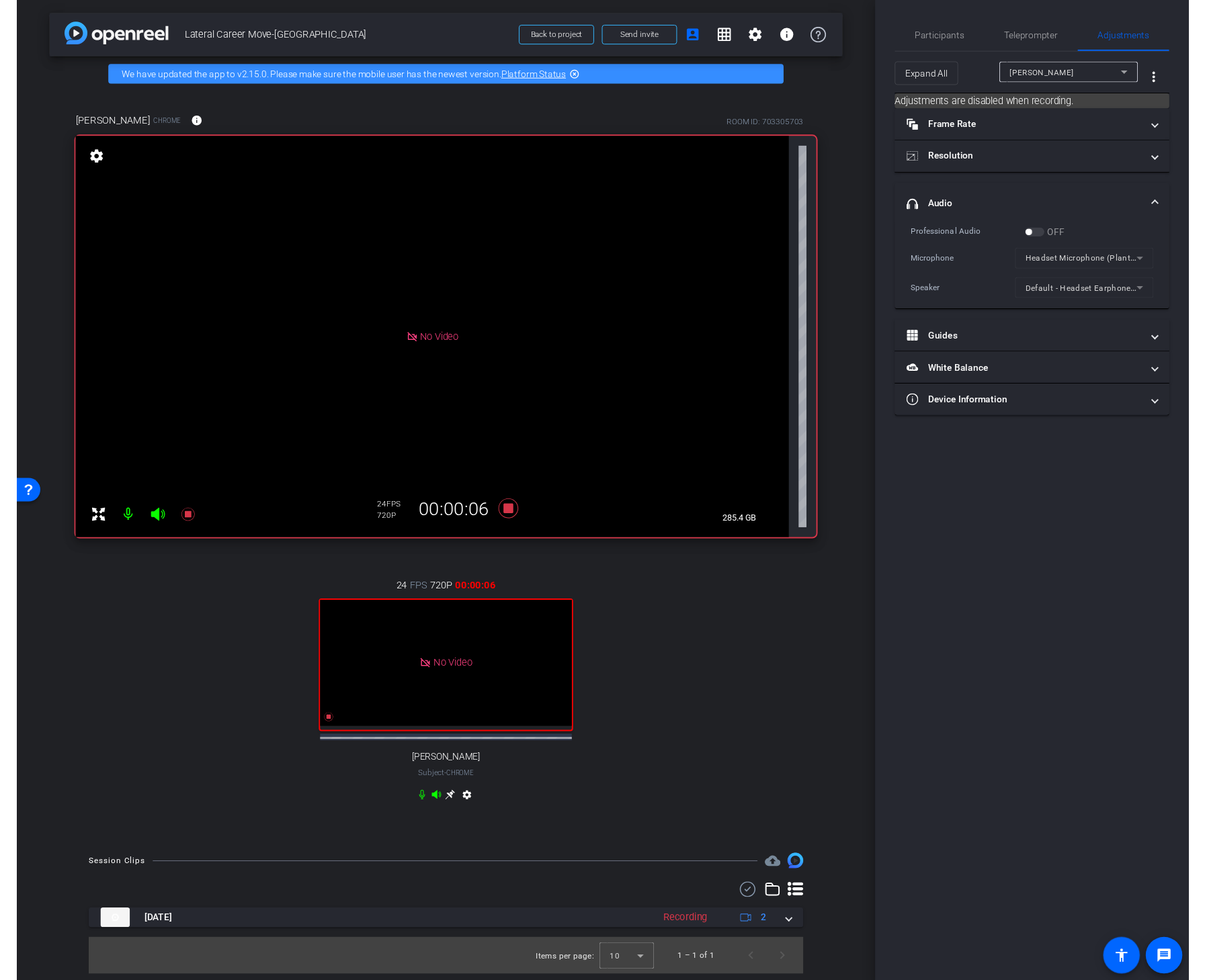
scroll to position [30, 0]
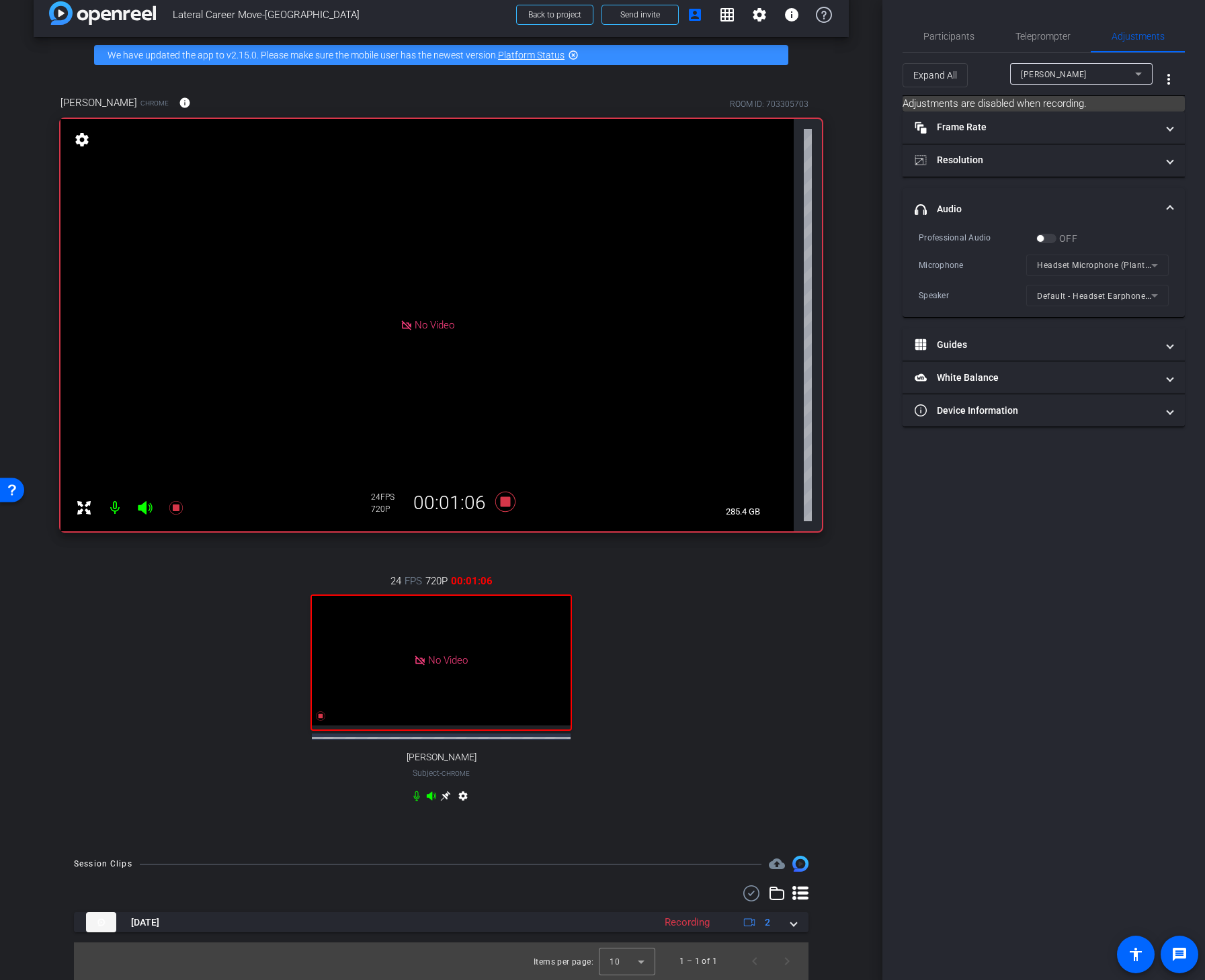
click at [696, 701] on div "24 FPS 720P 00:01:06 No Video Hayley Craven Subject - Chrome settings" at bounding box center [441, 691] width 761 height 277
click at [509, 498] on icon at bounding box center [504, 501] width 32 height 24
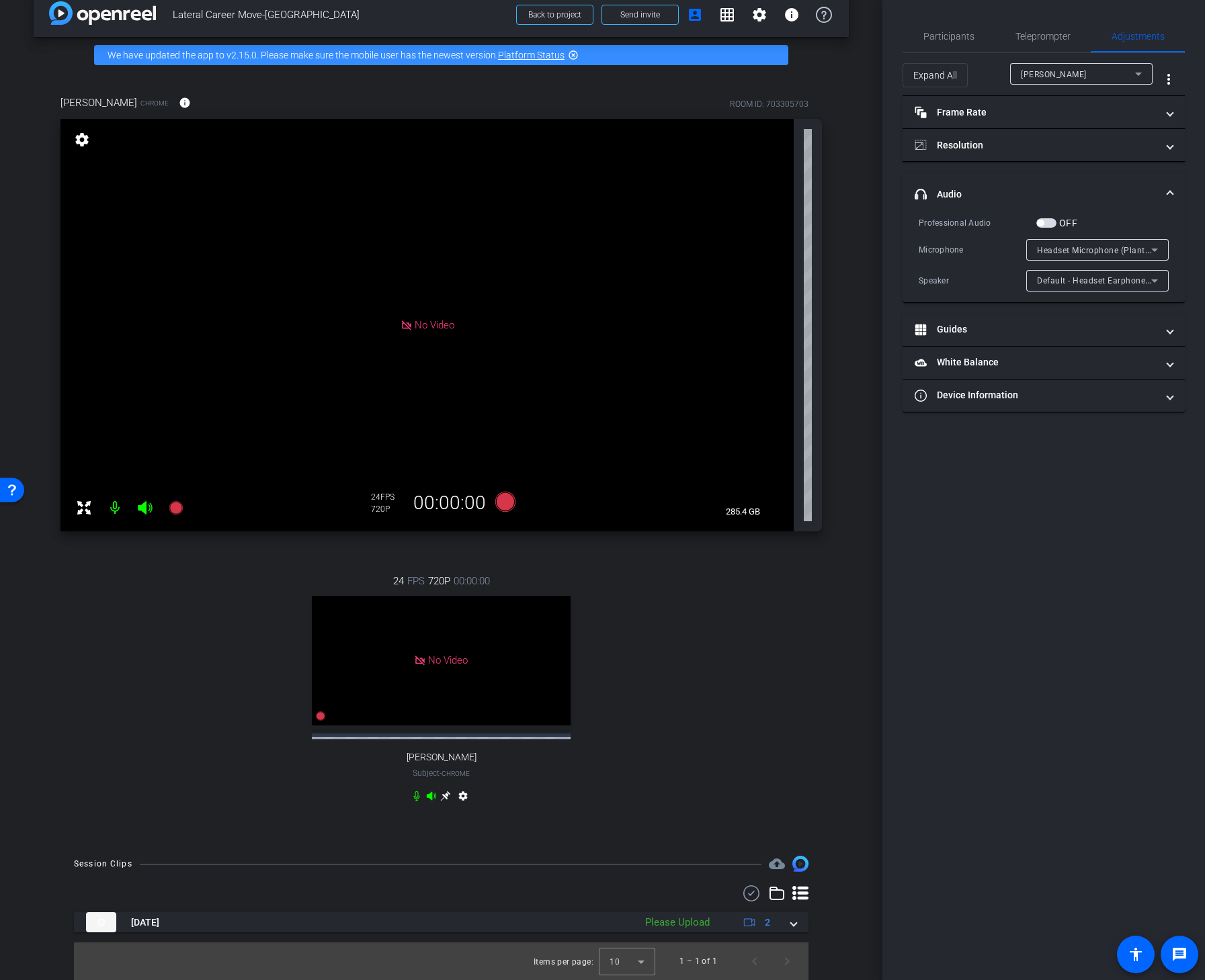
scroll to position [33, 0]
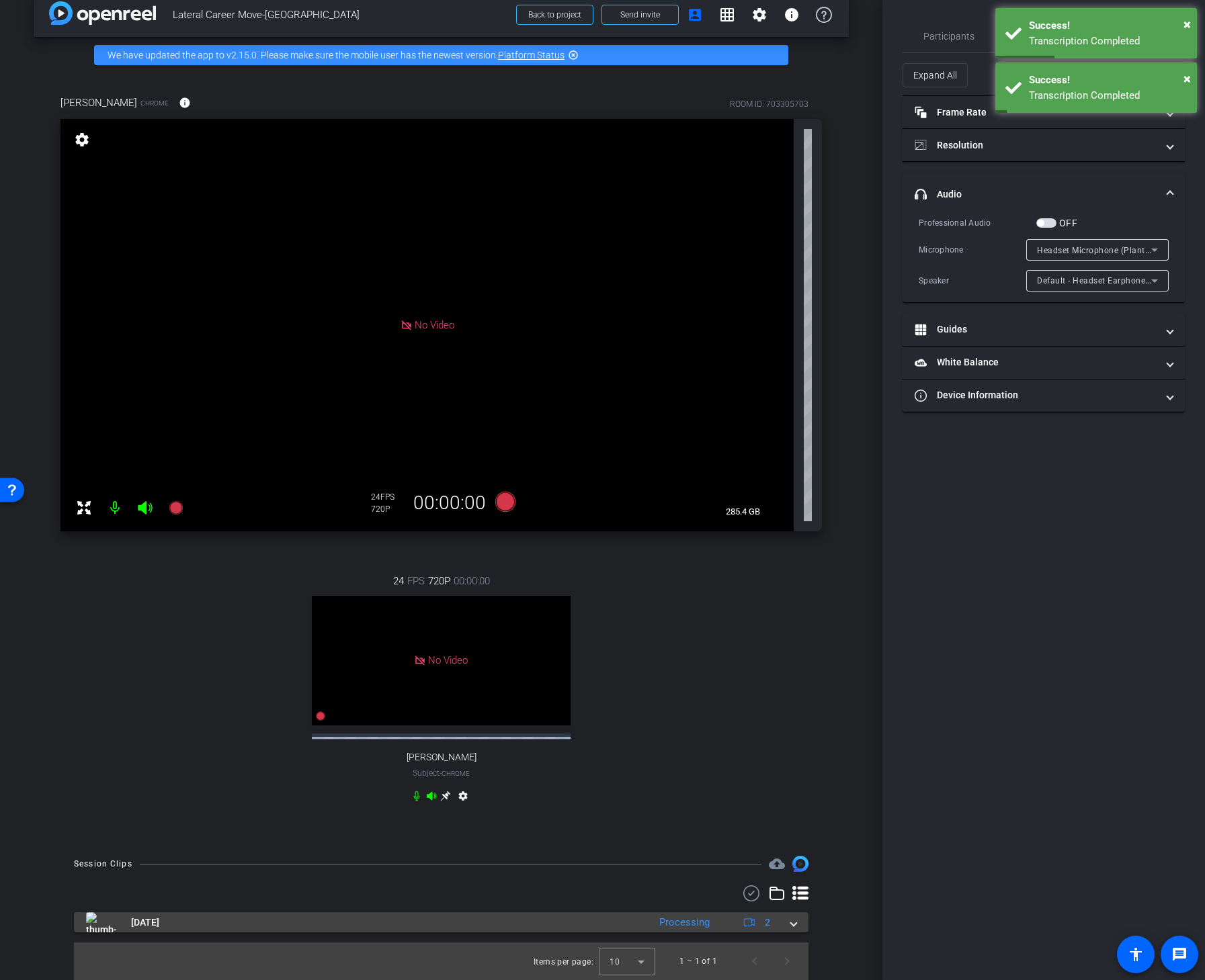
click at [791, 741] on span at bounding box center [793, 923] width 6 height 14
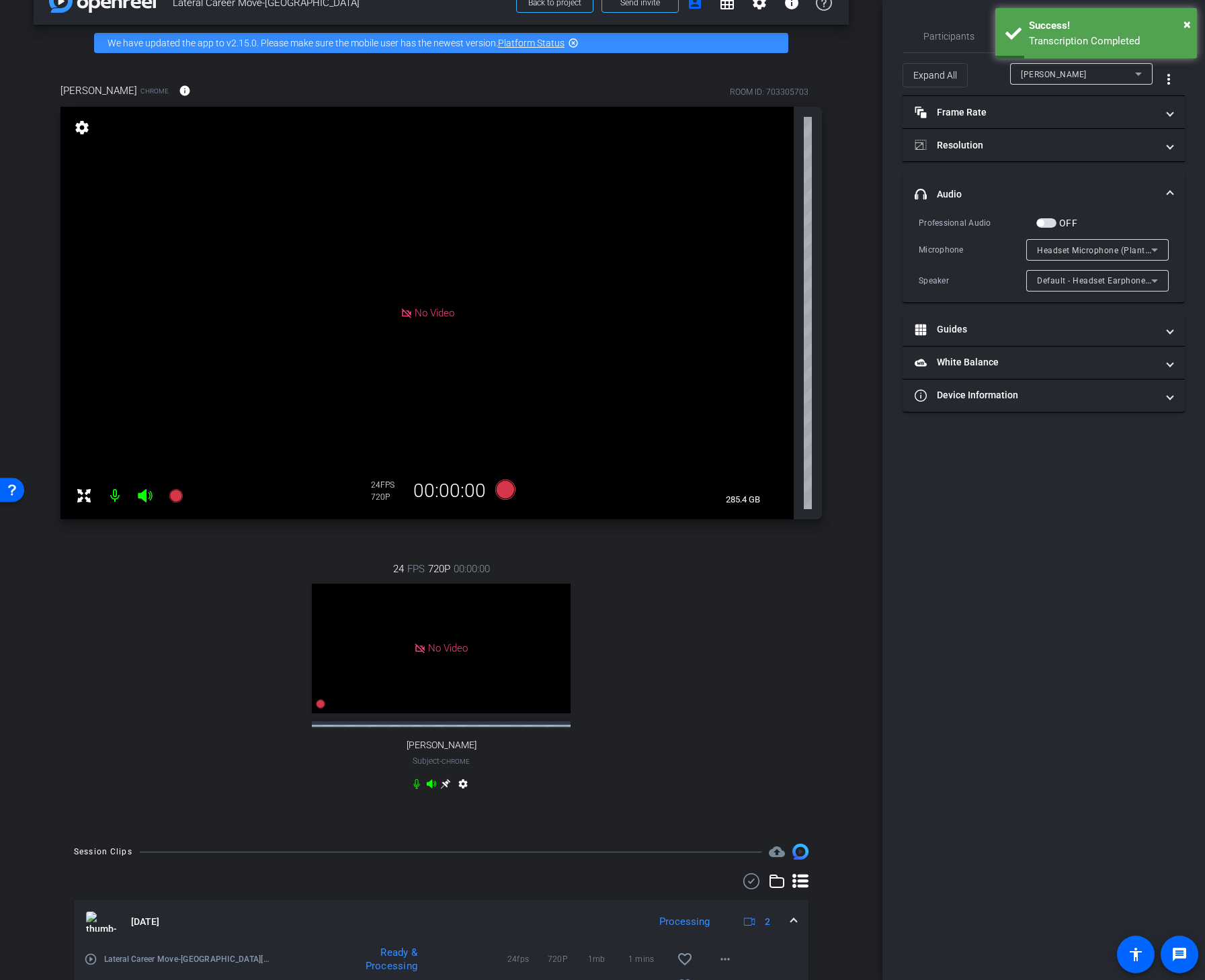
scroll to position [128, 0]
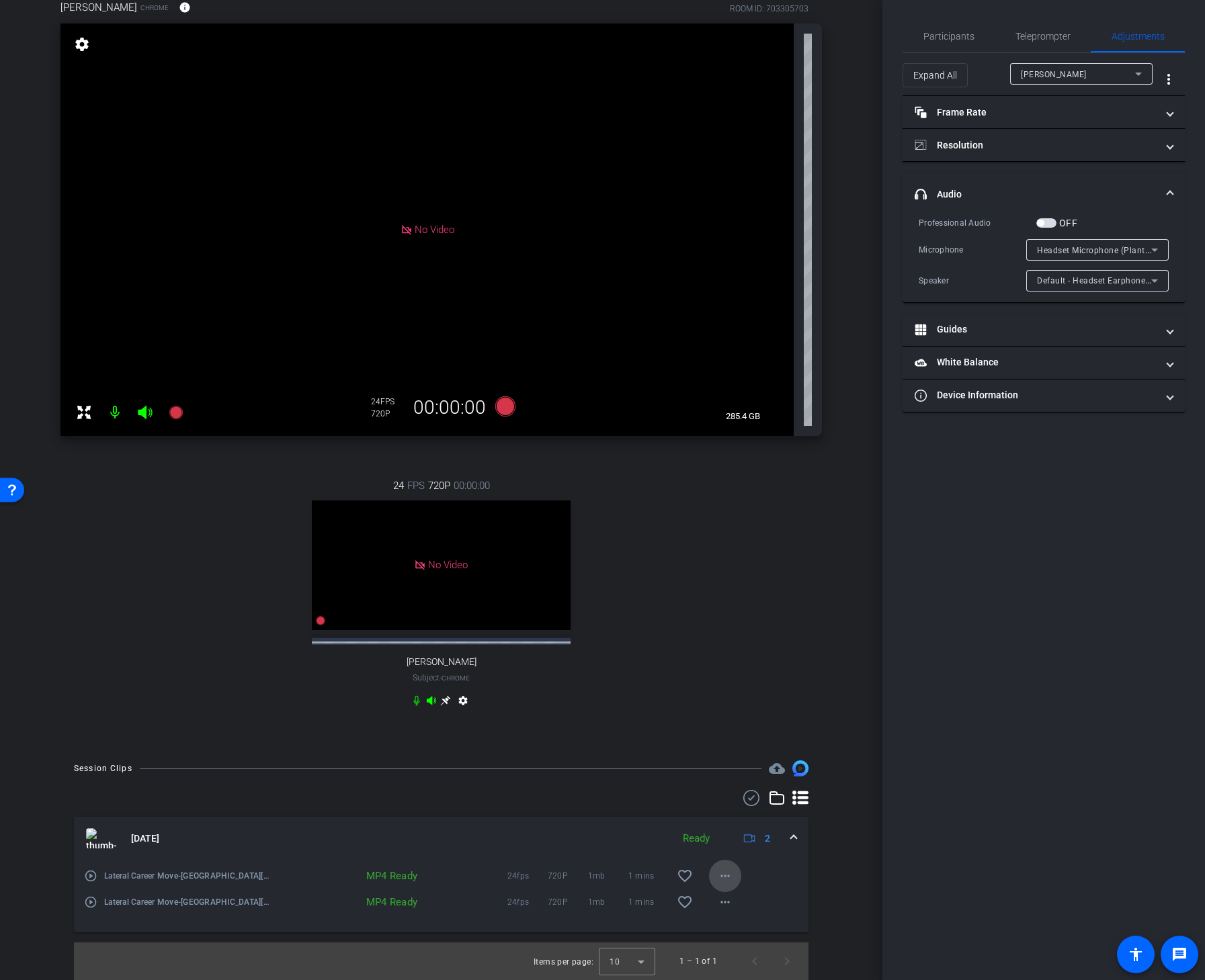
click at [732, 741] on mat-icon "more_horiz" at bounding box center [725, 877] width 16 height 16
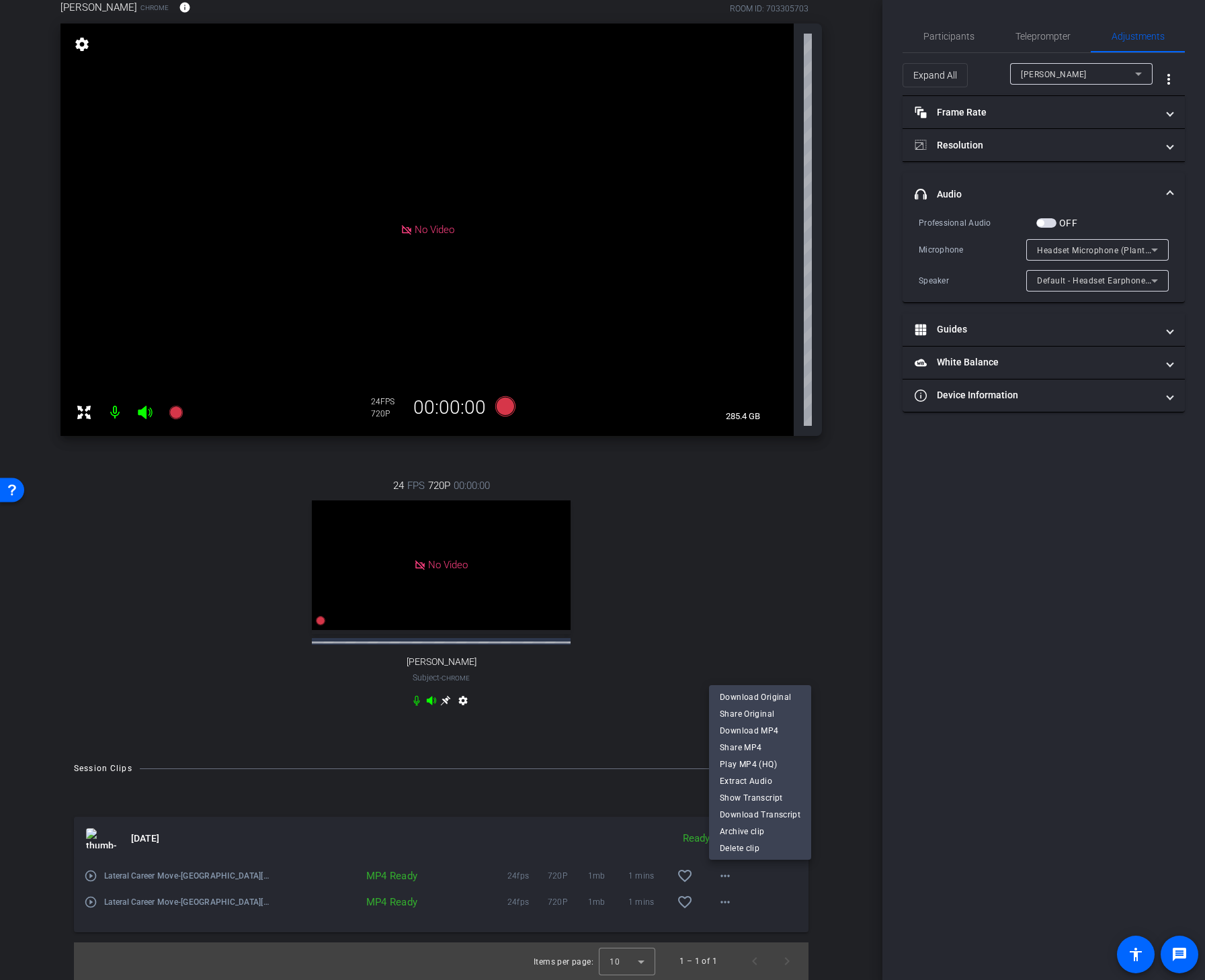
click at [957, 35] on div at bounding box center [602, 490] width 1205 height 980
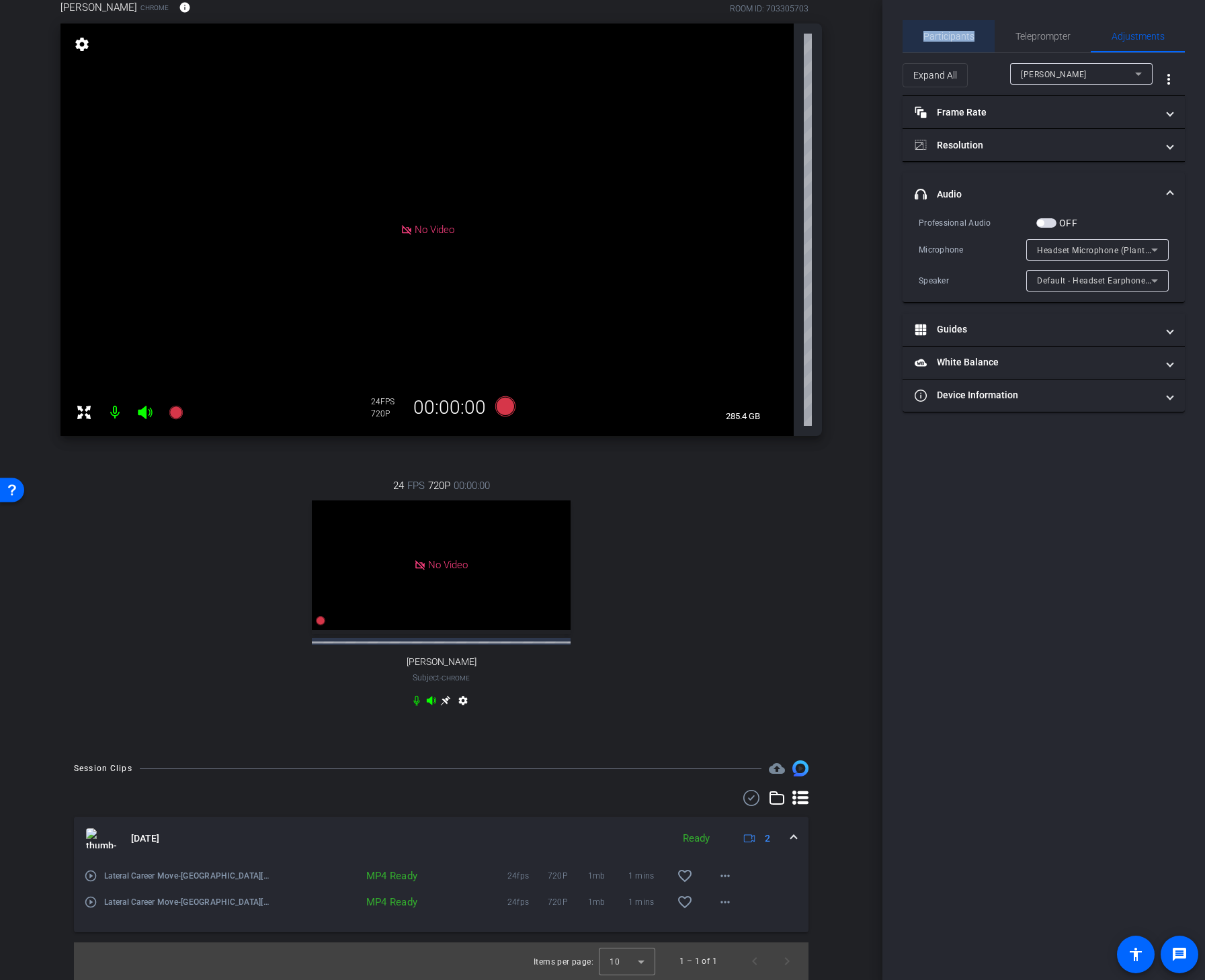
click at [957, 35] on span "Participants" at bounding box center [949, 36] width 51 height 9
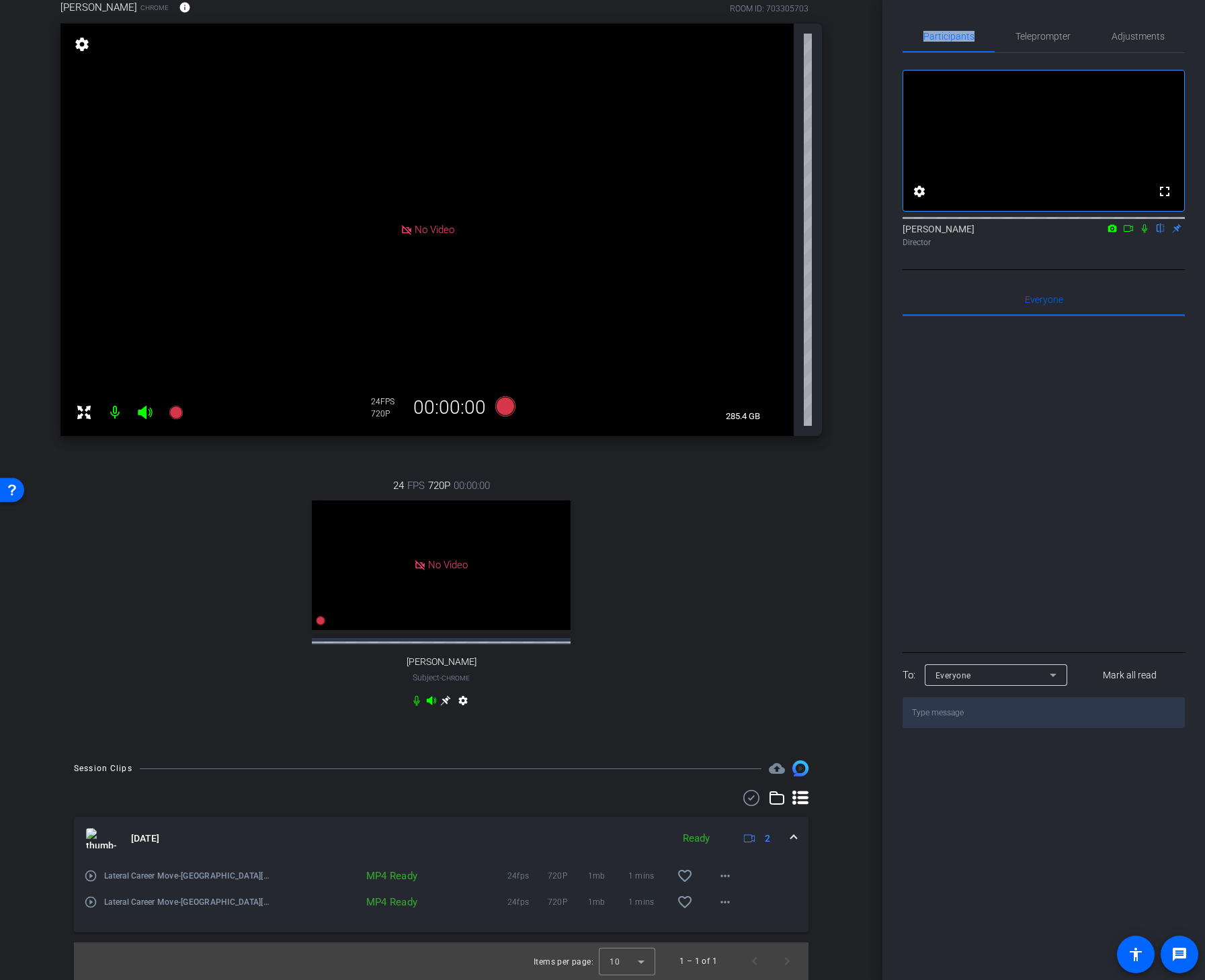
click at [1147, 233] on icon at bounding box center [1144, 228] width 11 height 9
click at [724, 741] on mat-icon "more_horiz" at bounding box center [725, 902] width 16 height 16
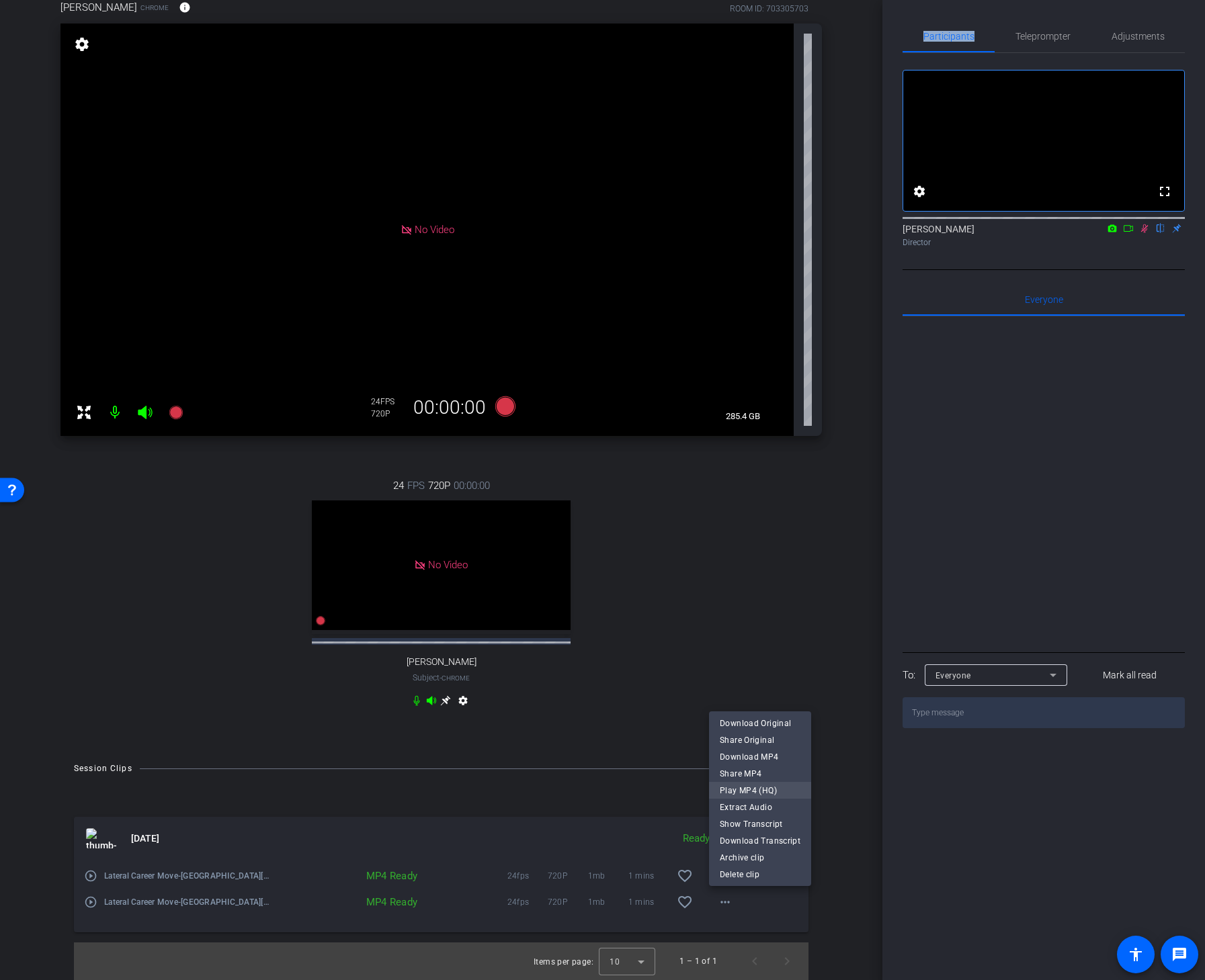
click at [775, 741] on span "Play MP4 (HQ)" at bounding box center [760, 791] width 80 height 16
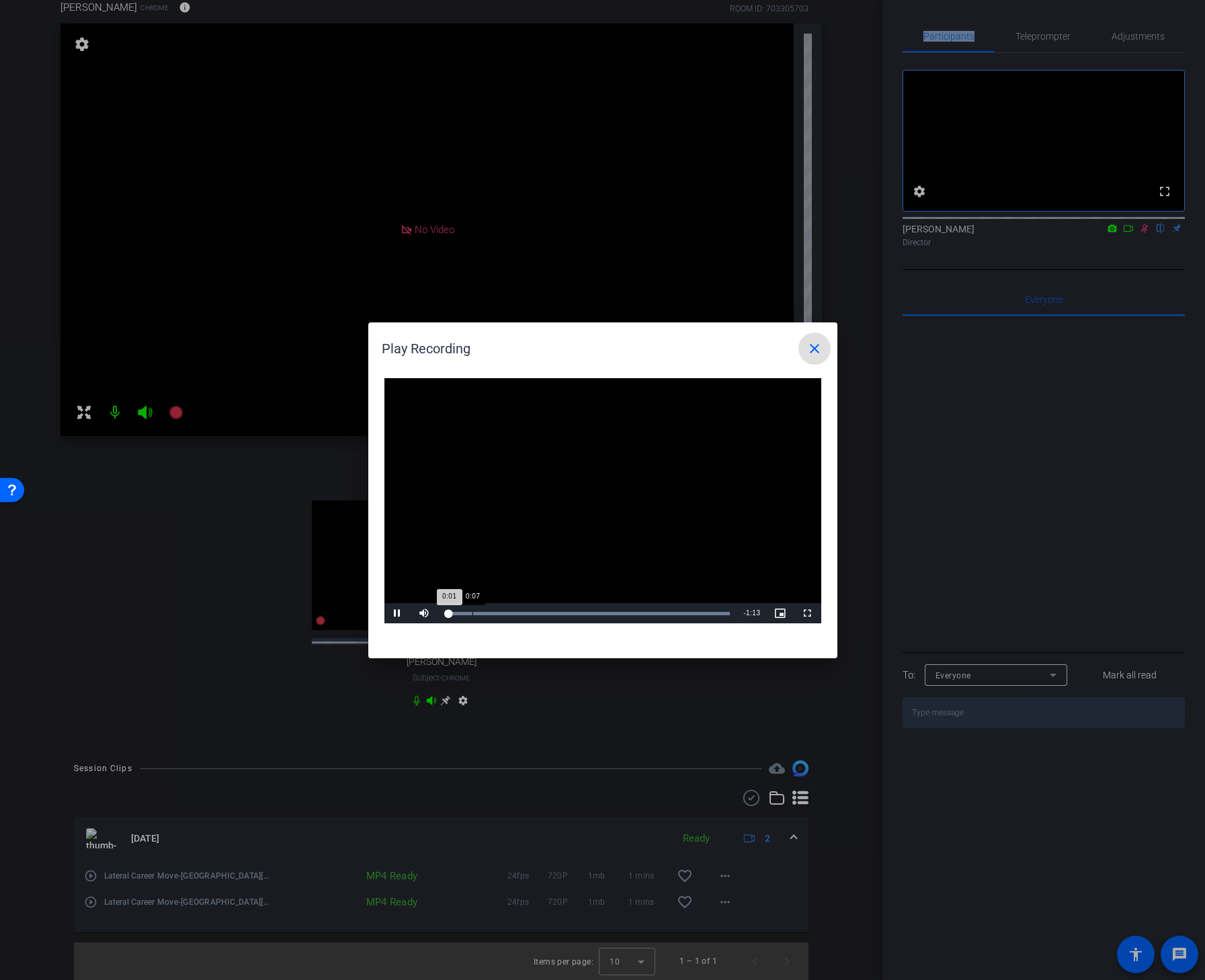
click at [474, 609] on div "Loaded : 100.00% 0:07 0:01" at bounding box center [587, 613] width 299 height 21
click at [519, 612] on div "Loaded : 100.00% 0:19 0:08" at bounding box center [587, 613] width 285 height 3
click at [563, 615] on div "Loaded : 100.00% 0:30 0:21" at bounding box center [587, 613] width 285 height 3
click at [602, 615] on div "Loaded : 100.00% 0:40 0:33" at bounding box center [587, 613] width 299 height 21
click at [816, 344] on mat-icon "close" at bounding box center [815, 349] width 16 height 16
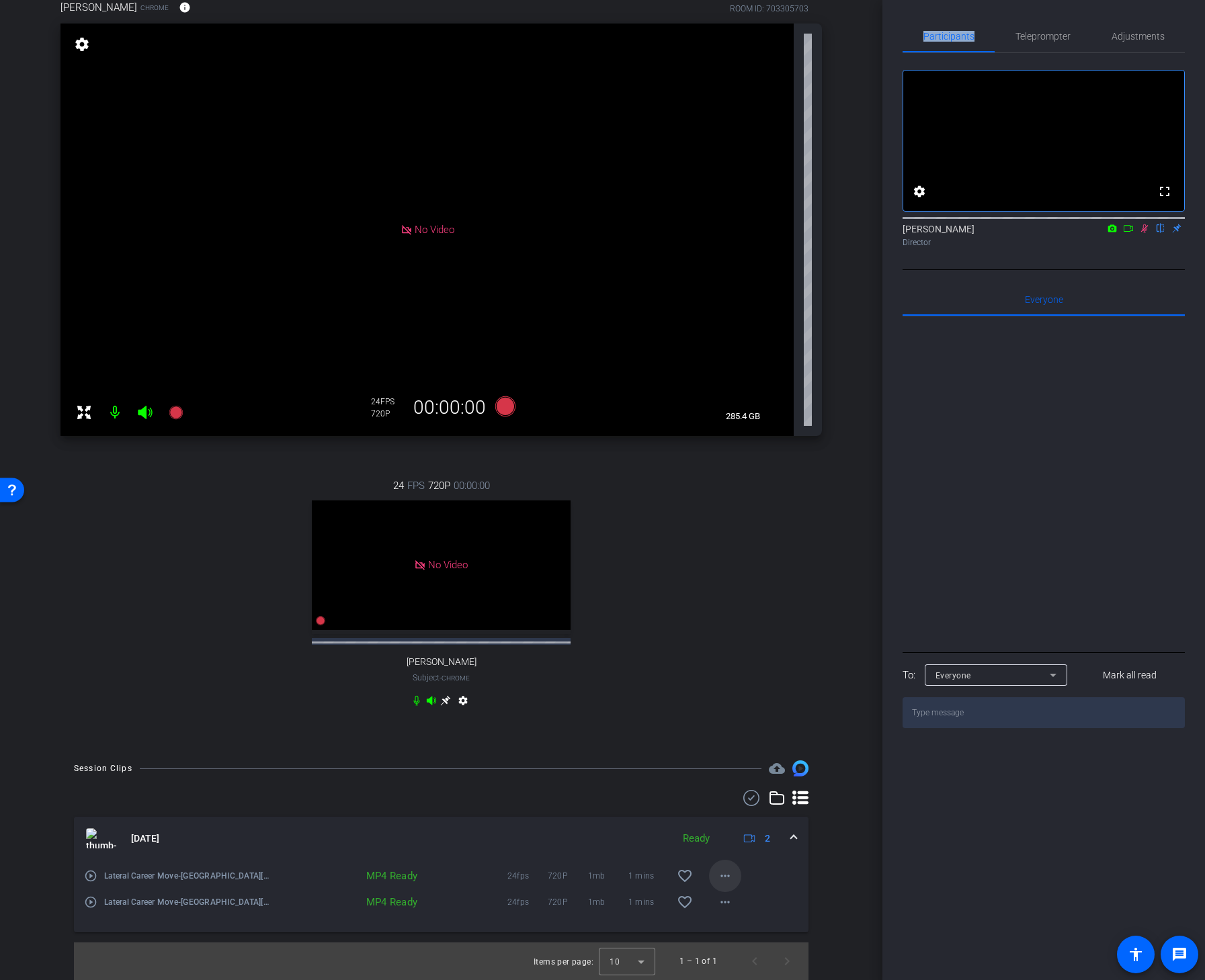
click at [719, 741] on span at bounding box center [724, 876] width 32 height 32
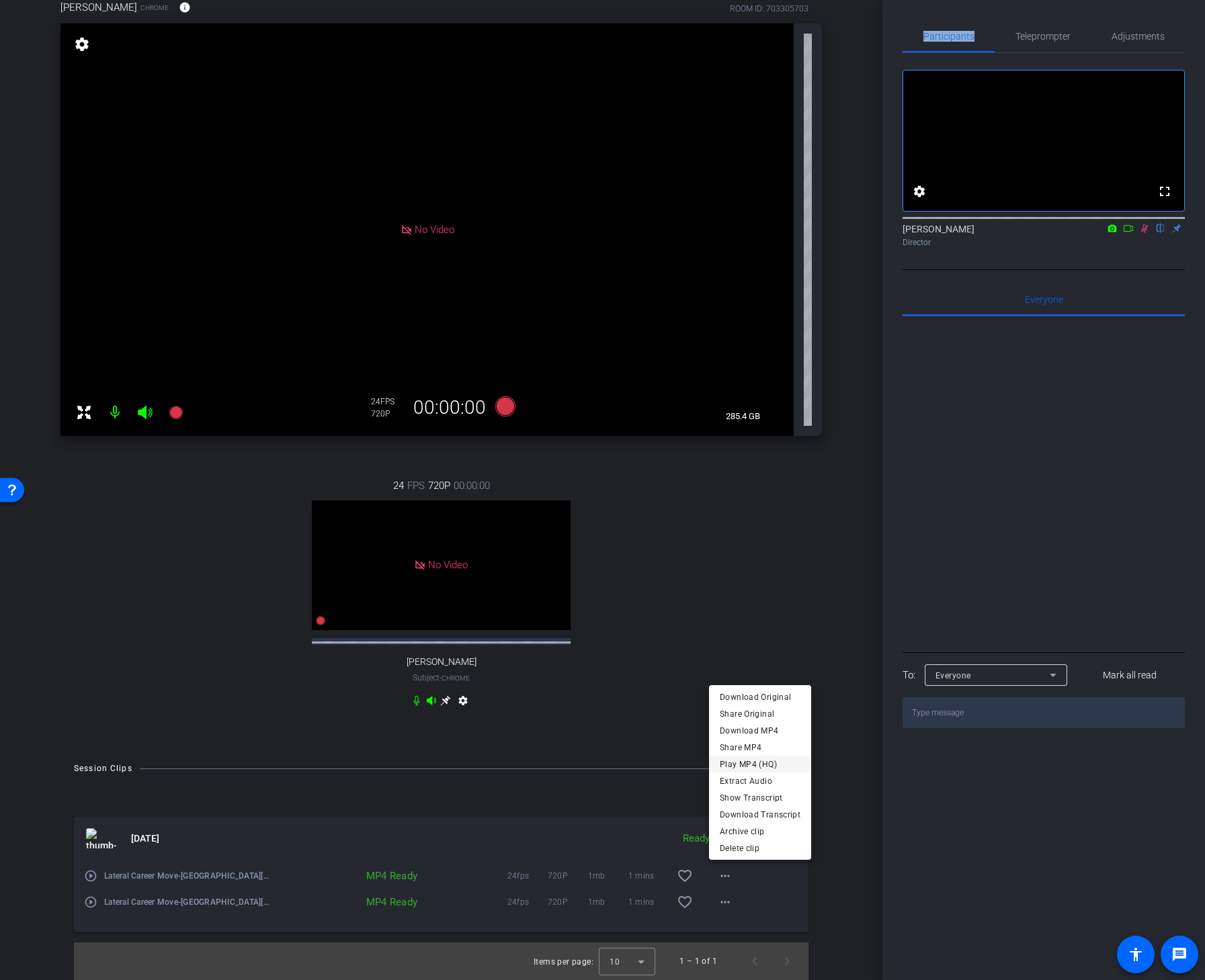
click at [763, 741] on span "Play MP4 (HQ)" at bounding box center [760, 764] width 80 height 16
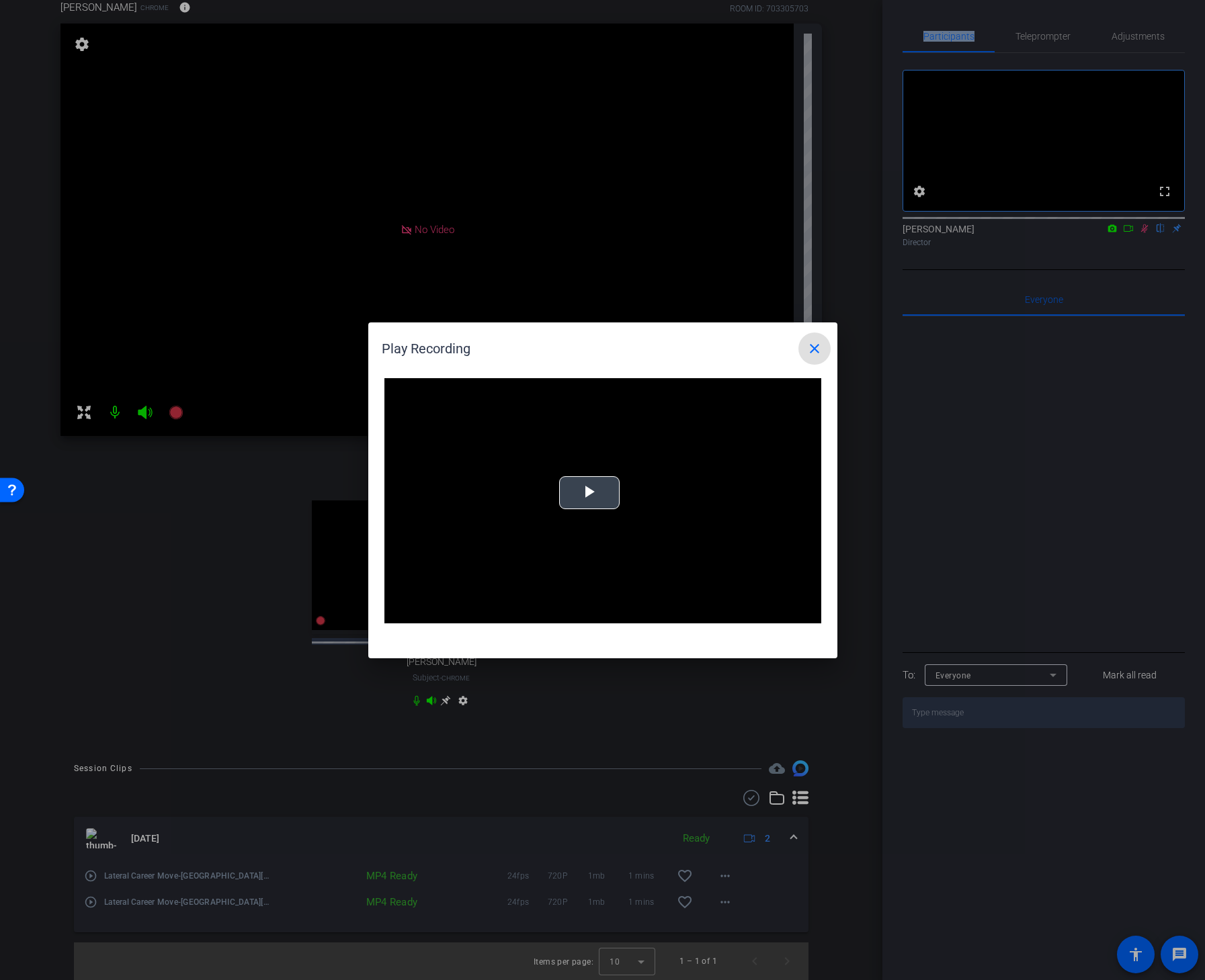
click at [590, 493] on span "Video Player" at bounding box center [590, 493] width 0 height 0
click at [582, 612] on div "Loaded : 100.00% 0:35 0:01" at bounding box center [587, 613] width 285 height 3
click at [500, 608] on div "Loaded : 100.00% 0:14 0:36" at bounding box center [587, 613] width 299 height 21
click at [550, 612] on div "Loaded : 100.00% 0:27 0:27" at bounding box center [587, 613] width 285 height 3
click at [462, 612] on div "Loaded : 100.00% 0:04 0:29" at bounding box center [587, 613] width 285 height 3
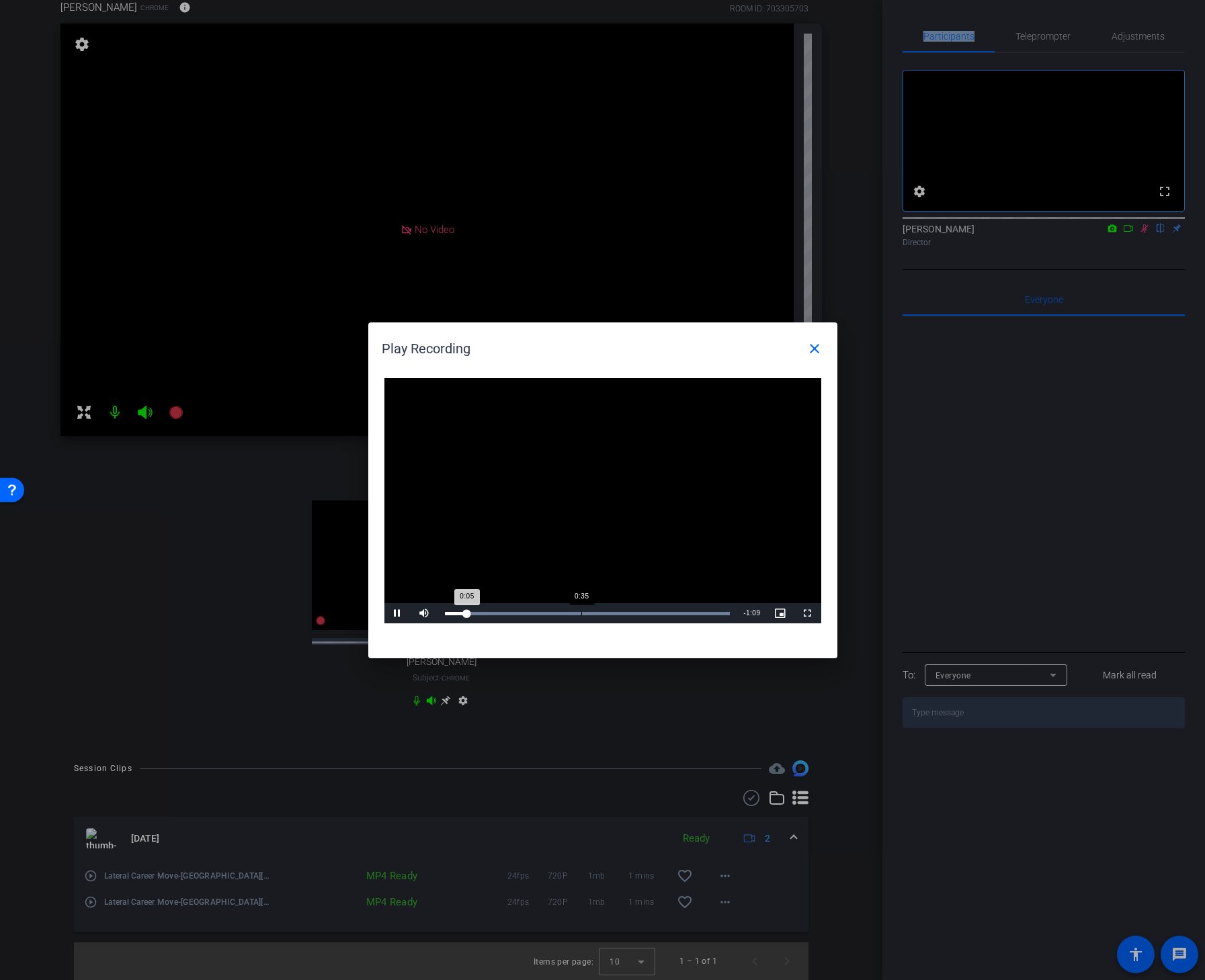
click at [560, 613] on div "Loaded : 100.00% 0:35 0:05" at bounding box center [587, 613] width 285 height 3
click at [605, 615] on div "Loaded : 100.00% 0:41 0:41" at bounding box center [587, 613] width 299 height 21
click at [817, 352] on mat-icon "close" at bounding box center [815, 349] width 16 height 16
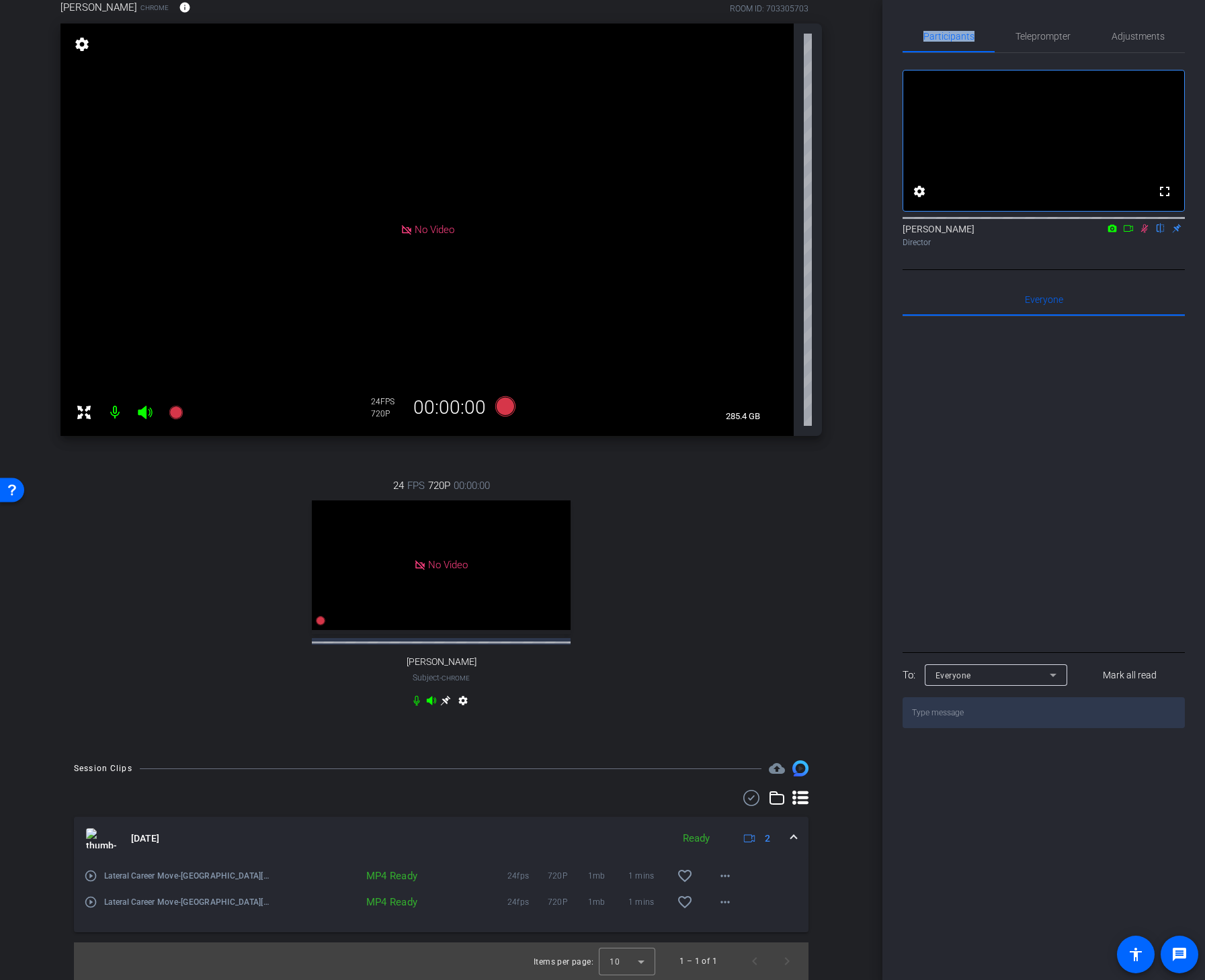
click at [1143, 233] on icon at bounding box center [1144, 228] width 11 height 9
click at [708, 577] on div "24 FPS 720P 00:00:00 No Video Hayley Craven Subject - Chrome settings" at bounding box center [441, 595] width 761 height 277
click at [503, 400] on icon at bounding box center [504, 406] width 21 height 21
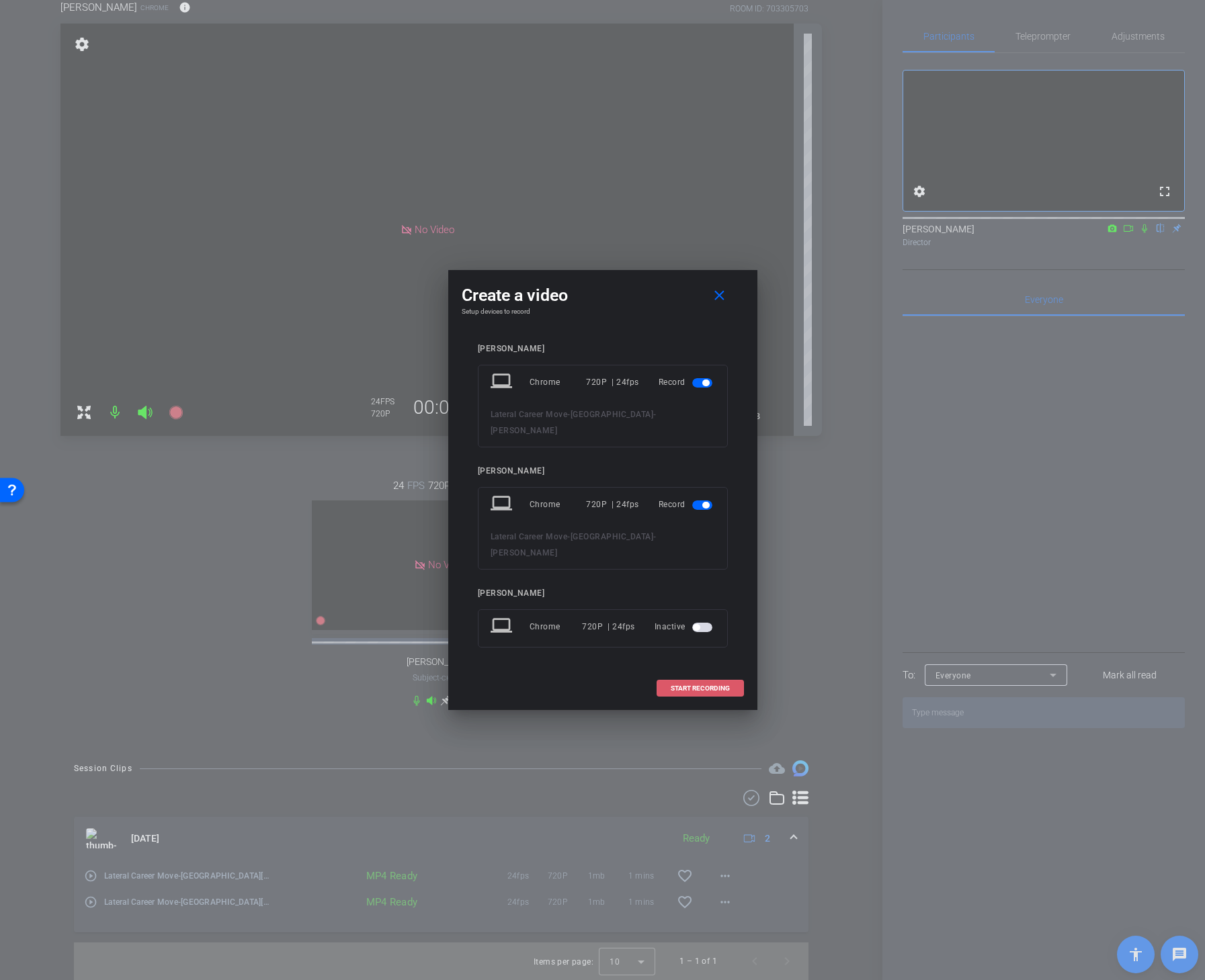
click at [706, 677] on span at bounding box center [700, 688] width 86 height 32
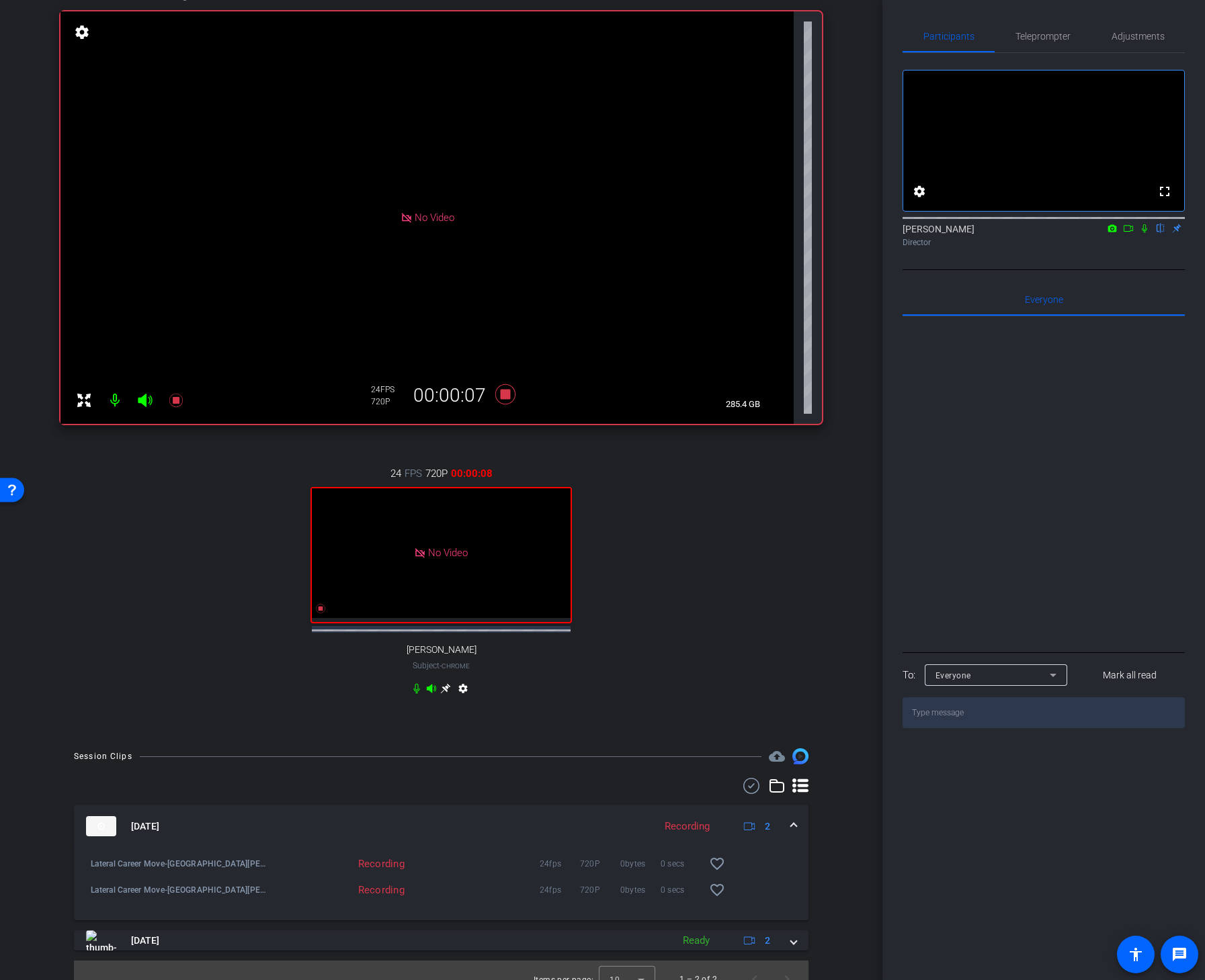
click at [1143, 233] on icon at bounding box center [1144, 228] width 11 height 9
click at [1142, 235] on mat-icon at bounding box center [1144, 228] width 16 height 12
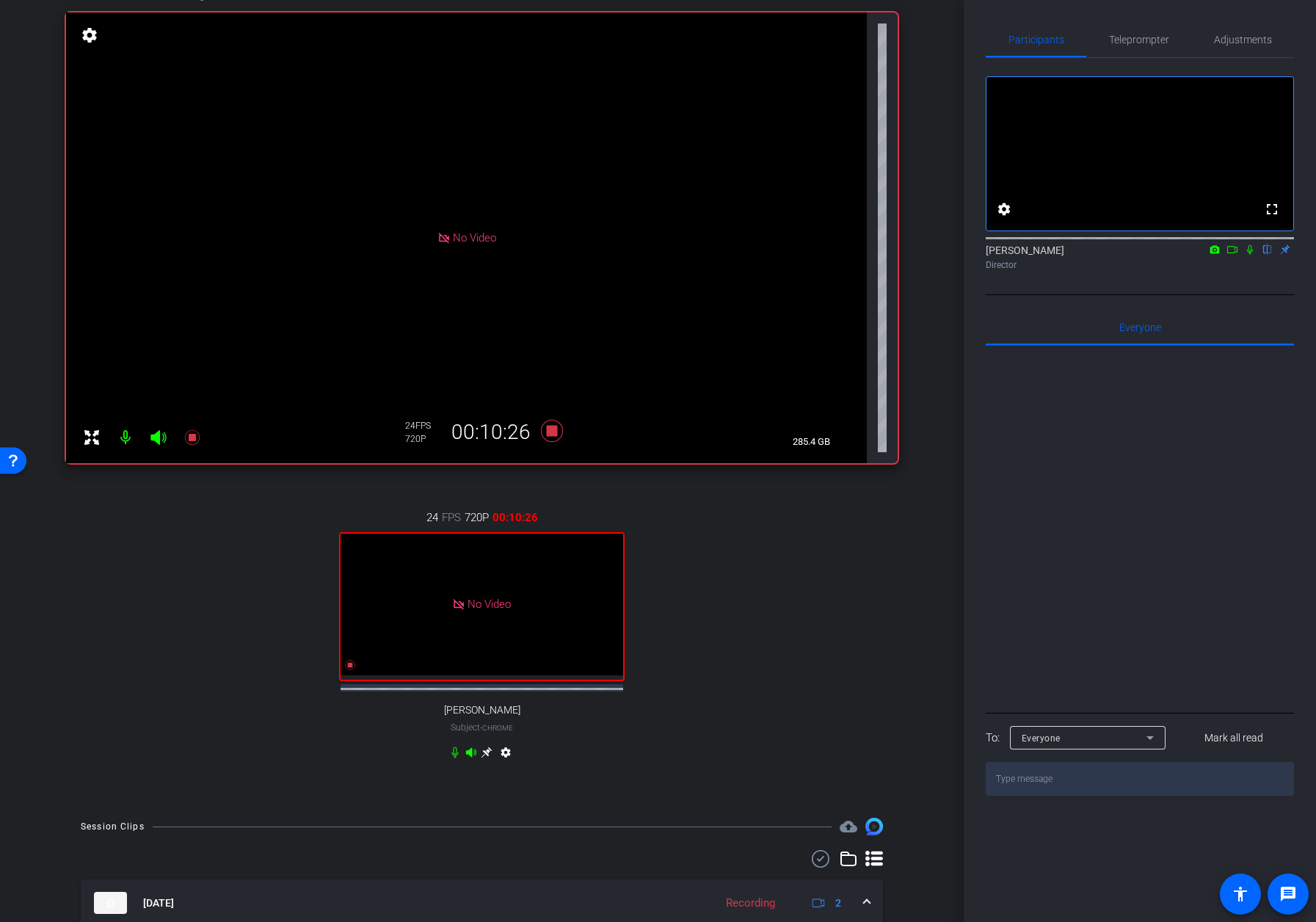
click at [1249, 254] on icon at bounding box center [1250, 250] width 6 height 10
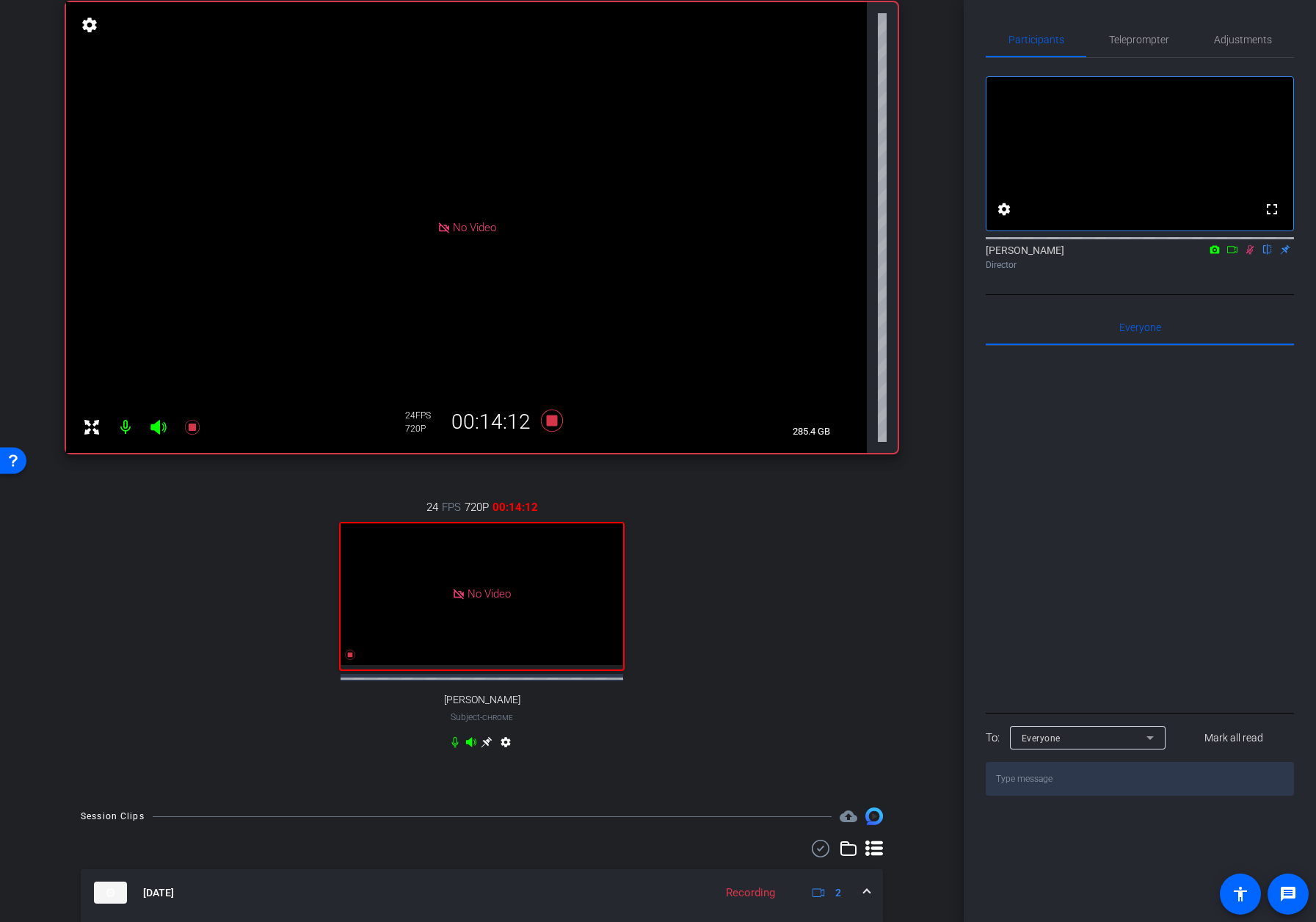
scroll to position [152, 0]
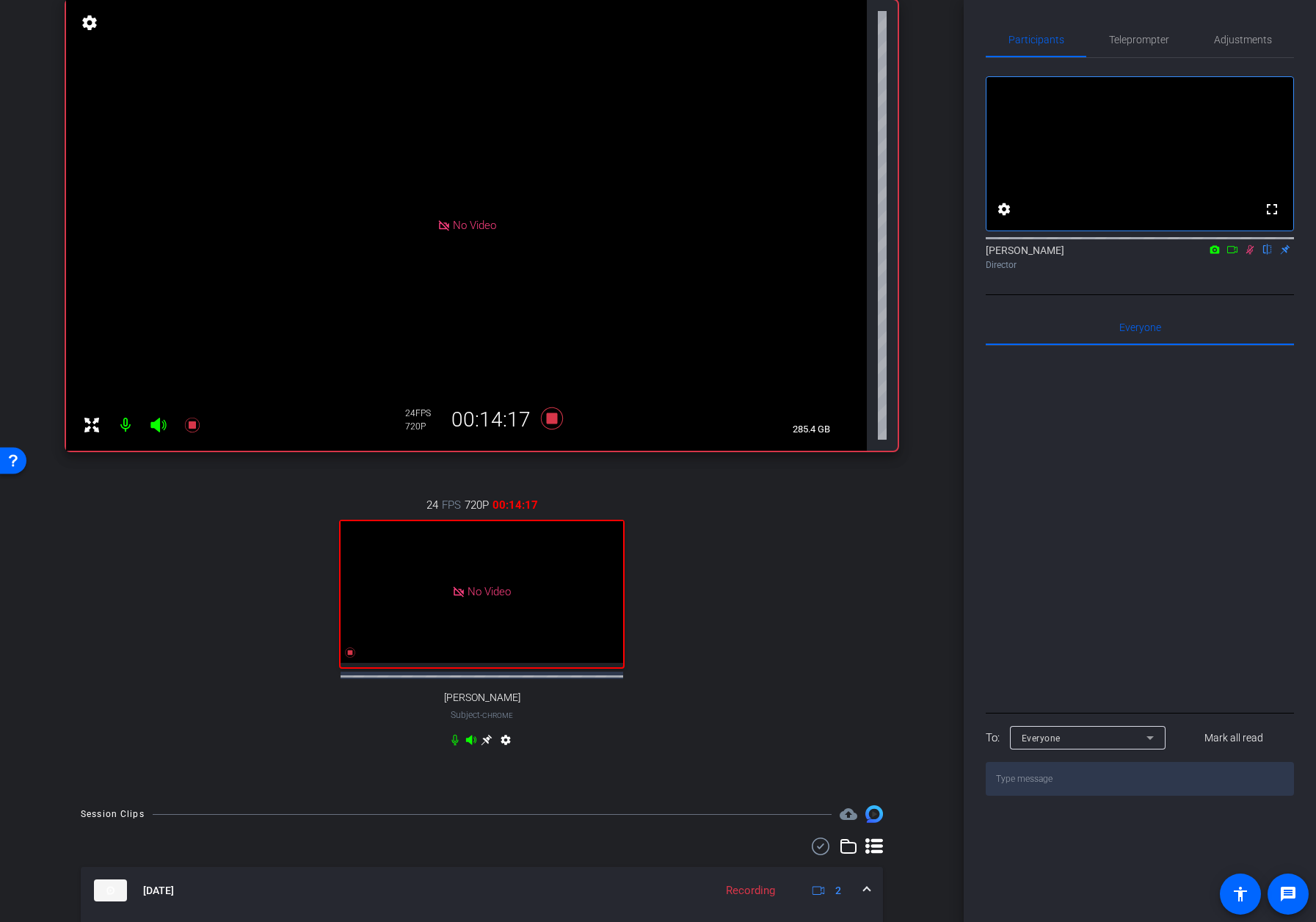
click at [1255, 254] on icon at bounding box center [1250, 249] width 12 height 10
click at [554, 422] on icon at bounding box center [551, 418] width 22 height 22
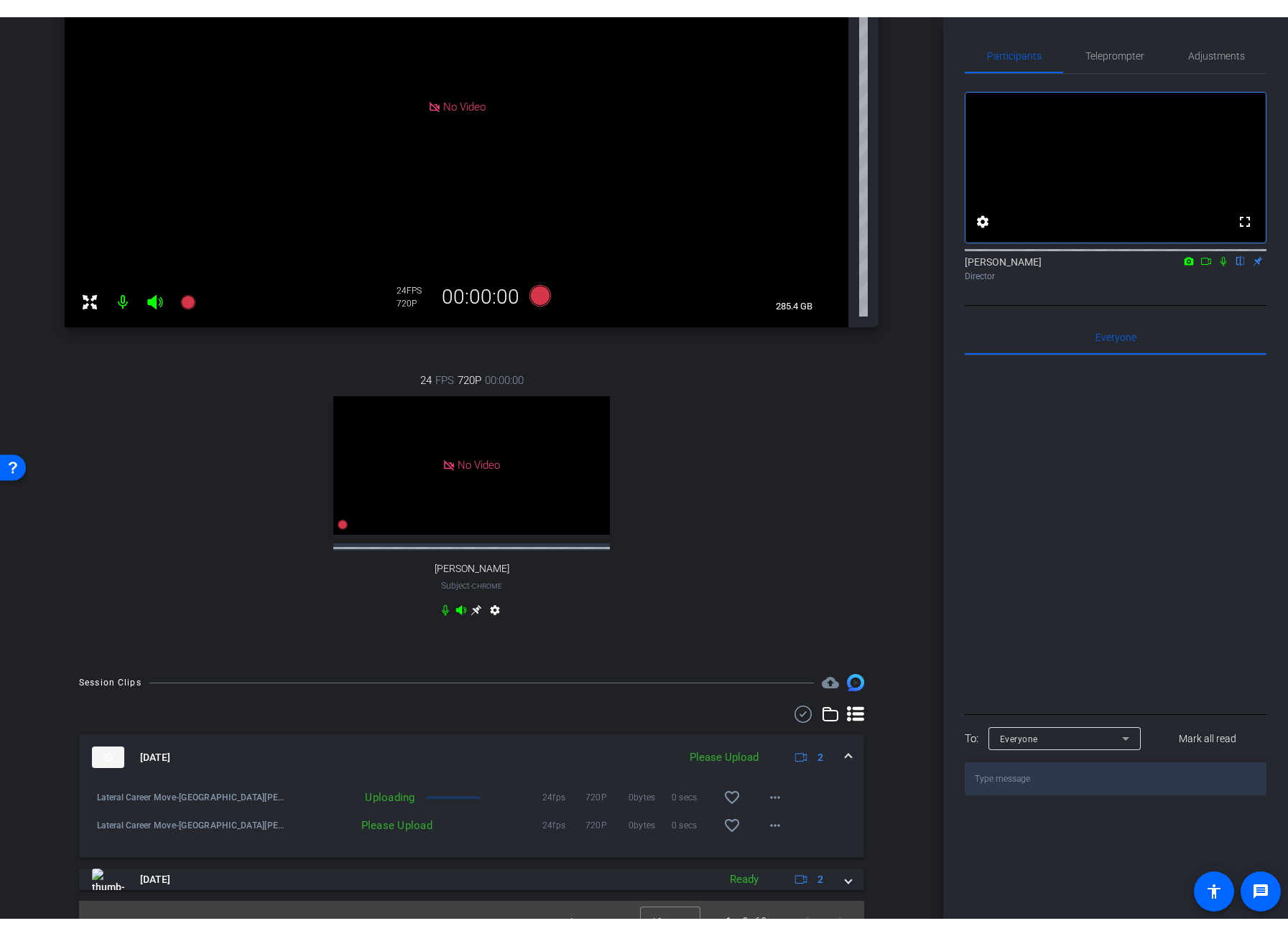
scroll to position [316, 0]
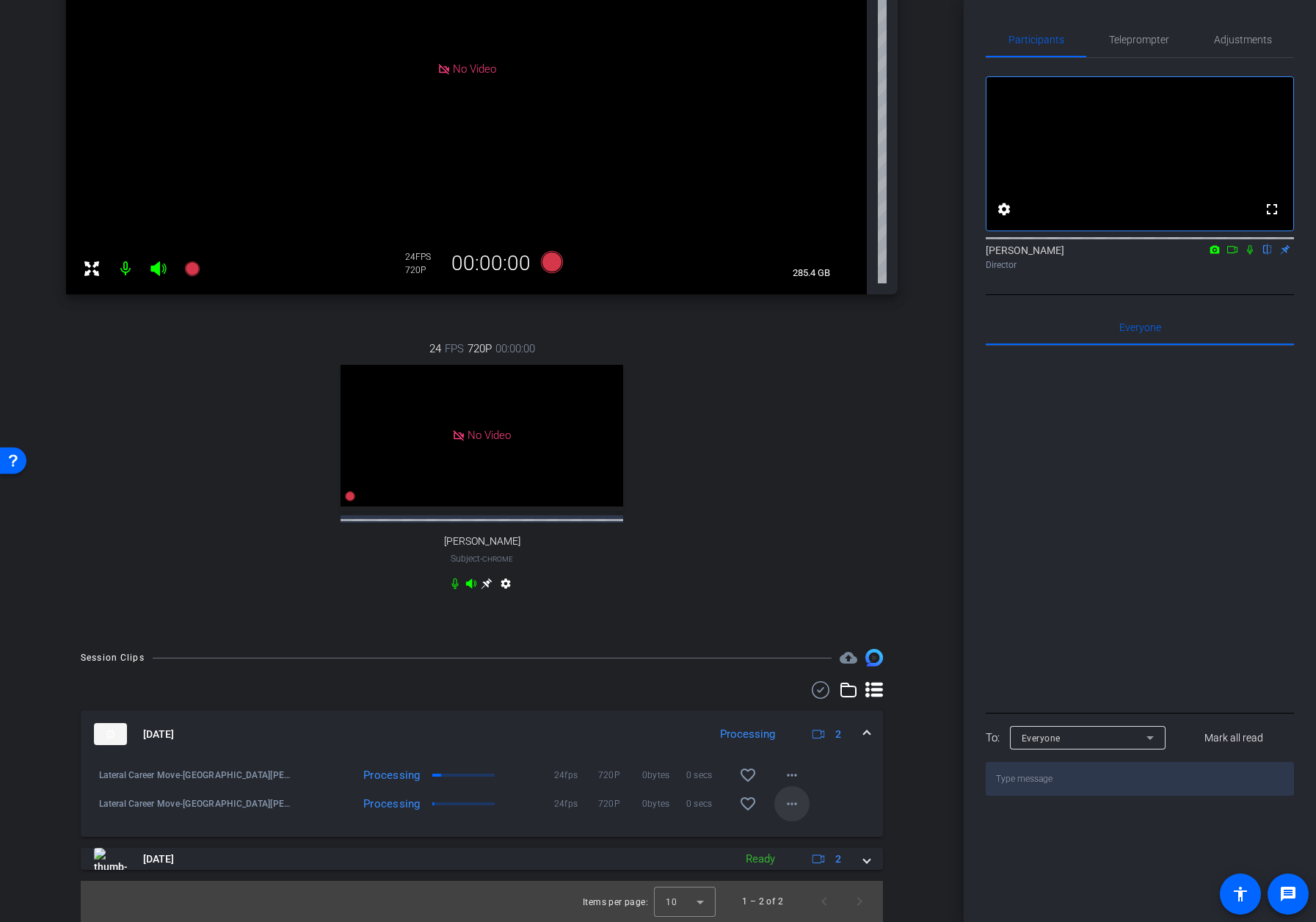
click at [806, 790] on span at bounding box center [791, 803] width 35 height 35
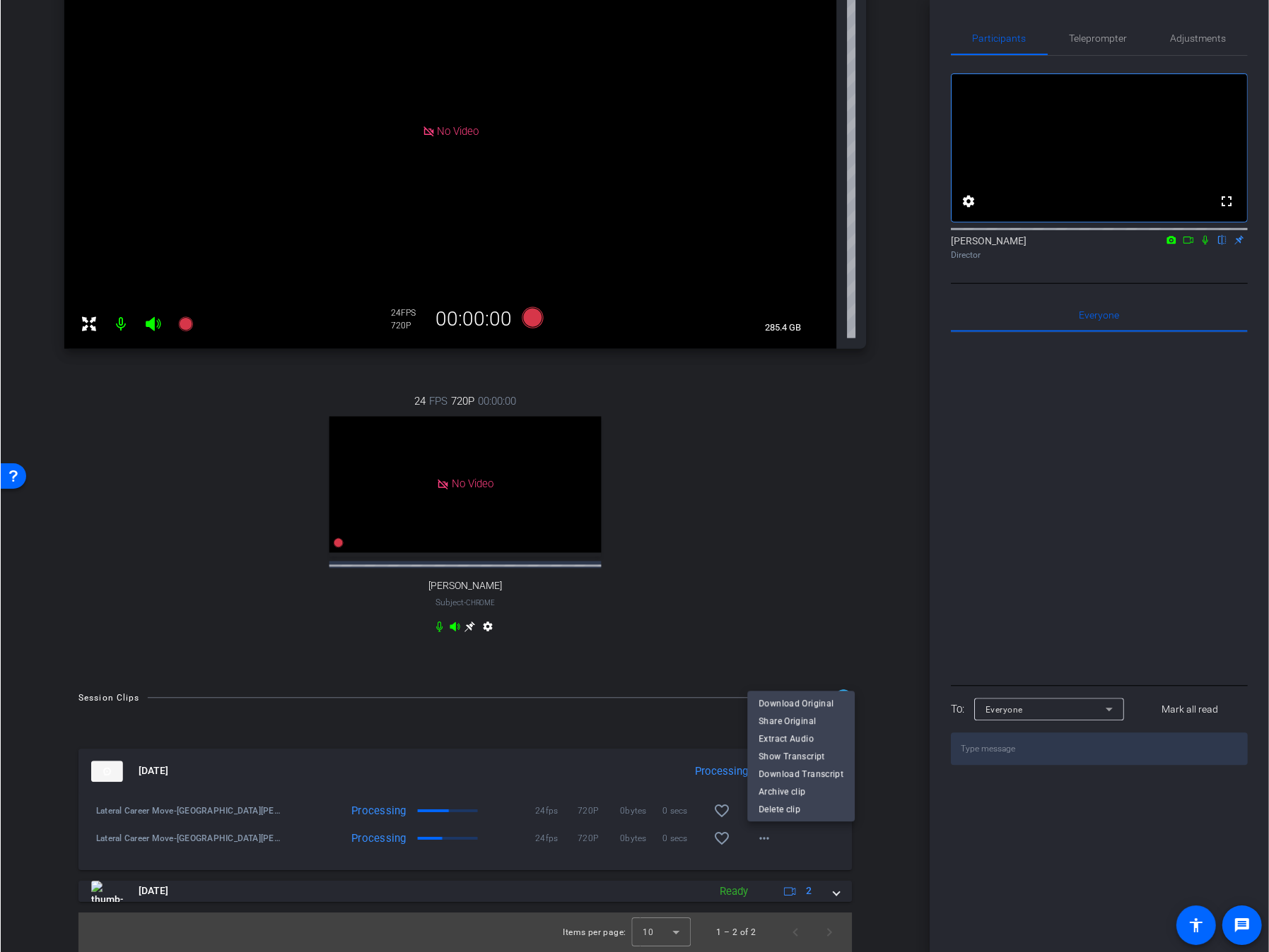
scroll to position [246, 0]
click at [881, 780] on div at bounding box center [634, 476] width 1269 height 952
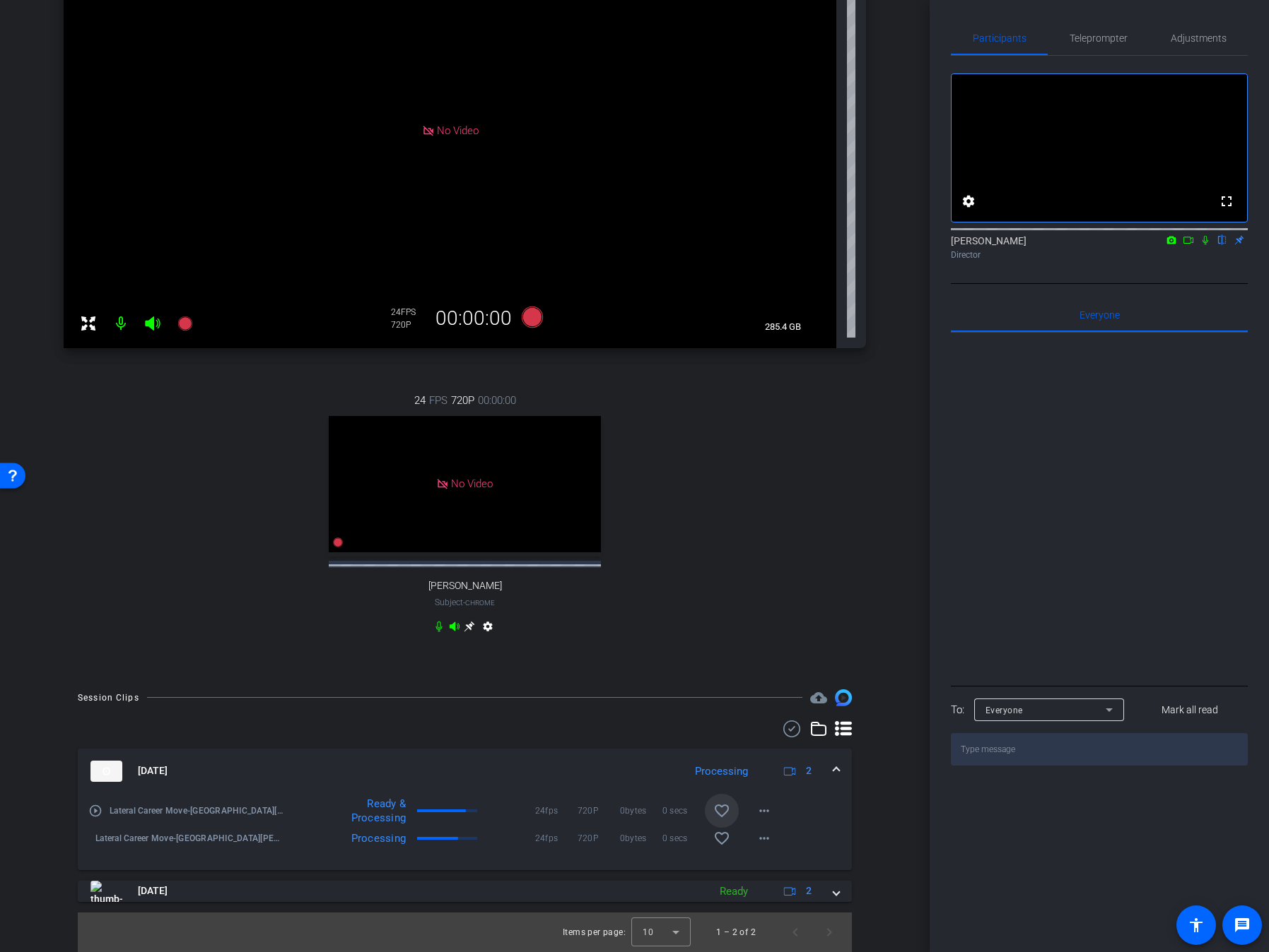
click at [721, 780] on mat-icon "favorite_border" at bounding box center [722, 811] width 17 height 17
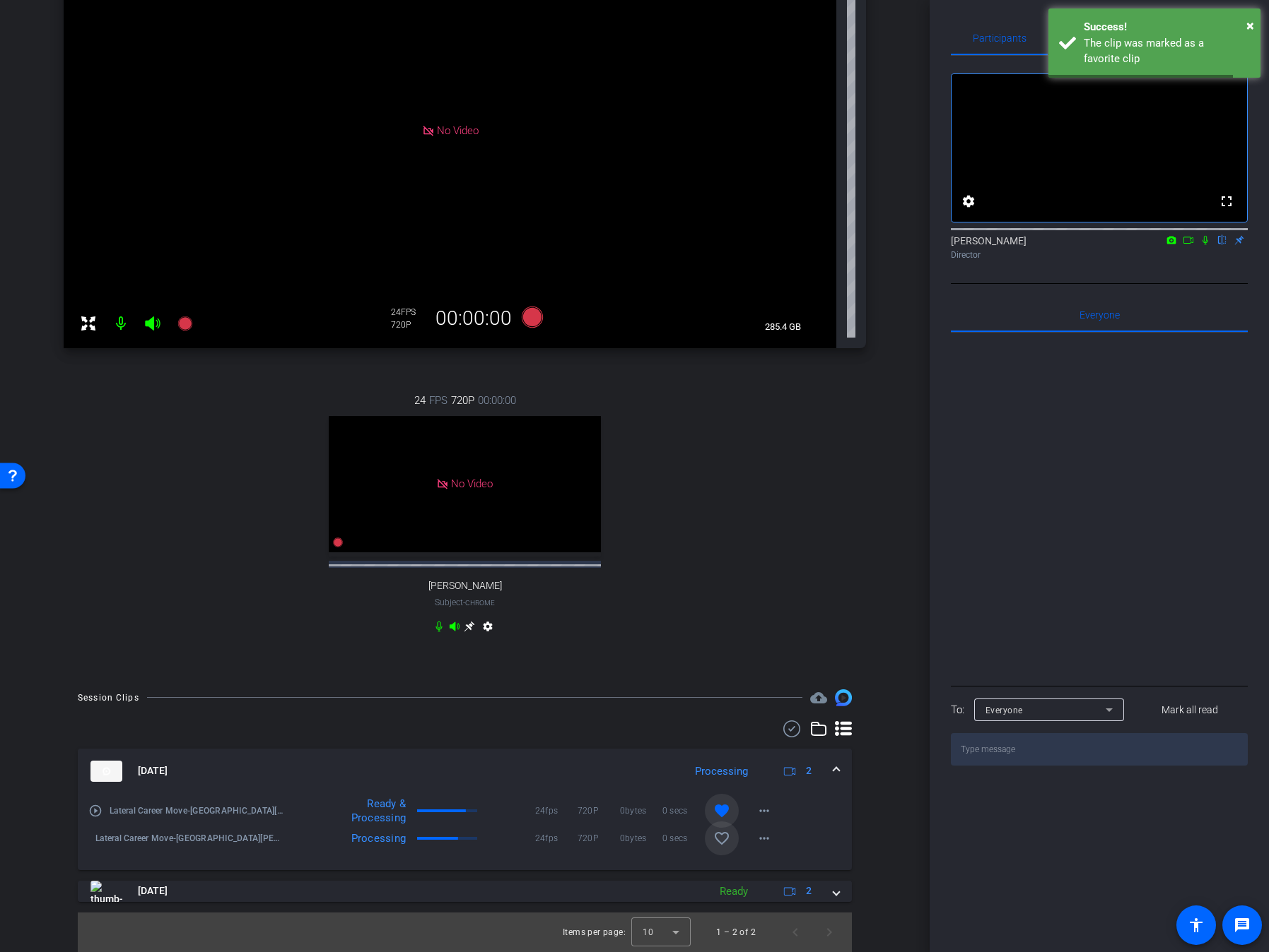
click at [722, 780] on mat-icon "favorite_border" at bounding box center [722, 839] width 17 height 17
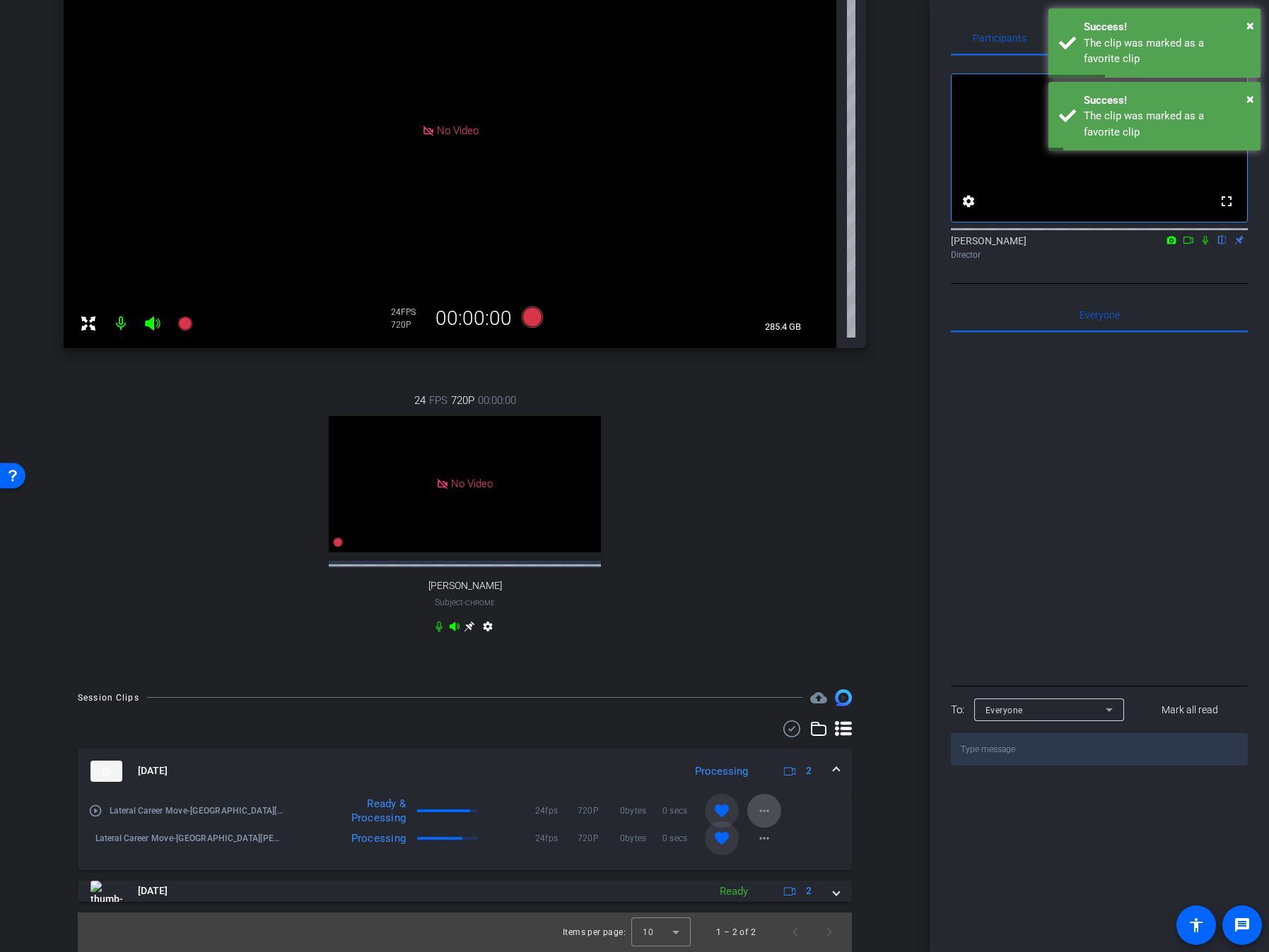
click at [761, 780] on mat-icon "more_horiz" at bounding box center [764, 811] width 17 height 17
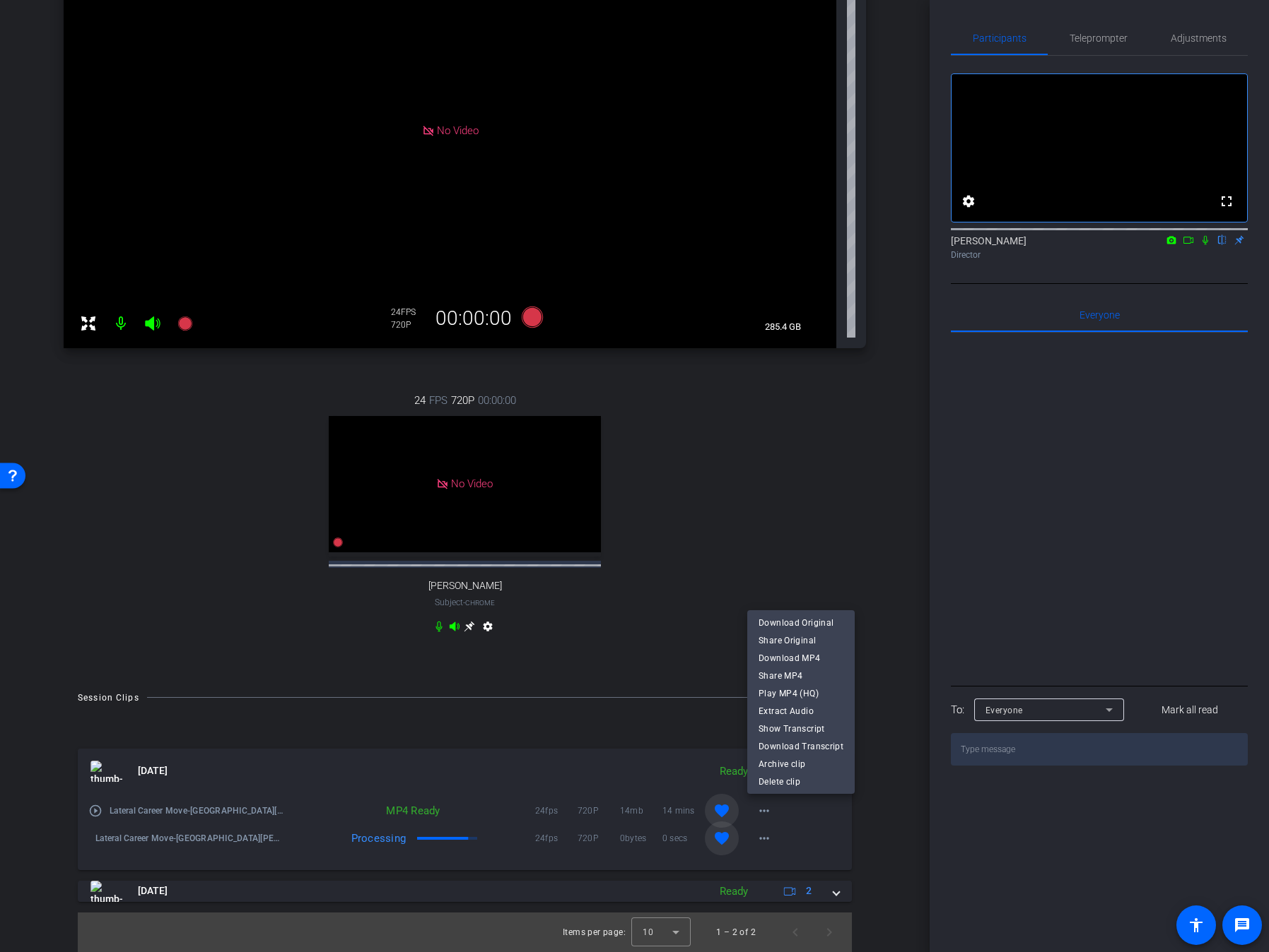
click at [870, 780] on div at bounding box center [634, 476] width 1269 height 952
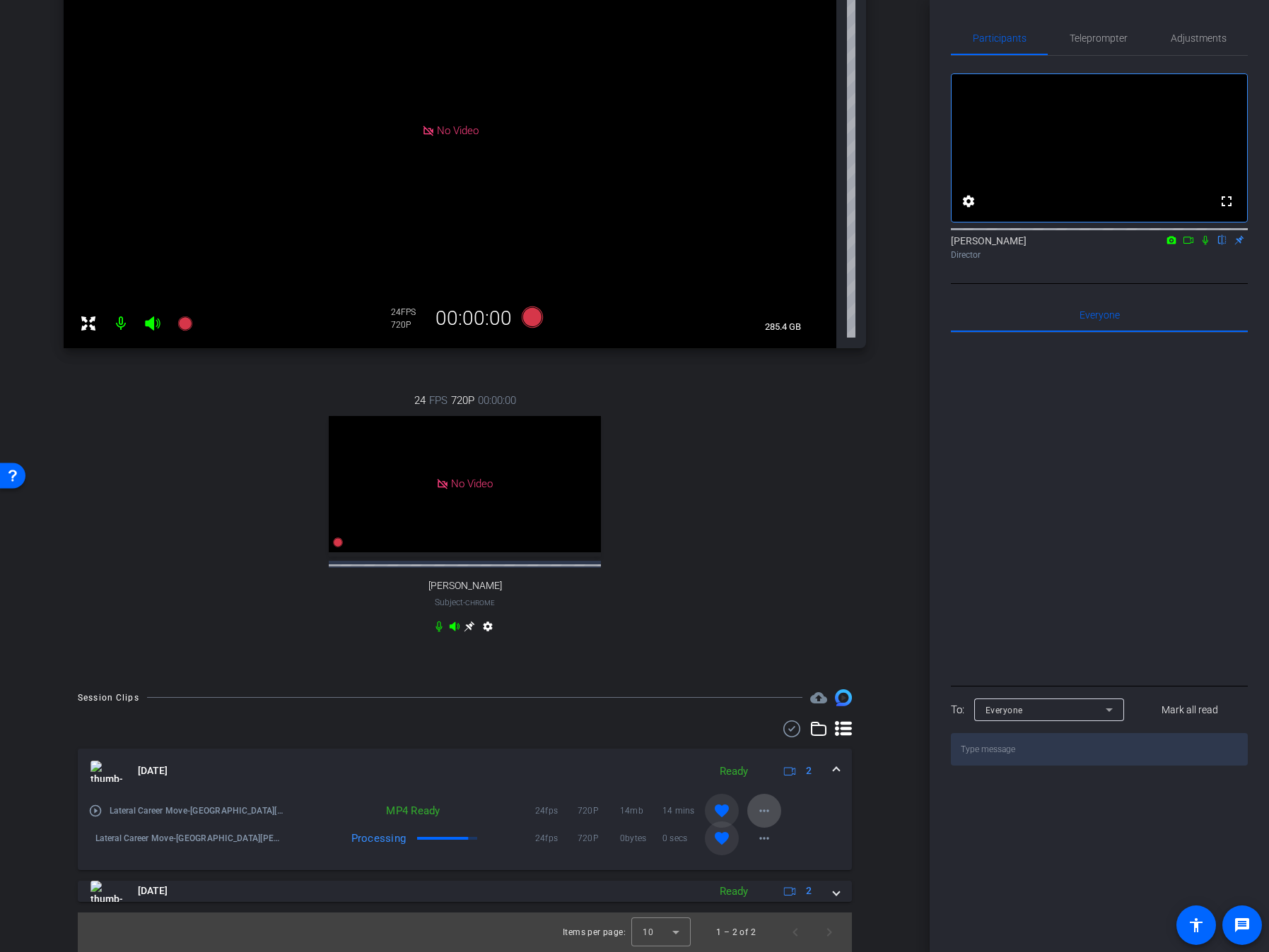
click at [762, 780] on mat-icon "more_horiz" at bounding box center [764, 811] width 17 height 17
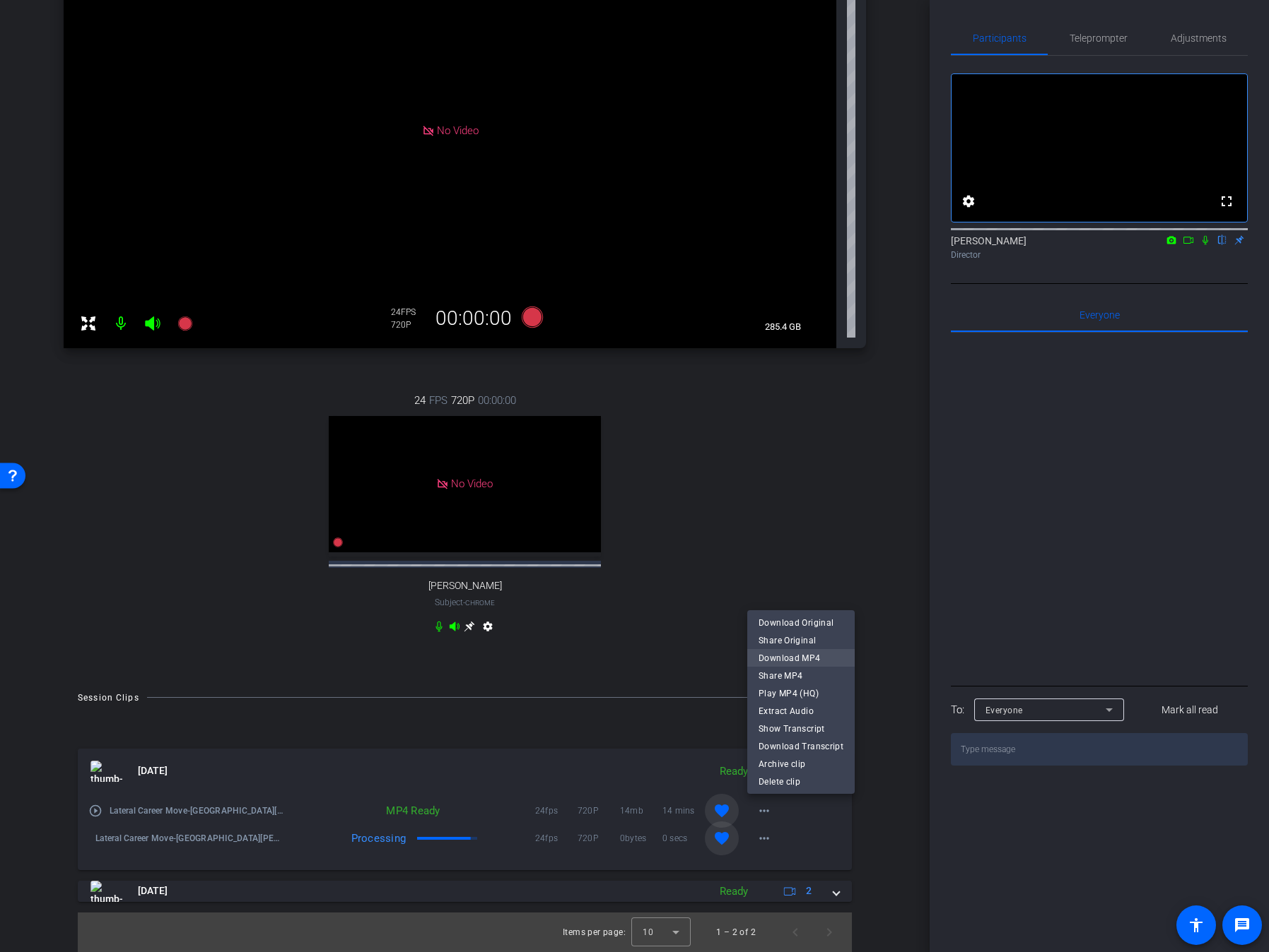
click at [807, 661] on span "Download MP4" at bounding box center [801, 658] width 85 height 17
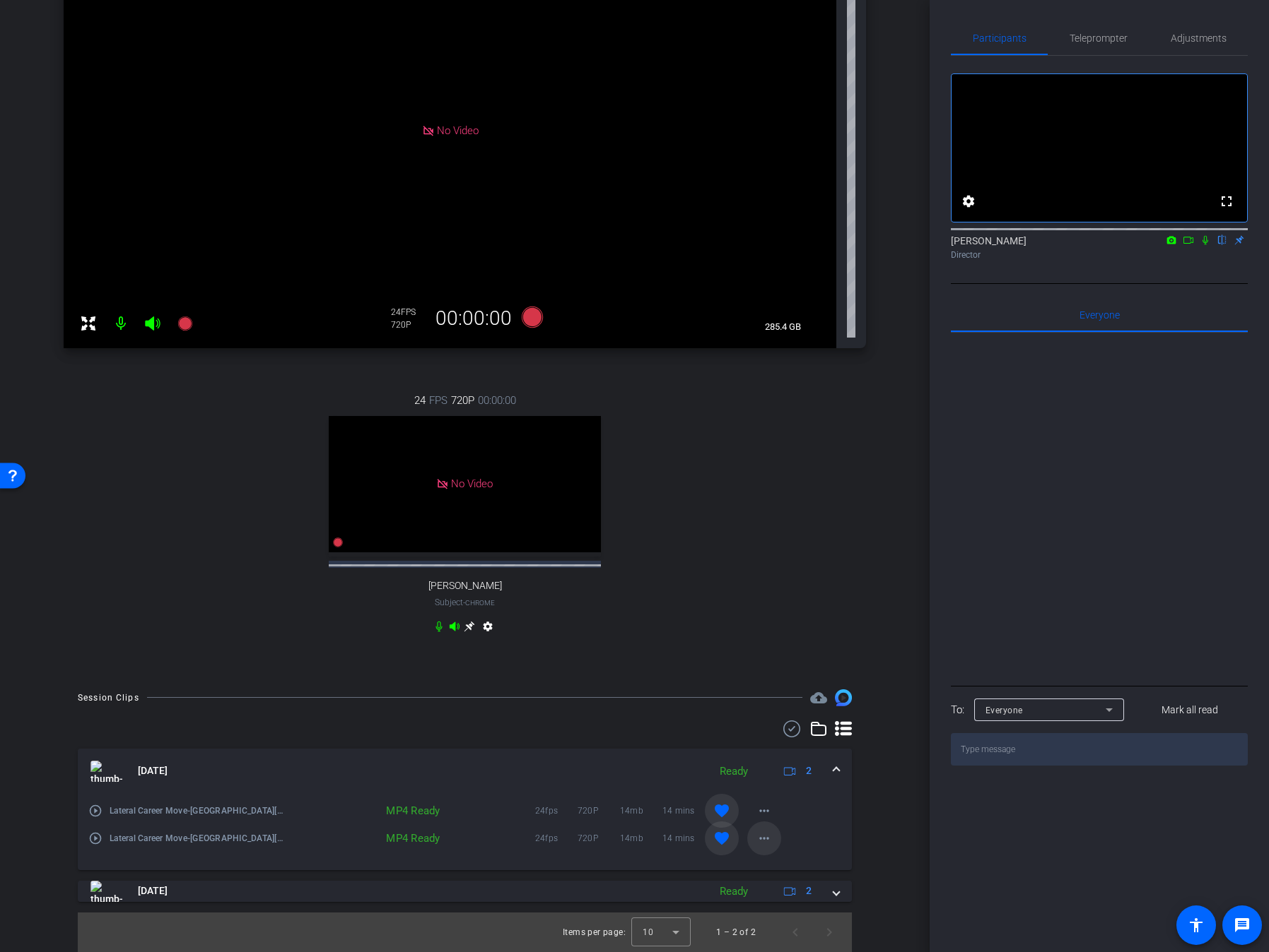
click at [769, 780] on mat-icon "more_horiz" at bounding box center [764, 839] width 17 height 17
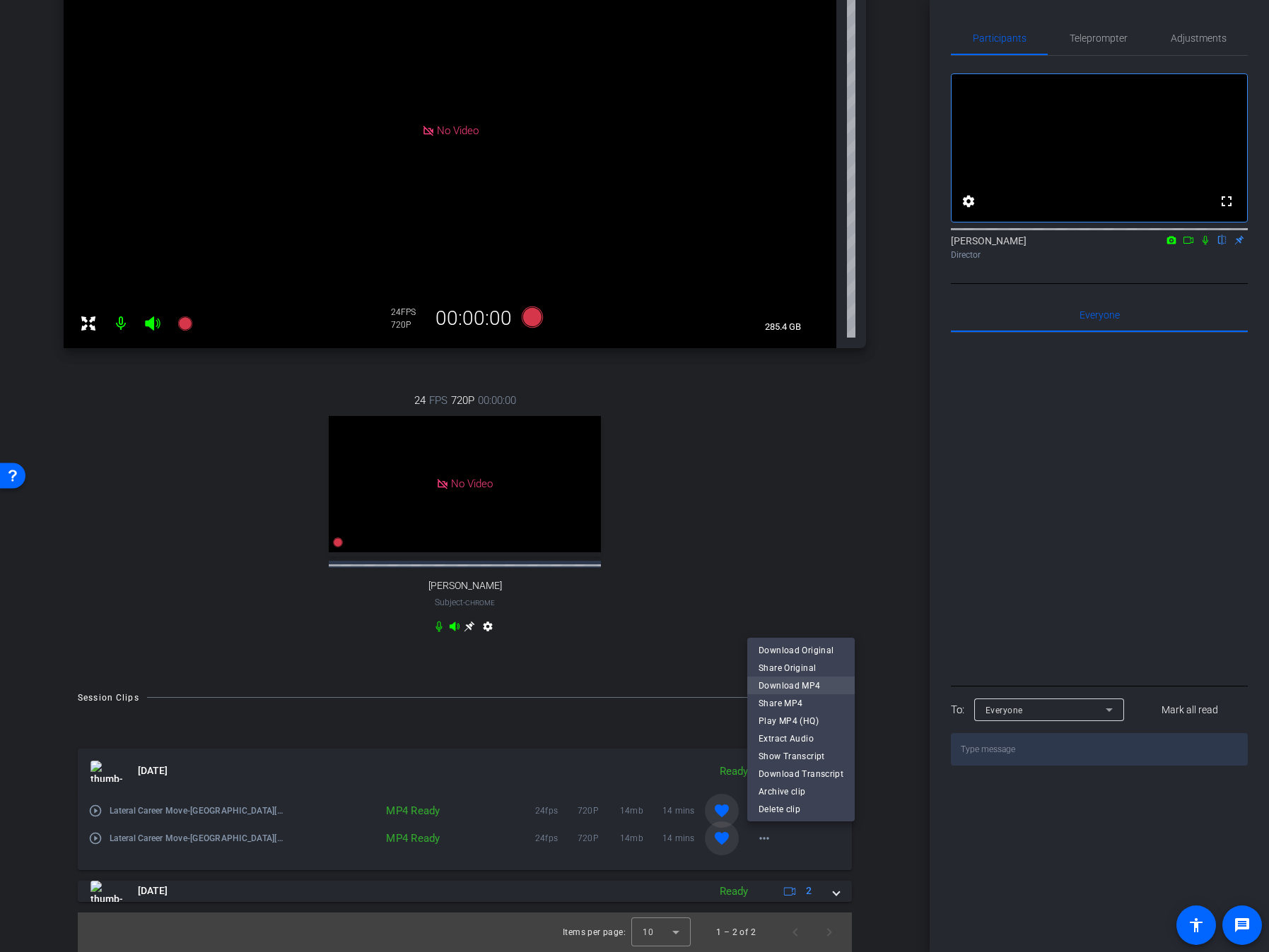
click at [820, 683] on span "Download MP4" at bounding box center [801, 686] width 85 height 17
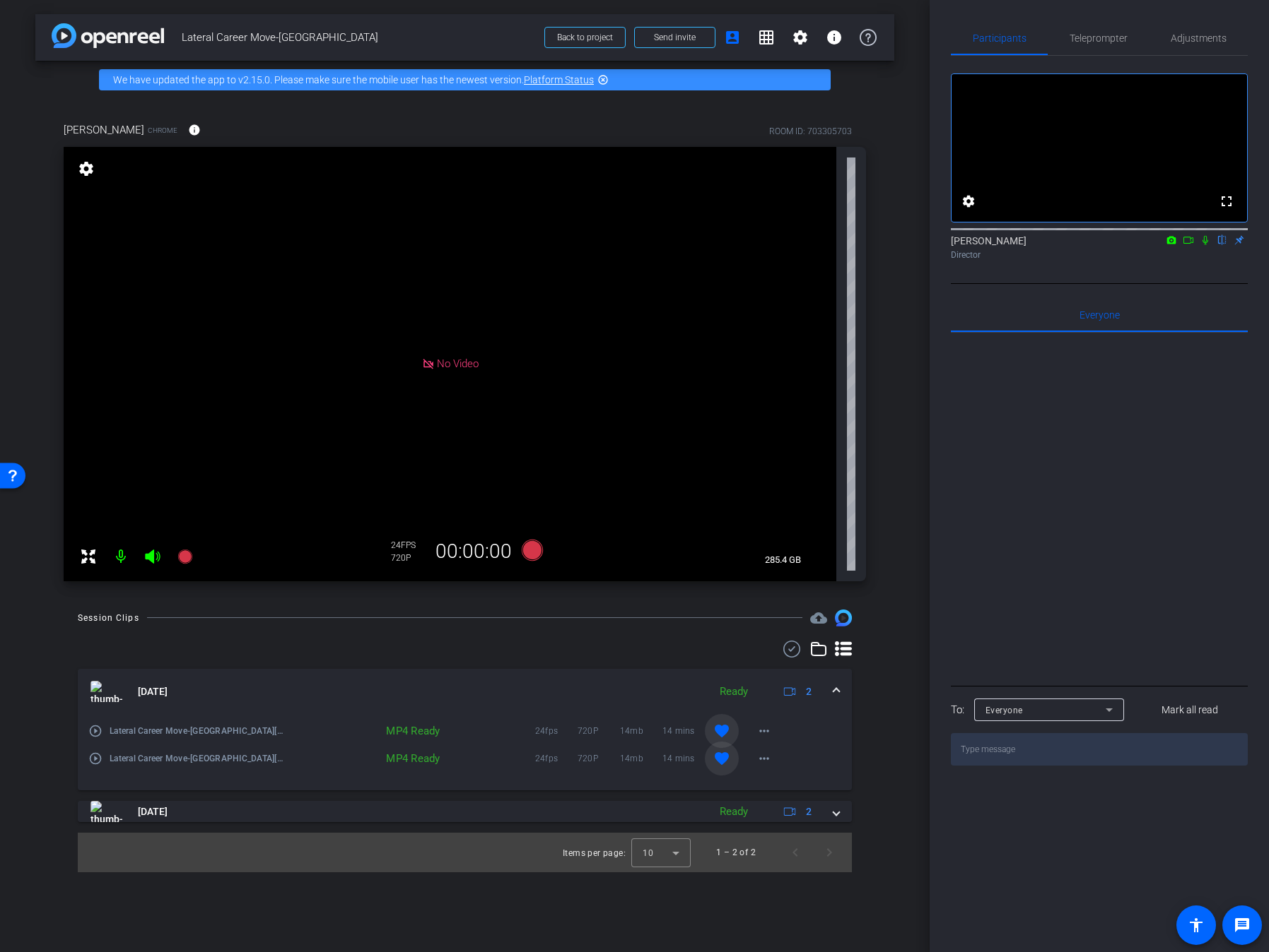
scroll to position [0, 0]
